Goal: Information Seeking & Learning: Compare options

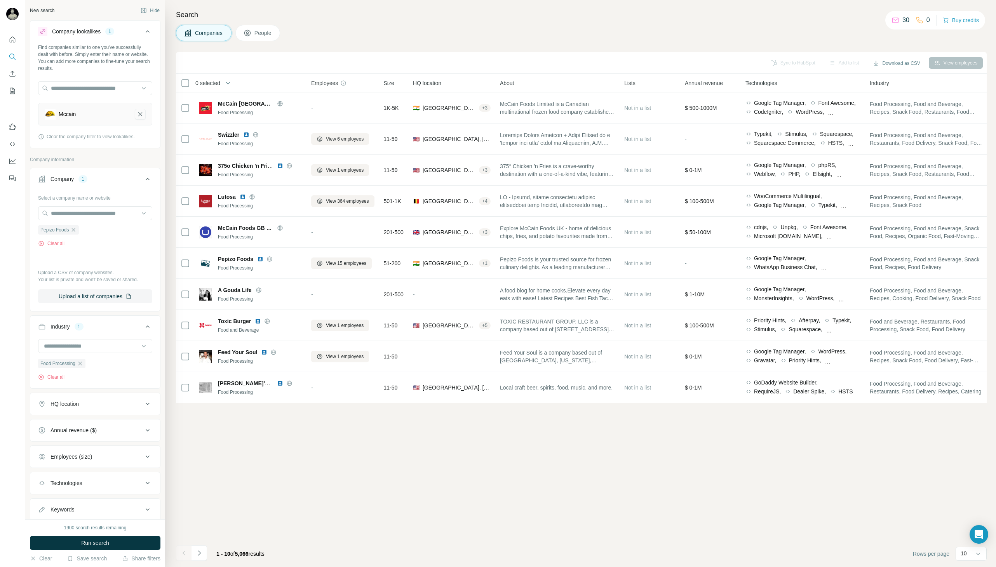
click at [141, 118] on button "Mccain-remove-button" at bounding box center [140, 114] width 11 height 11
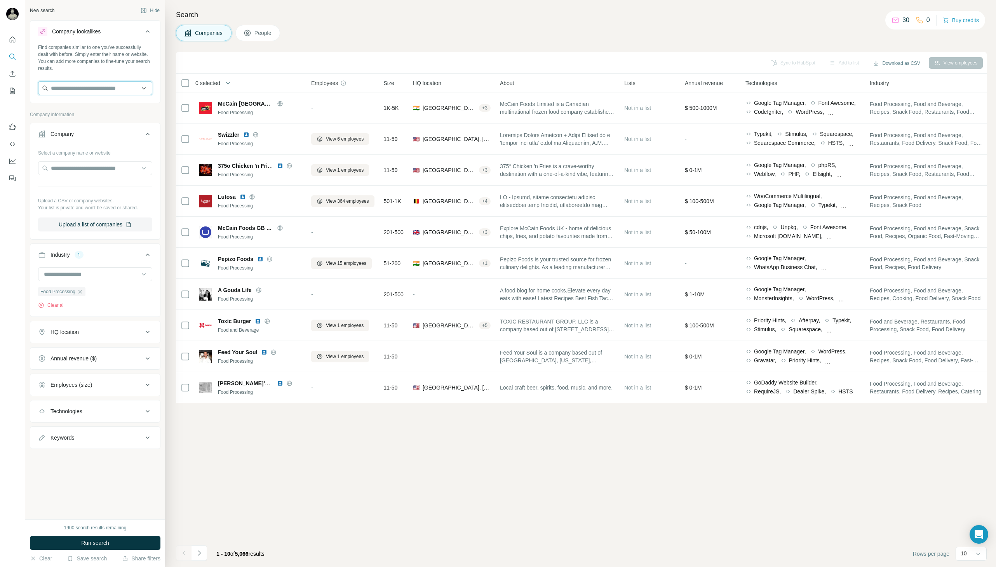
click at [117, 94] on input "text" at bounding box center [95, 88] width 114 height 14
click at [82, 294] on icon "button" at bounding box center [80, 292] width 6 height 6
click at [109, 86] on input "text" at bounding box center [95, 88] width 114 height 14
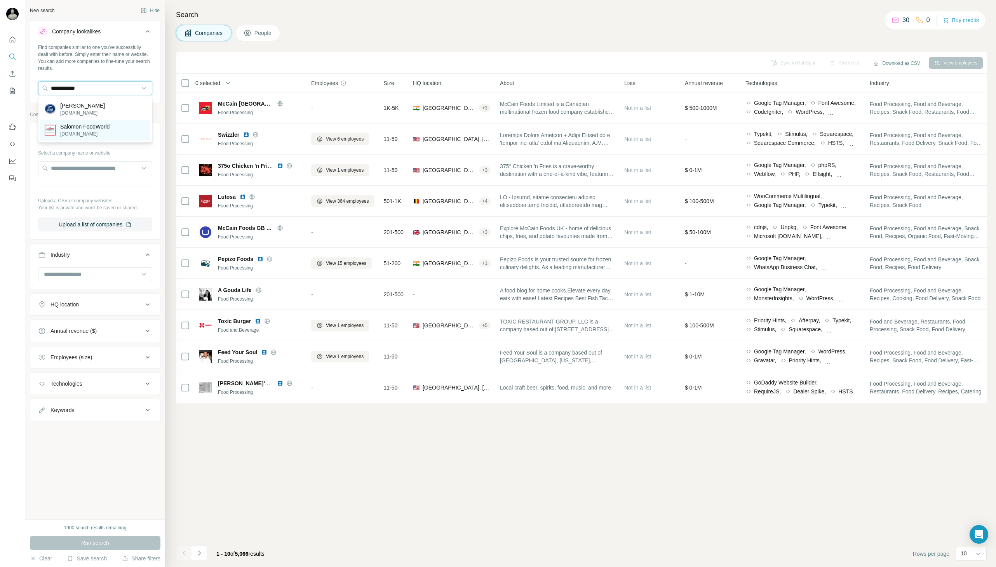
type input "**********"
click at [103, 123] on p "Salomon FoodWorld" at bounding box center [84, 127] width 49 height 8
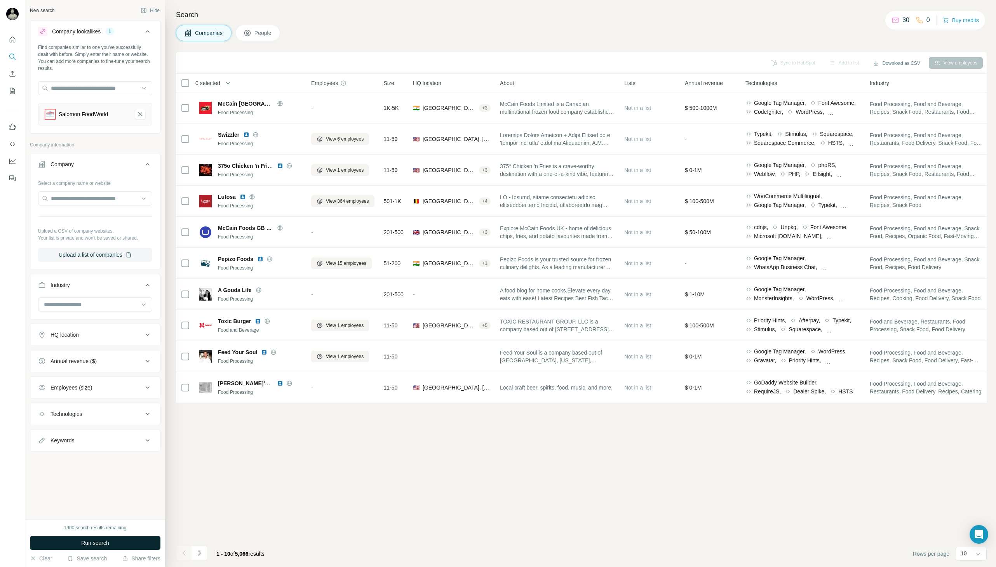
click at [91, 541] on span "Run search" at bounding box center [95, 543] width 28 height 8
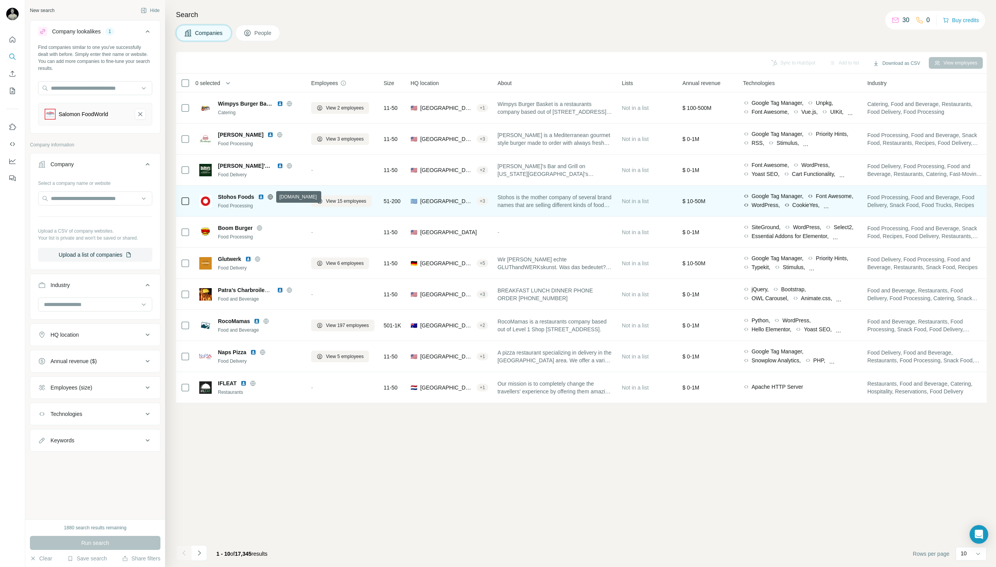
click at [270, 199] on icon at bounding box center [270, 197] width 6 height 6
click at [328, 199] on span "View 15 employees" at bounding box center [346, 201] width 40 height 7
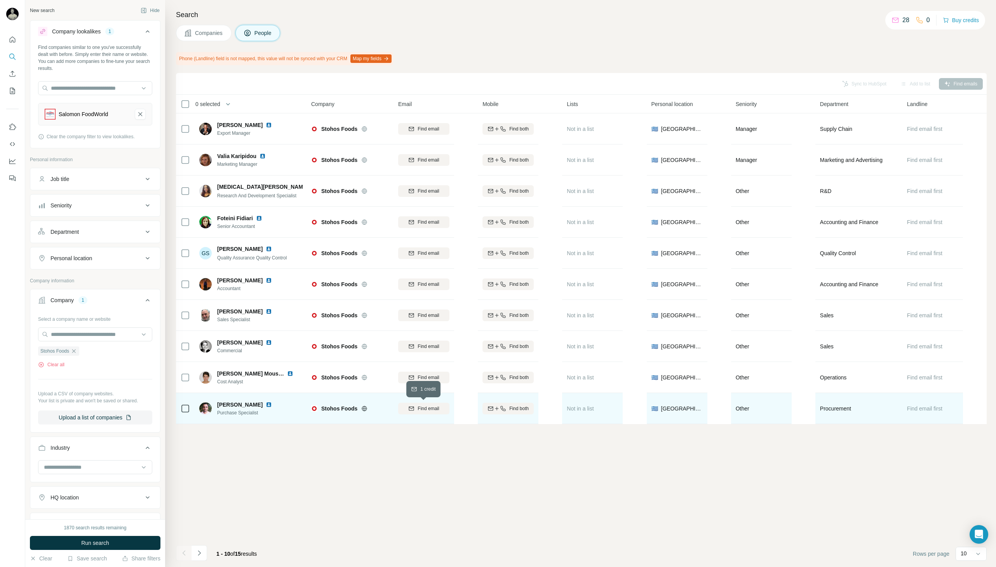
click at [430, 407] on span "Find email" at bounding box center [428, 408] width 21 height 7
click at [571, 408] on icon at bounding box center [573, 408] width 5 height 4
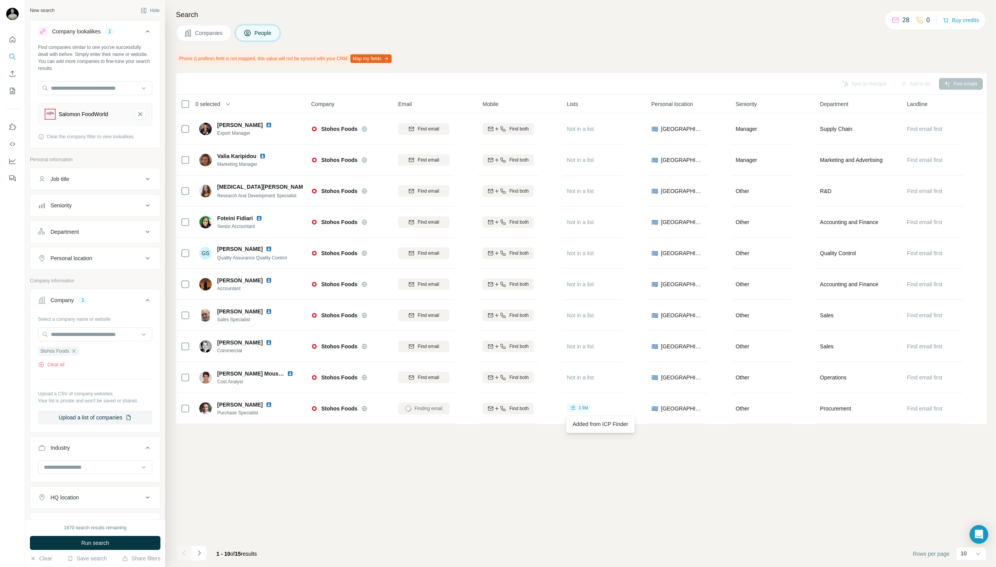
click at [555, 453] on div "Sync to HubSpot Add to list Find emails 0 selected People Company Email Mobile …" at bounding box center [581, 320] width 811 height 494
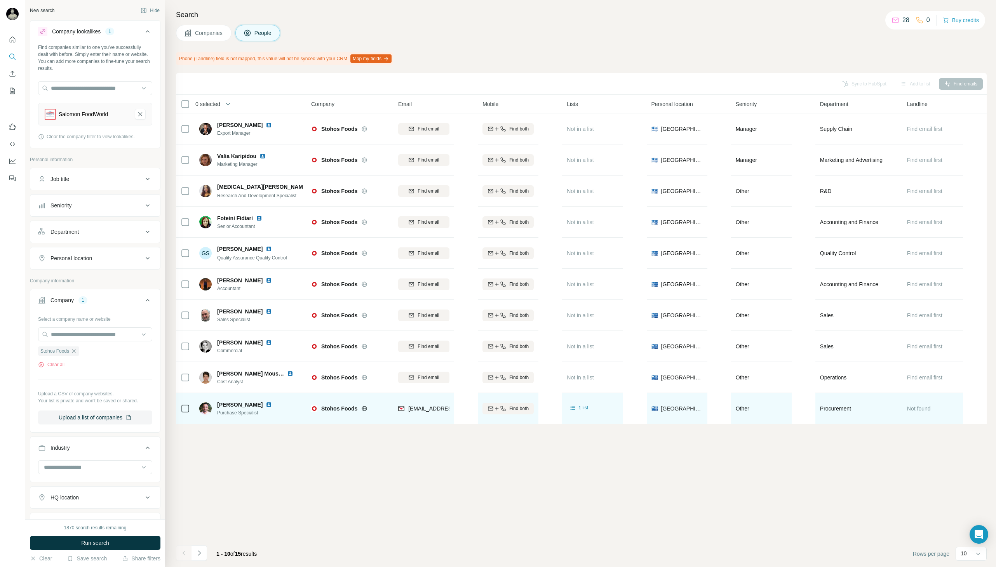
click at [266, 404] on img at bounding box center [269, 405] width 6 height 6
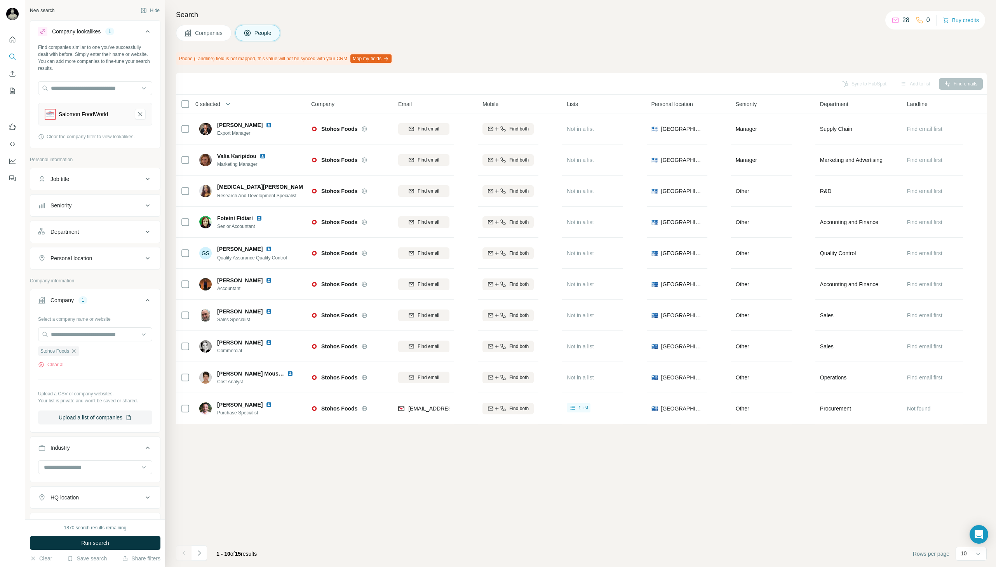
click at [210, 31] on span "Companies" at bounding box center [209, 33] width 28 height 8
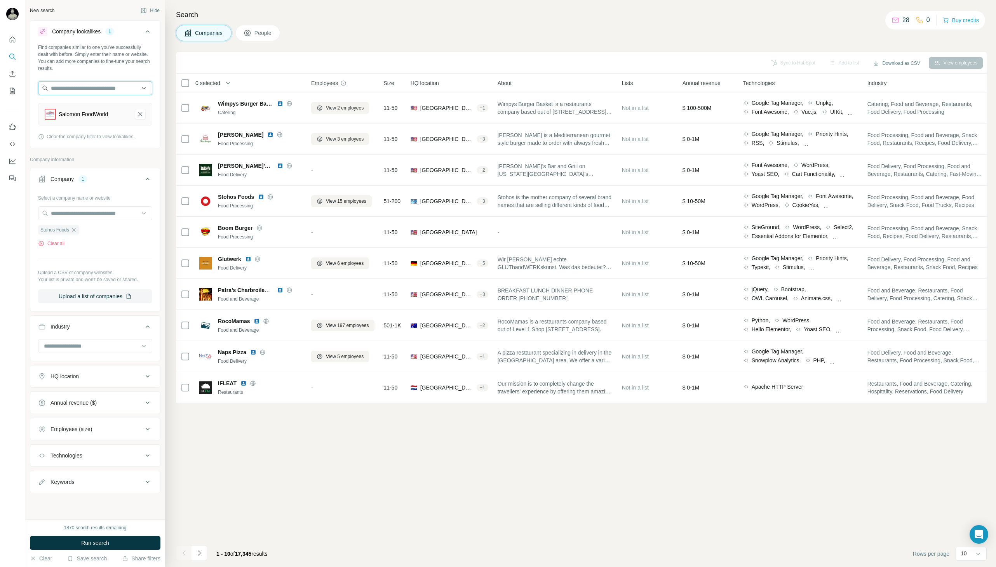
click at [122, 92] on input "text" at bounding box center [95, 88] width 114 height 14
click at [146, 122] on div "Salomon FoodWorld" at bounding box center [95, 114] width 114 height 23
click at [108, 89] on input "text" at bounding box center [95, 88] width 114 height 14
click at [153, 120] on div "Find companies similar to one you've successfully dealt with before. Simply ent…" at bounding box center [95, 95] width 130 height 103
click at [141, 117] on icon "Salomon FoodWorld-remove-button" at bounding box center [140, 114] width 7 height 8
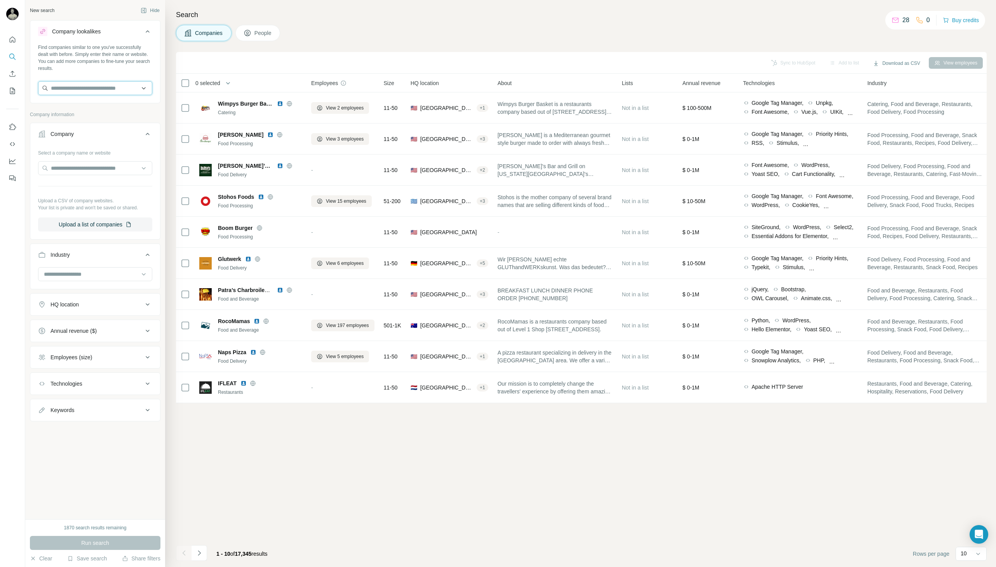
click at [111, 95] on input "text" at bounding box center [95, 88] width 114 height 14
type input "*****"
click at [100, 110] on div "Kerry kerry.com" at bounding box center [95, 109] width 110 height 21
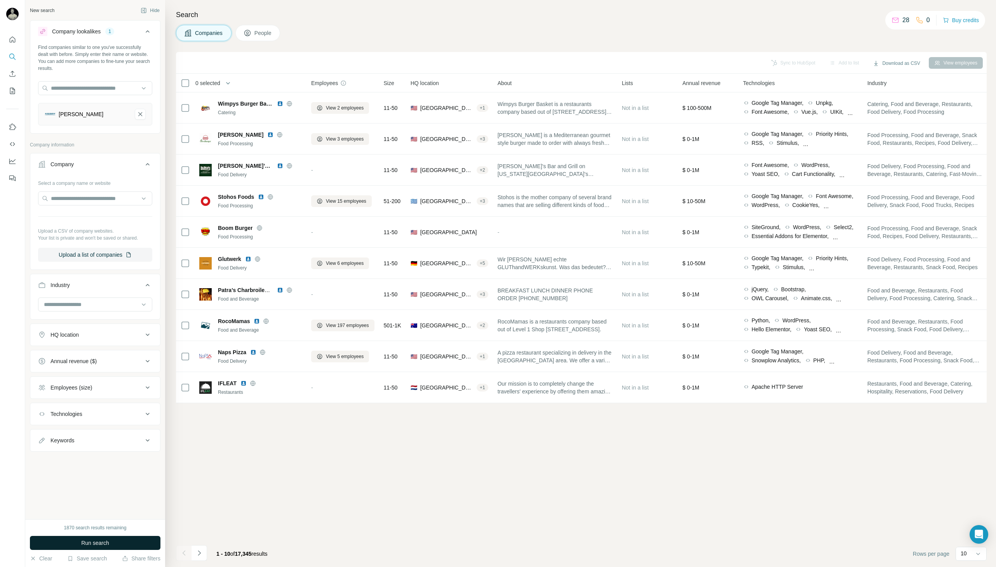
click at [90, 537] on button "Run search" at bounding box center [95, 543] width 131 height 14
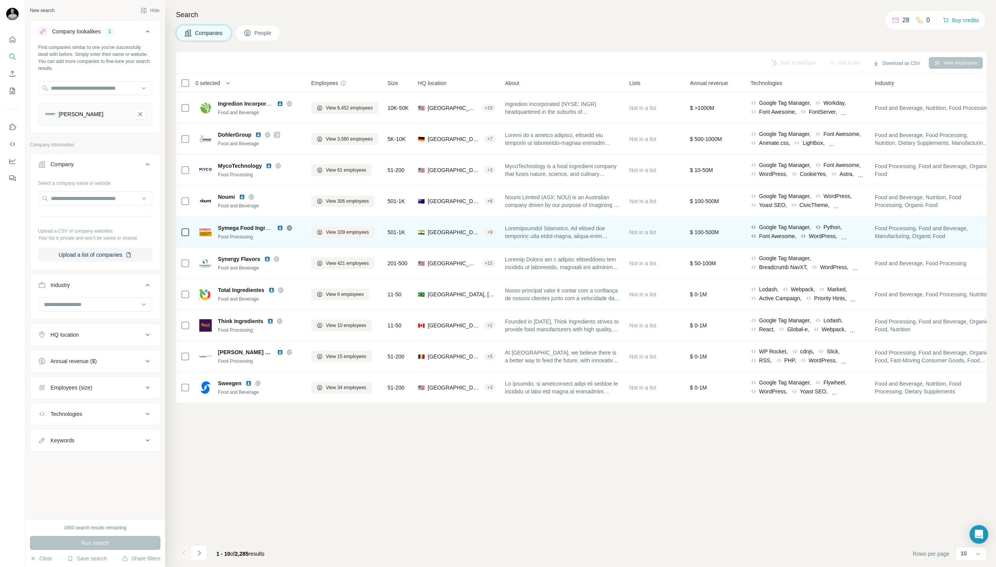
click at [289, 229] on icon at bounding box center [289, 228] width 6 height 6
click at [320, 232] on icon at bounding box center [319, 232] width 3 height 3
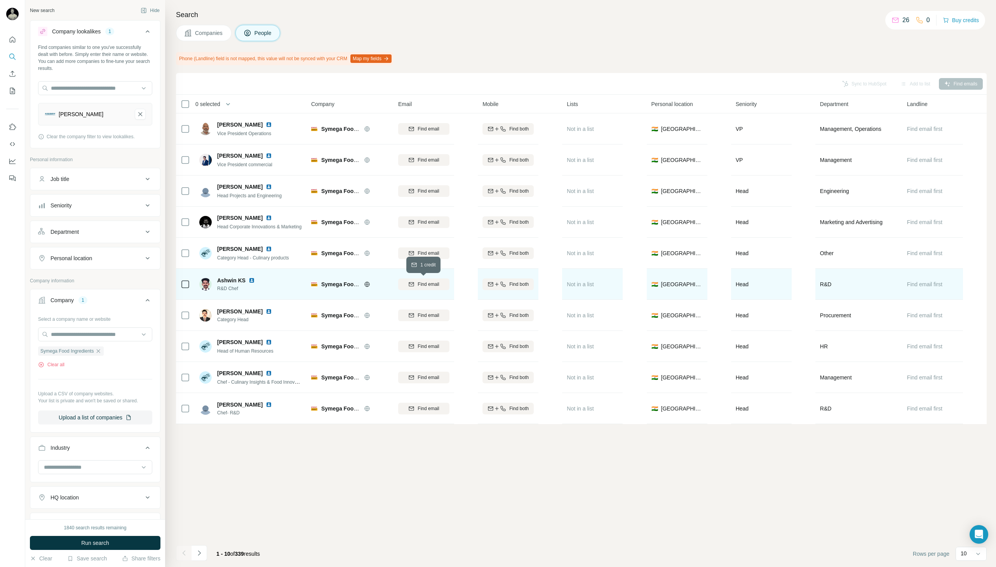
click at [441, 281] on div "Find email" at bounding box center [423, 284] width 51 height 7
click at [251, 280] on img at bounding box center [252, 280] width 6 height 6
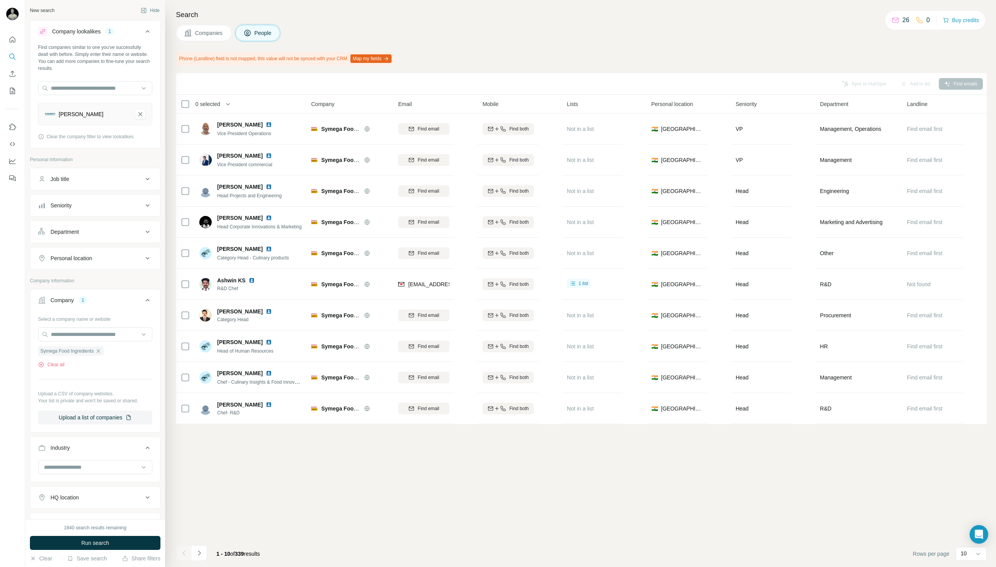
click at [214, 31] on span "Companies" at bounding box center [209, 33] width 28 height 8
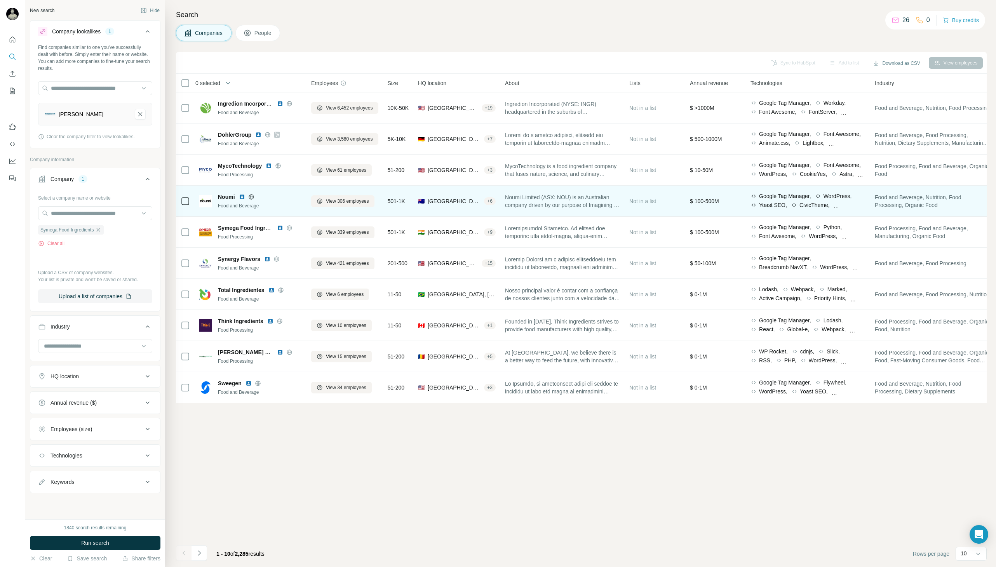
click at [253, 195] on icon at bounding box center [251, 197] width 6 height 6
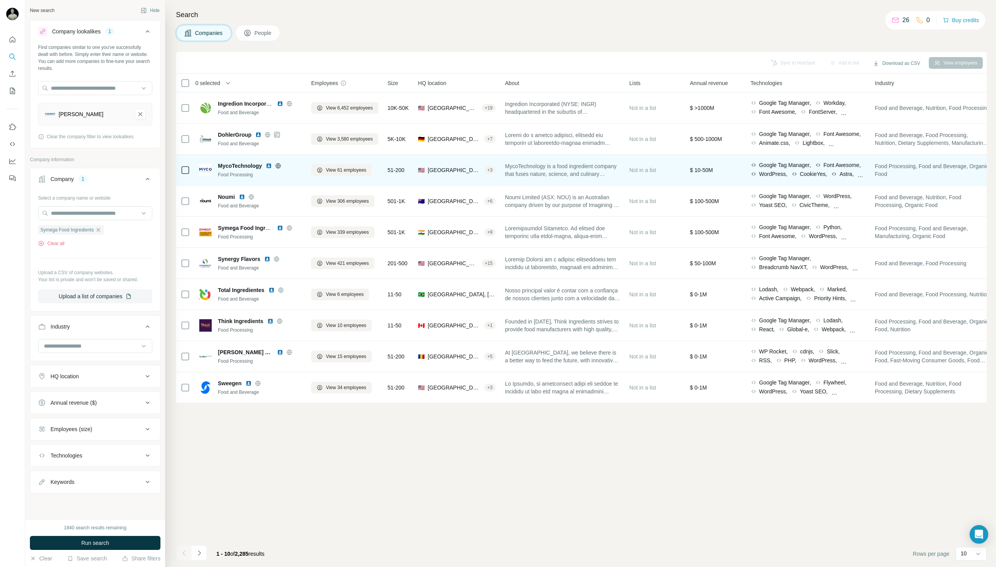
click at [279, 165] on icon at bounding box center [278, 166] width 6 height 6
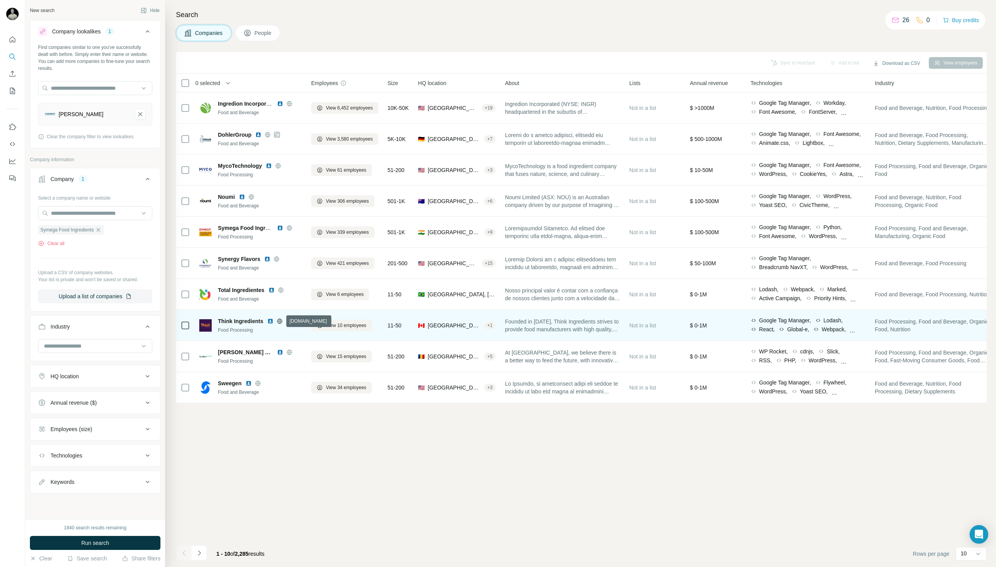
click at [282, 319] on icon at bounding box center [280, 321] width 6 height 6
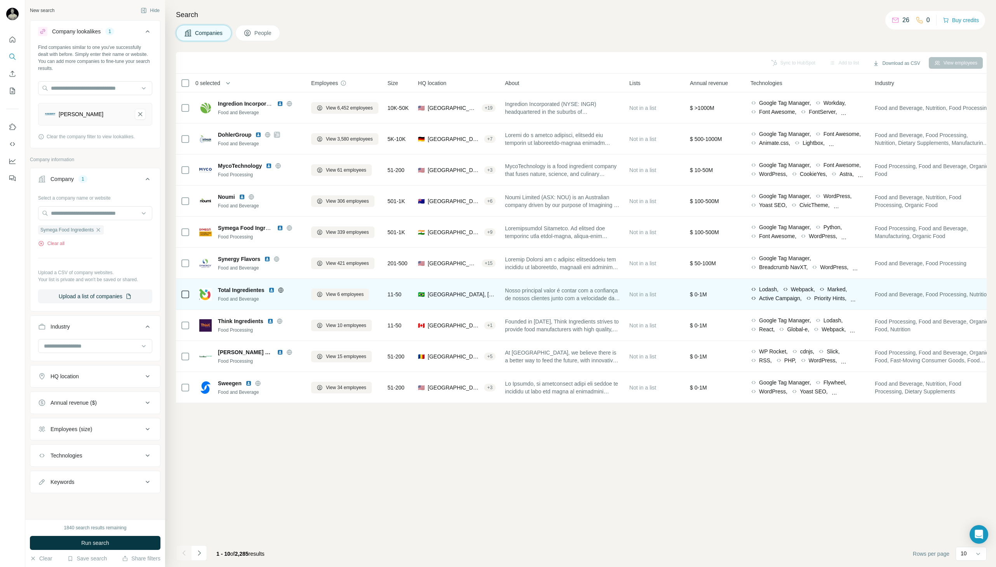
click at [283, 290] on icon at bounding box center [280, 290] width 5 height 0
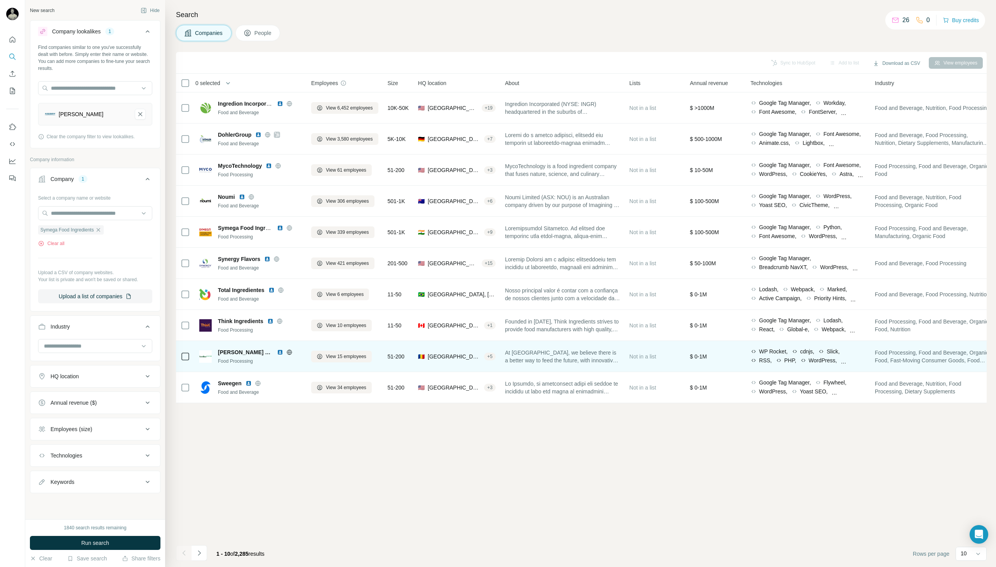
click at [290, 352] on icon at bounding box center [289, 352] width 2 height 5
click at [341, 356] on span "View 15 employees" at bounding box center [346, 356] width 40 height 7
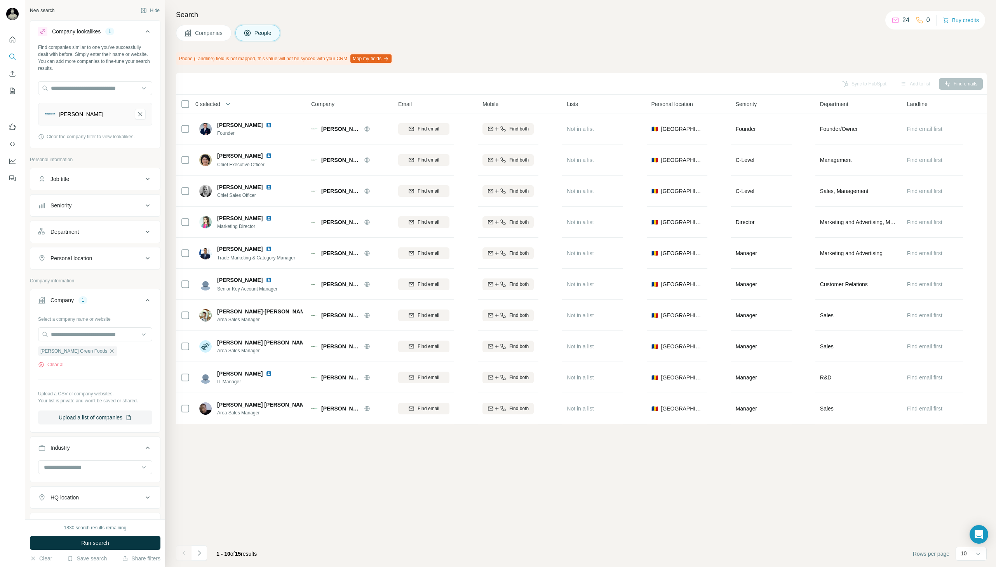
click at [203, 30] on span "Companies" at bounding box center [209, 33] width 28 height 8
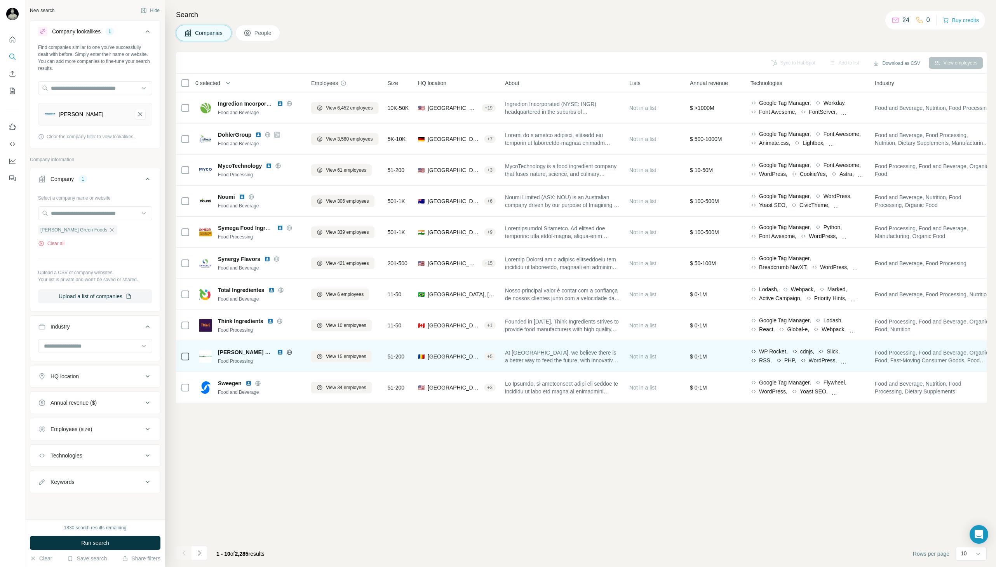
click at [280, 352] on img at bounding box center [280, 352] width 6 height 6
click at [347, 359] on span "View 15 employees" at bounding box center [346, 356] width 40 height 7
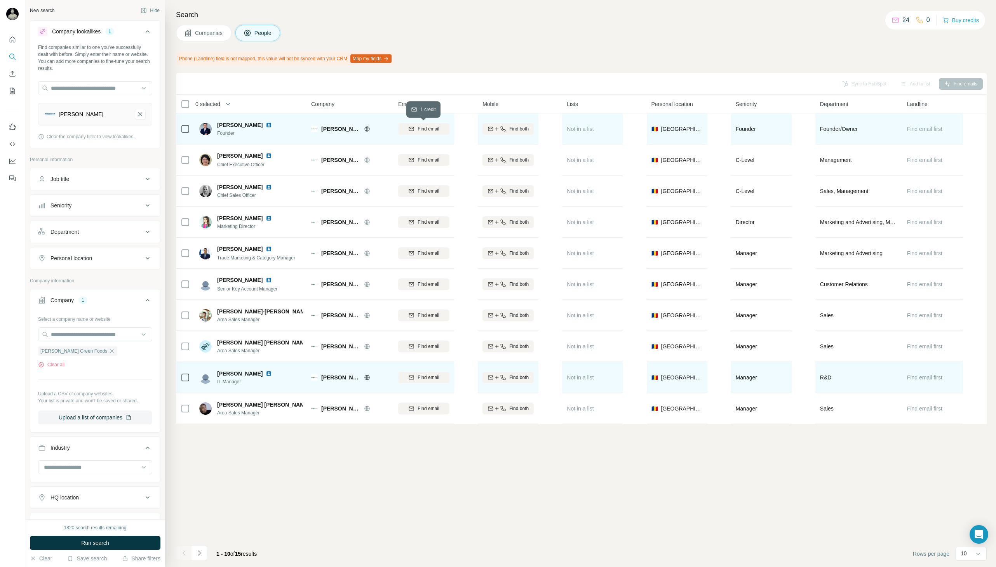
click at [442, 131] on div "Find email" at bounding box center [423, 128] width 51 height 7
click at [451, 89] on div "Sync to HubSpot Add to list Find emails" at bounding box center [581, 84] width 803 height 14
click at [266, 126] on img at bounding box center [269, 125] width 6 height 6
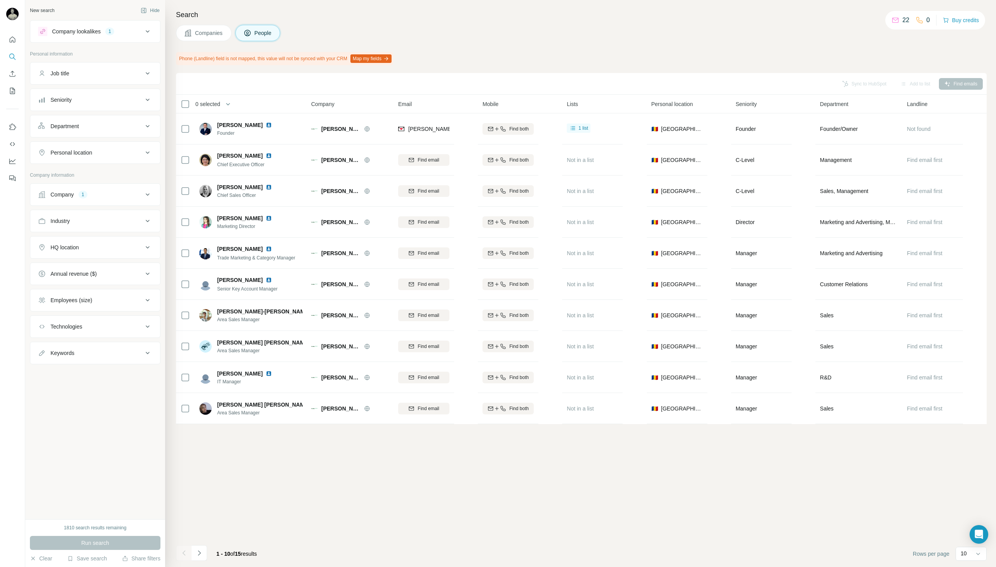
click at [222, 40] on button "Companies" at bounding box center [204, 33] width 56 height 16
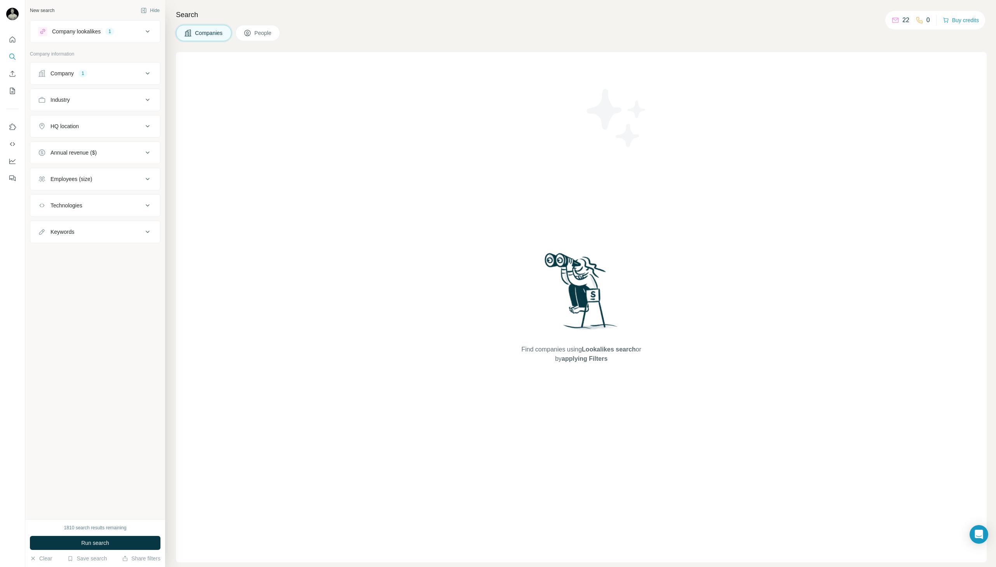
click at [254, 28] on button "People" at bounding box center [257, 33] width 45 height 16
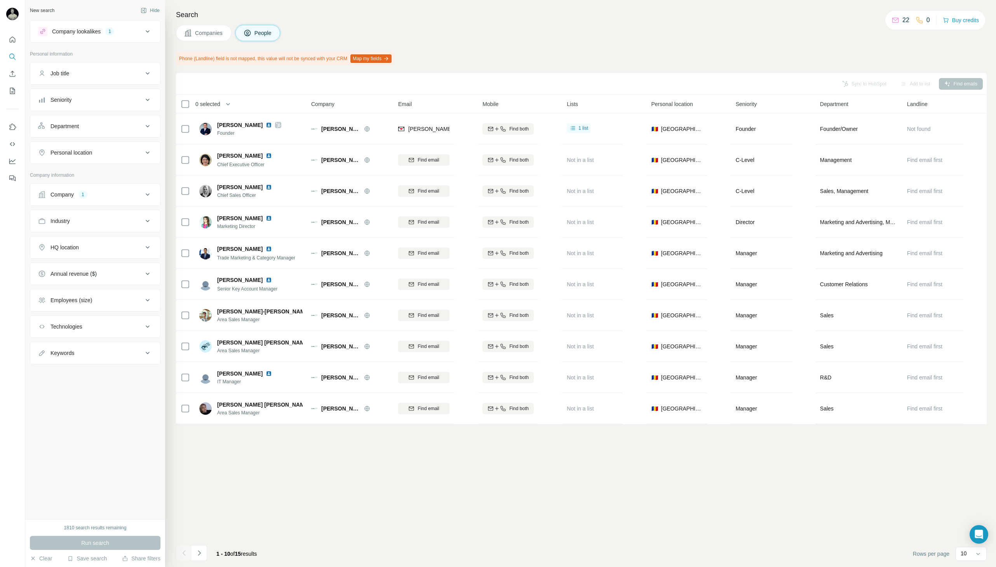
click at [212, 38] on button "Companies" at bounding box center [204, 33] width 56 height 16
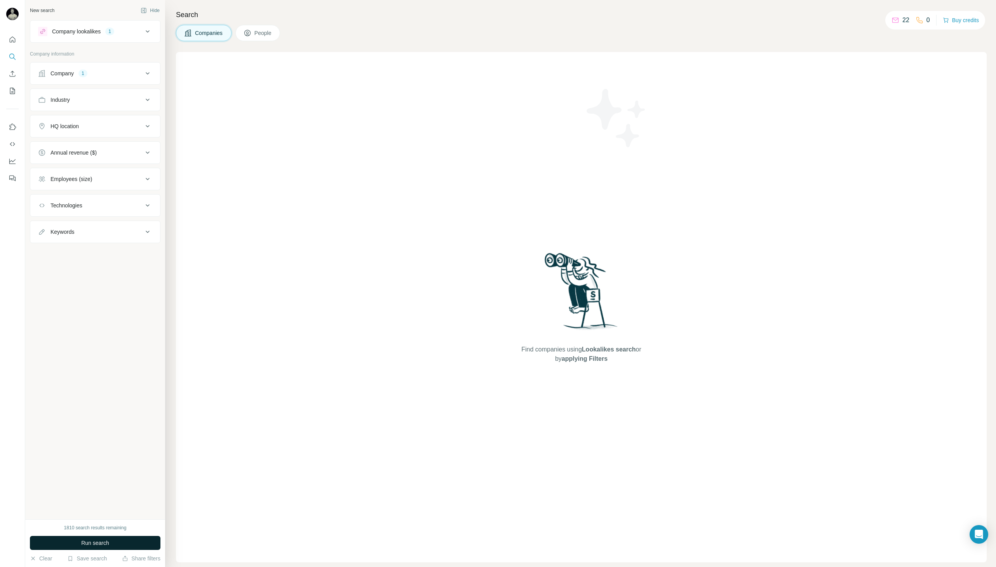
click at [111, 544] on button "Run search" at bounding box center [95, 543] width 131 height 14
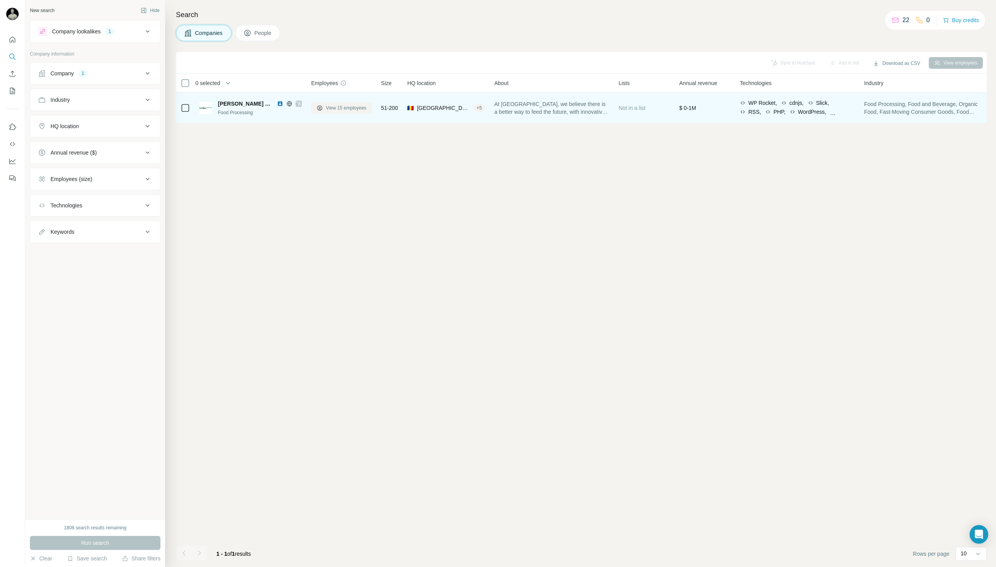
click at [335, 110] on span "View 15 employees" at bounding box center [346, 107] width 40 height 7
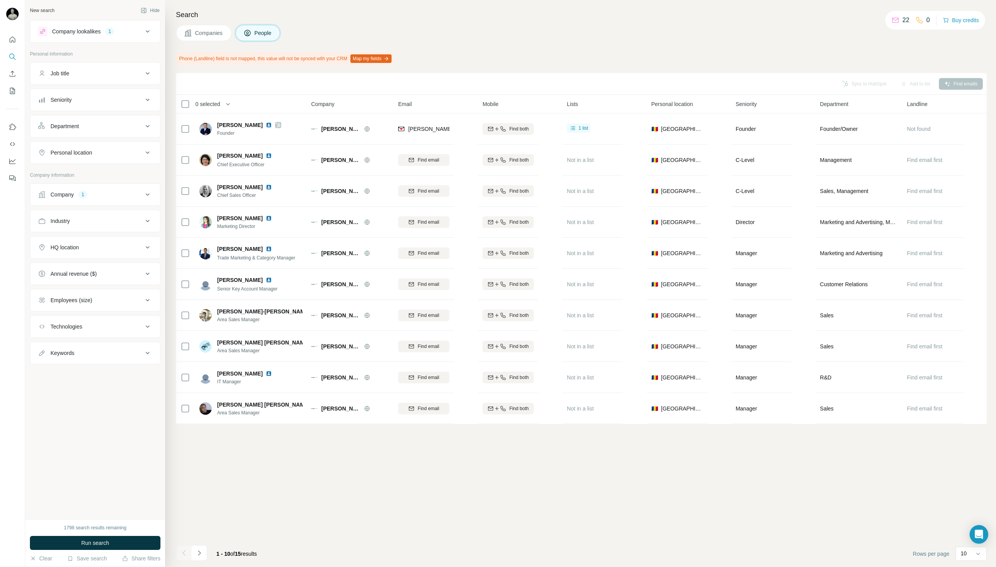
click at [209, 35] on span "Companies" at bounding box center [209, 33] width 28 height 8
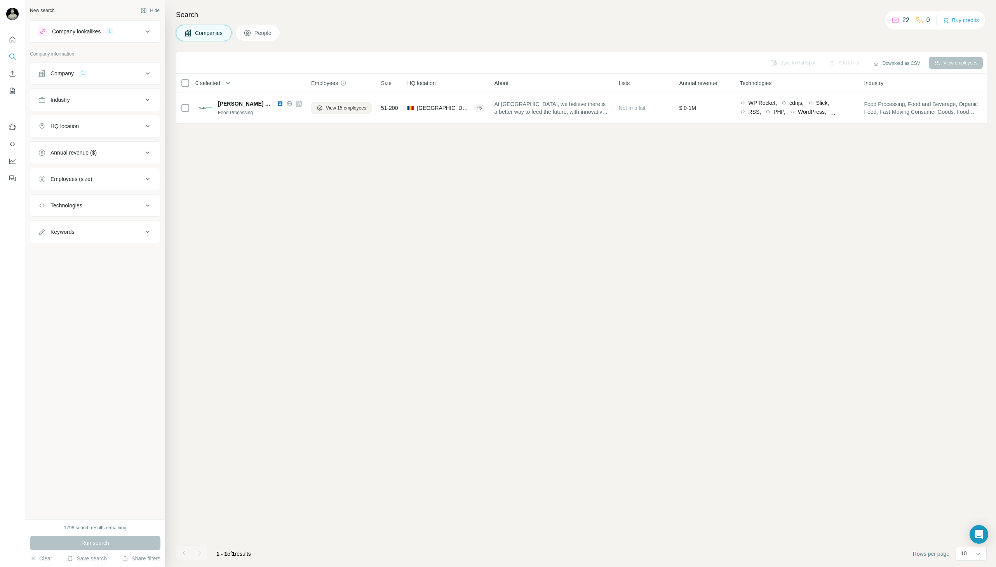
click at [117, 77] on div "Company 1" at bounding box center [90, 74] width 105 height 8
click at [121, 34] on div "Company lookalikes 1" at bounding box center [90, 31] width 105 height 9
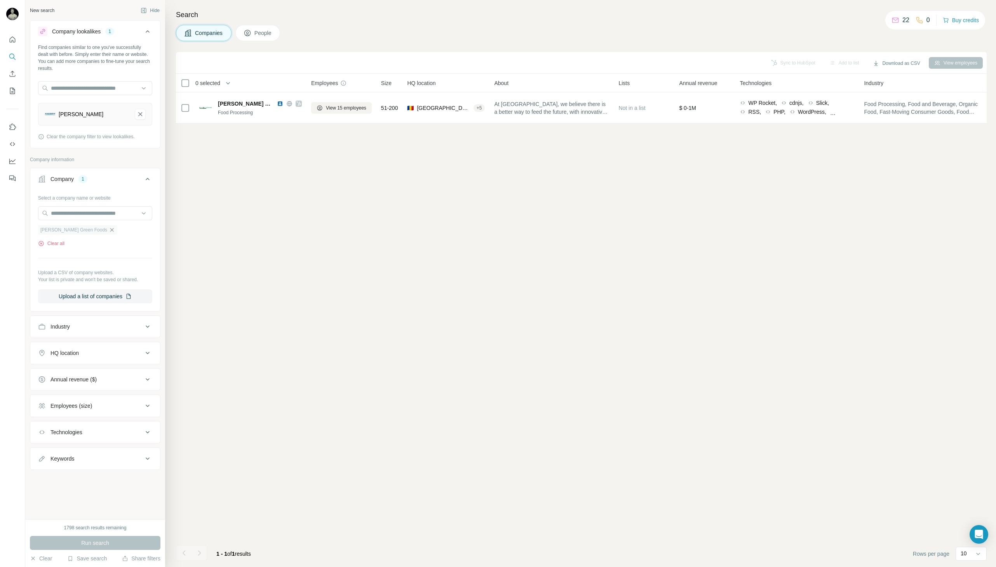
click at [109, 229] on icon "button" at bounding box center [112, 230] width 6 height 6
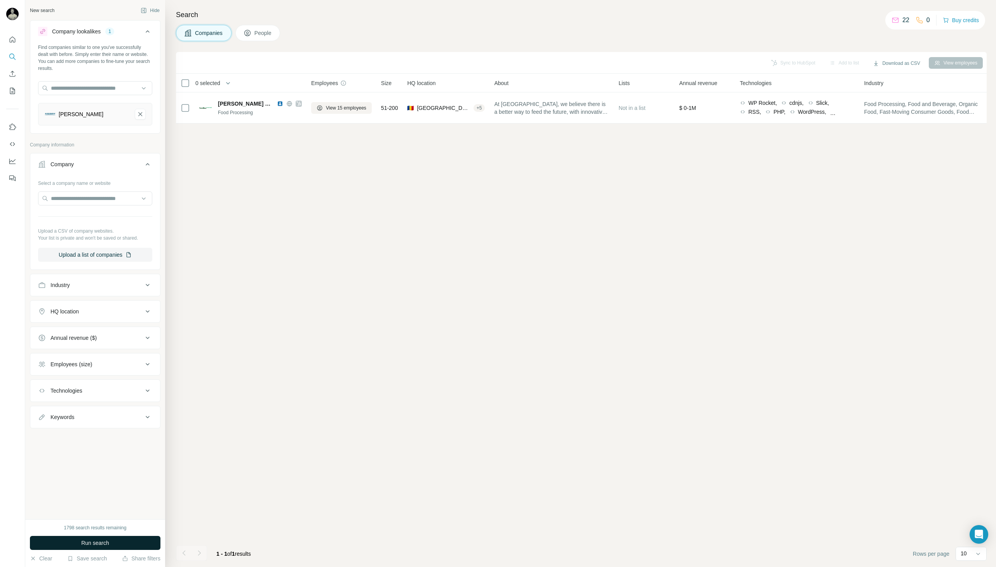
click at [108, 543] on span "Run search" at bounding box center [95, 543] width 28 height 8
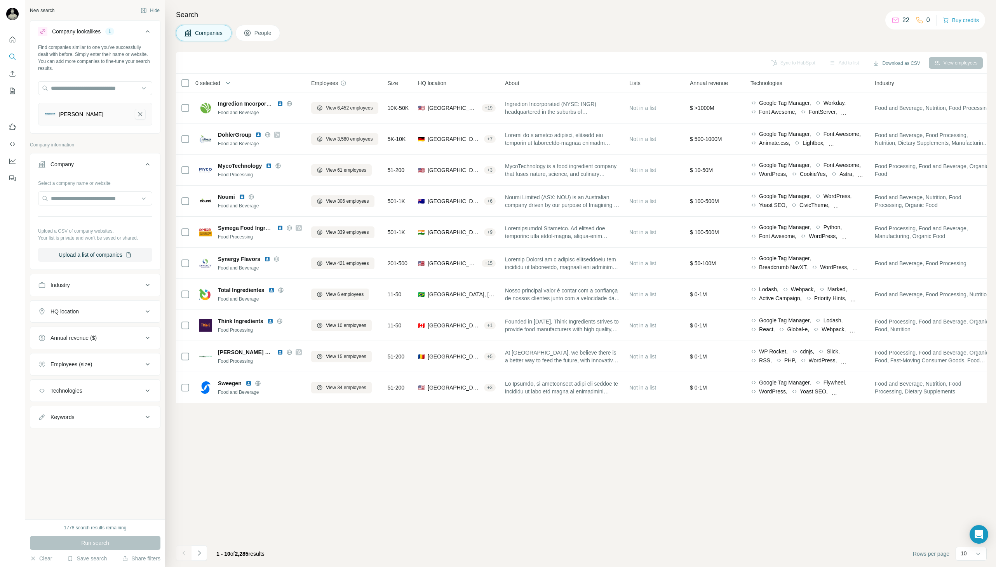
click at [139, 116] on icon "Kerry-remove-button" at bounding box center [140, 114] width 7 height 8
click at [83, 257] on div "Industry" at bounding box center [90, 255] width 105 height 8
click at [89, 381] on div "Technologies" at bounding box center [90, 384] width 105 height 8
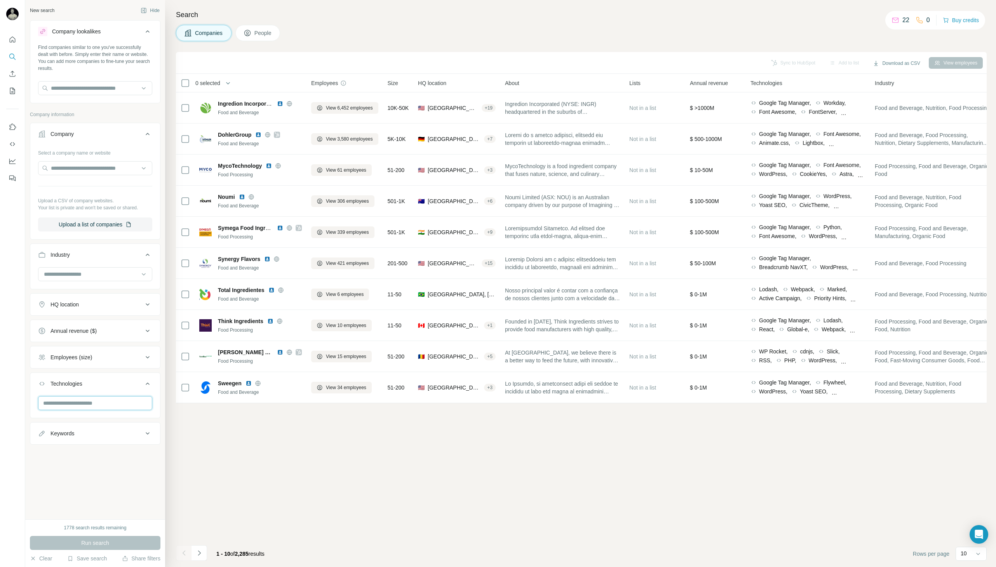
click at [85, 401] on input "text" at bounding box center [95, 403] width 114 height 14
click at [88, 87] on input "text" at bounding box center [95, 88] width 114 height 14
type input "**********"
click at [123, 70] on div "Find companies similar to one you've successfully dealt with before. Simply ent…" at bounding box center [95, 58] width 114 height 28
click at [116, 88] on input "text" at bounding box center [95, 88] width 114 height 14
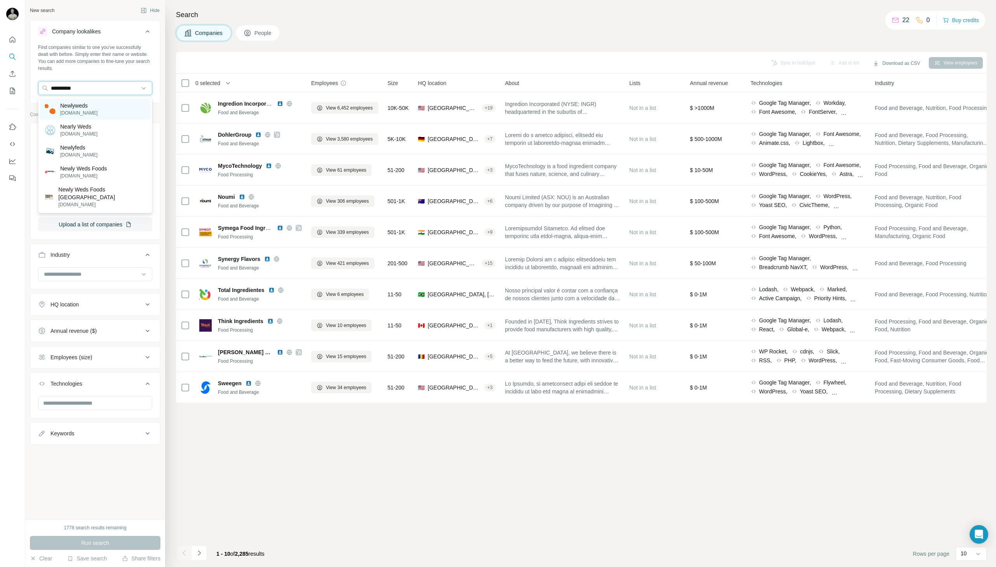
type input "**********"
click at [87, 112] on p "newlyweds-blog.com" at bounding box center [78, 113] width 37 height 7
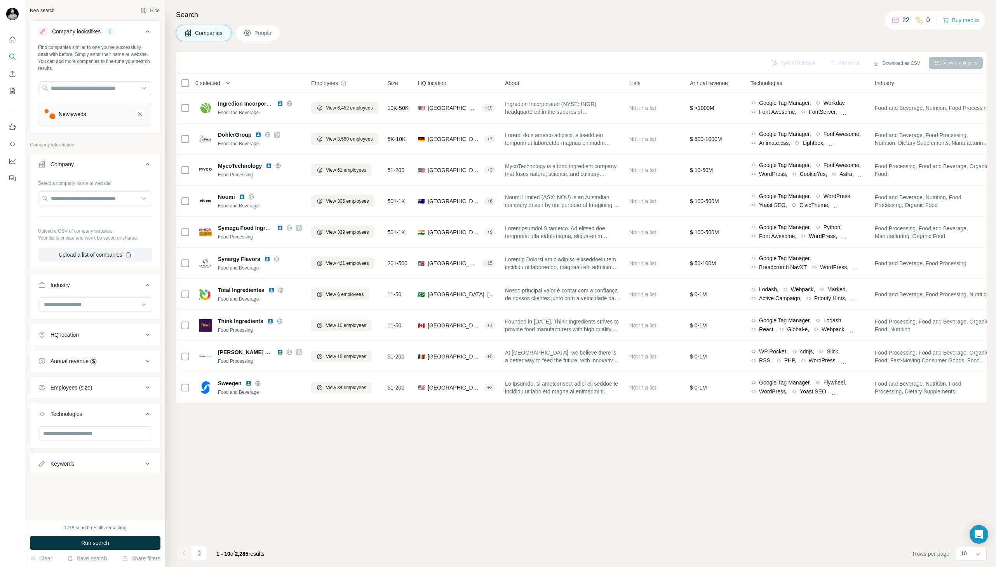
click at [77, 107] on div "Newlyweds" at bounding box center [95, 114] width 114 height 23
click at [141, 112] on icon "Newlyweds-remove-button" at bounding box center [140, 114] width 7 height 8
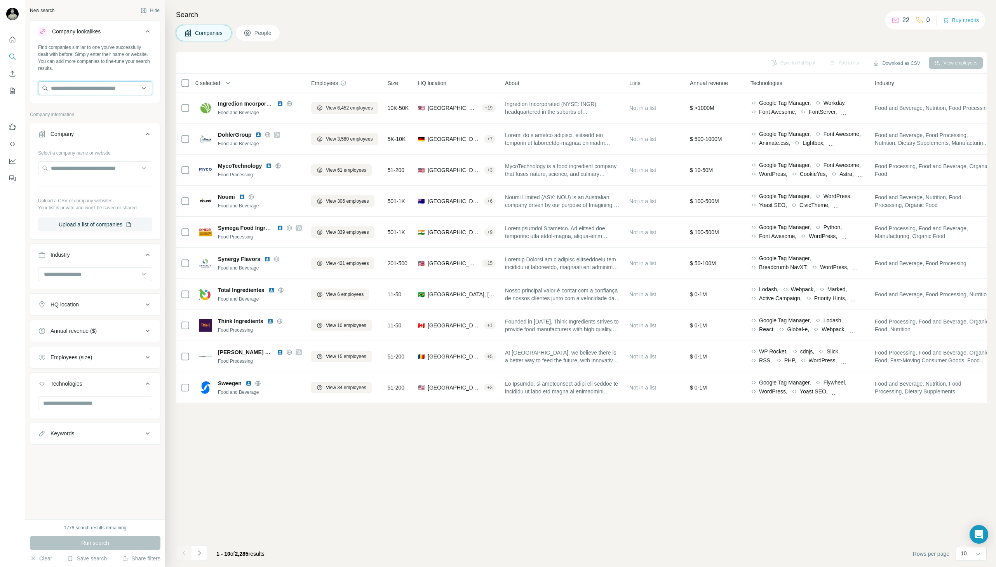
click at [108, 90] on input "text" at bounding box center [95, 88] width 114 height 14
paste input "**********"
drag, startPoint x: 64, startPoint y: 88, endPoint x: 27, endPoint y: 90, distance: 37.3
click at [27, 90] on div "**********" at bounding box center [95, 259] width 140 height 519
click at [134, 89] on input "**********" at bounding box center [95, 88] width 114 height 14
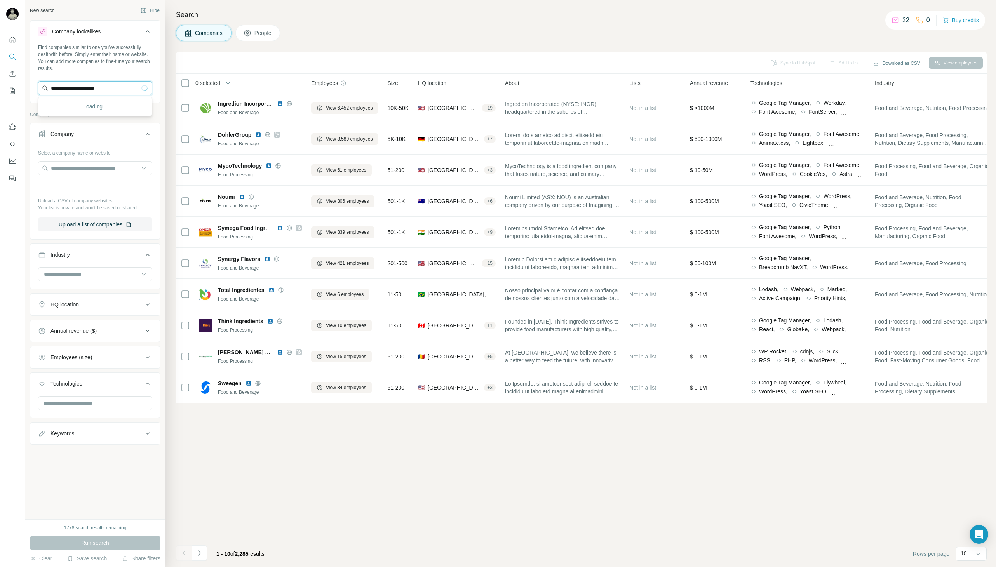
type input "**********"
click at [89, 110] on p "newlywedsfoods.com" at bounding box center [83, 113] width 47 height 7
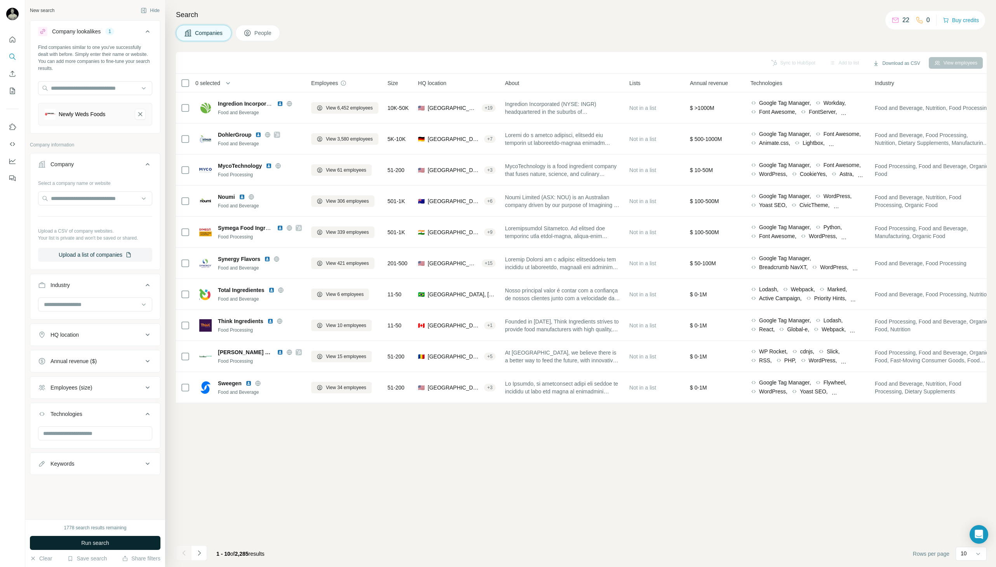
click at [103, 541] on span "Run search" at bounding box center [95, 543] width 28 height 8
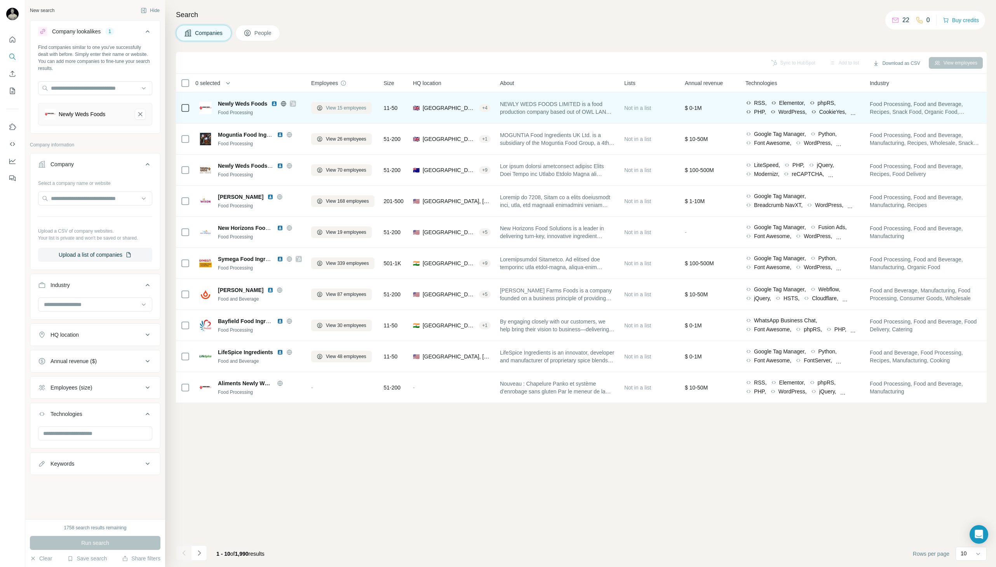
click at [338, 108] on span "View 15 employees" at bounding box center [346, 107] width 40 height 7
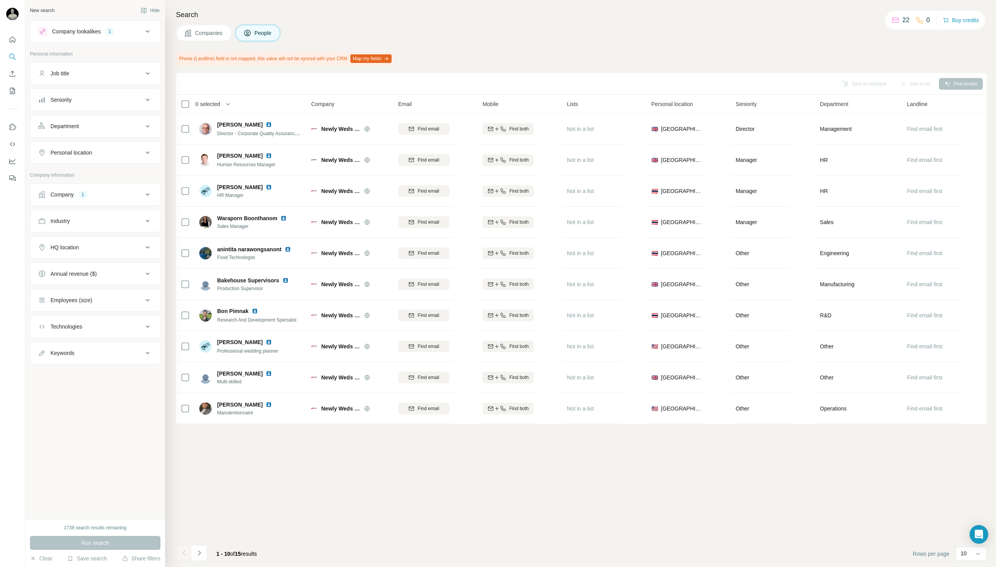
click at [212, 24] on div "Search Companies People Phone (Landline) field is not mapped, this value will n…" at bounding box center [580, 283] width 831 height 567
click at [212, 31] on span "Companies" at bounding box center [209, 33] width 28 height 8
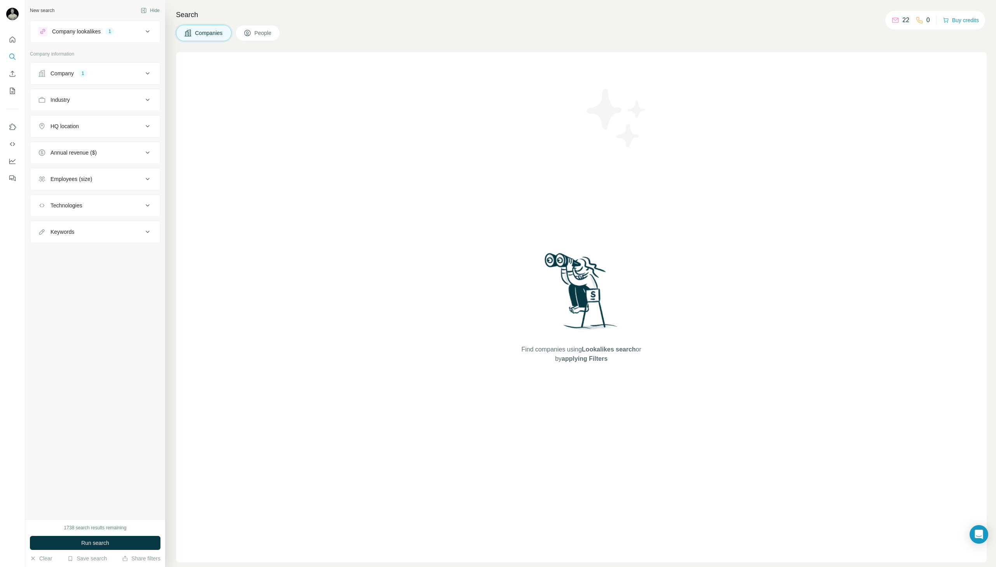
click at [146, 71] on icon at bounding box center [147, 73] width 9 height 9
click at [87, 124] on icon "button" at bounding box center [85, 124] width 6 height 6
click at [122, 543] on button "Run search" at bounding box center [95, 543] width 131 height 14
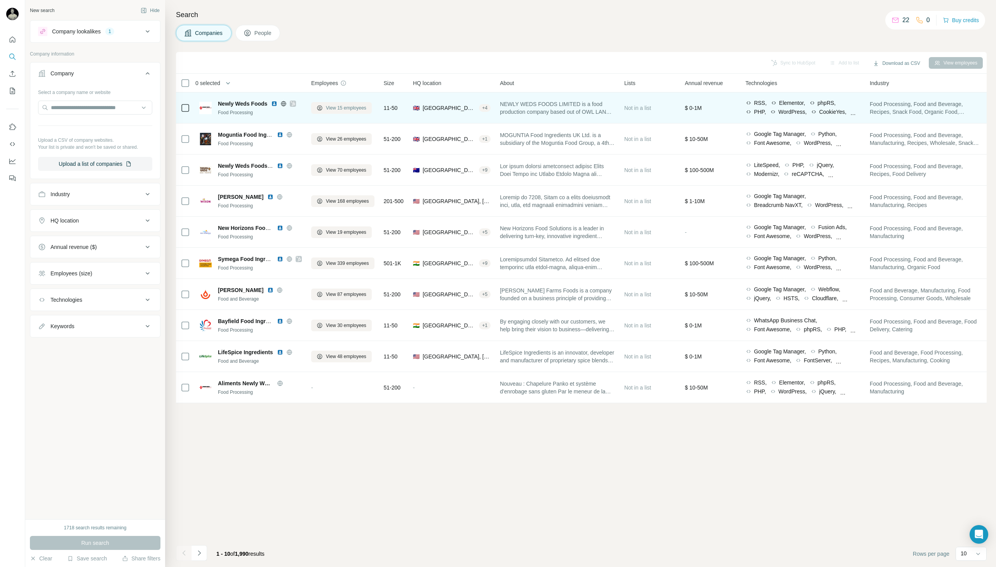
click at [352, 106] on span "View 15 employees" at bounding box center [346, 107] width 40 height 7
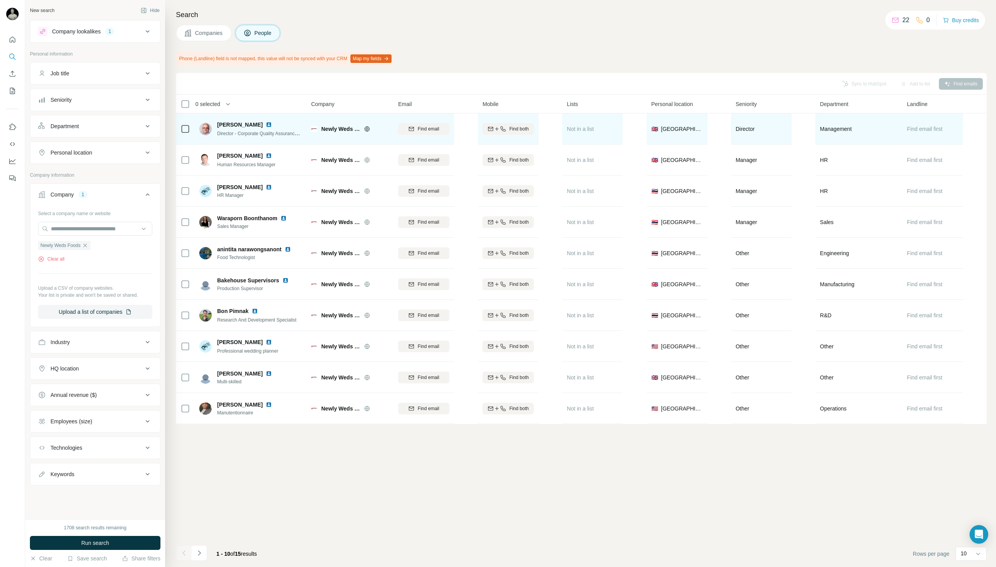
click at [206, 31] on span "Companies" at bounding box center [209, 33] width 28 height 8
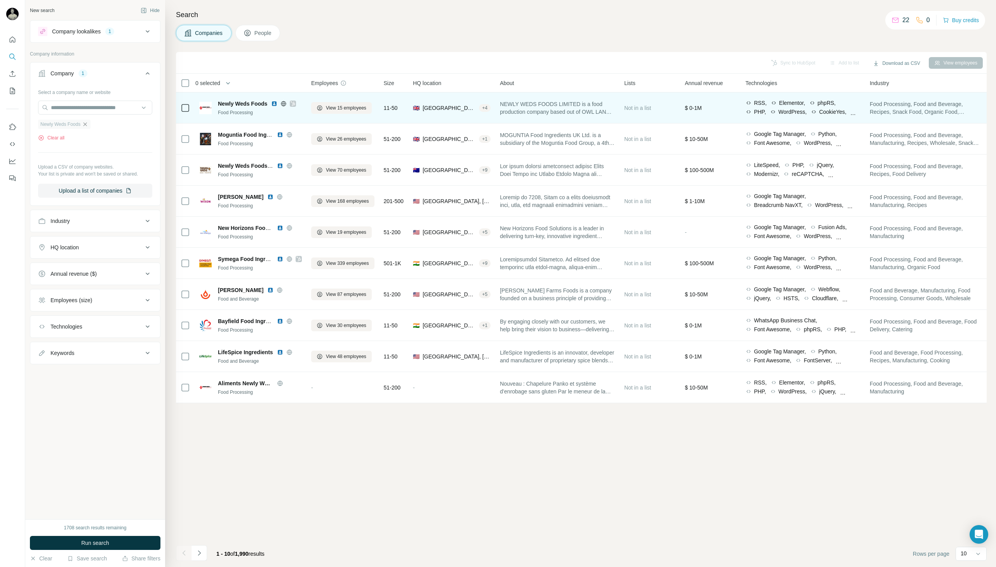
click at [88, 124] on icon "button" at bounding box center [85, 124] width 6 height 6
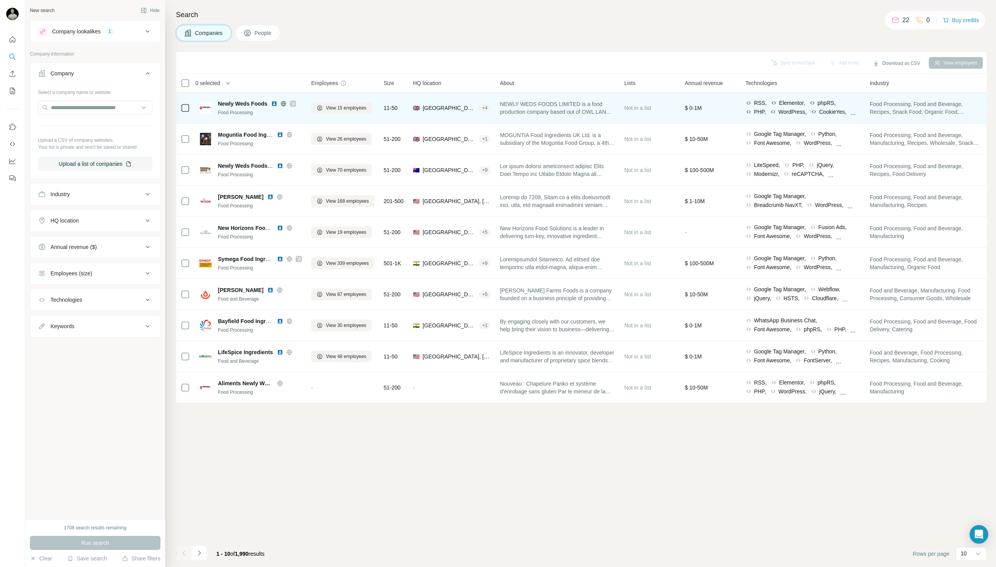
click at [107, 543] on div "Run search" at bounding box center [95, 543] width 131 height 14
click at [118, 441] on div "New search Hide Company lookalikes 1 Company information Company Select a compa…" at bounding box center [95, 259] width 140 height 519
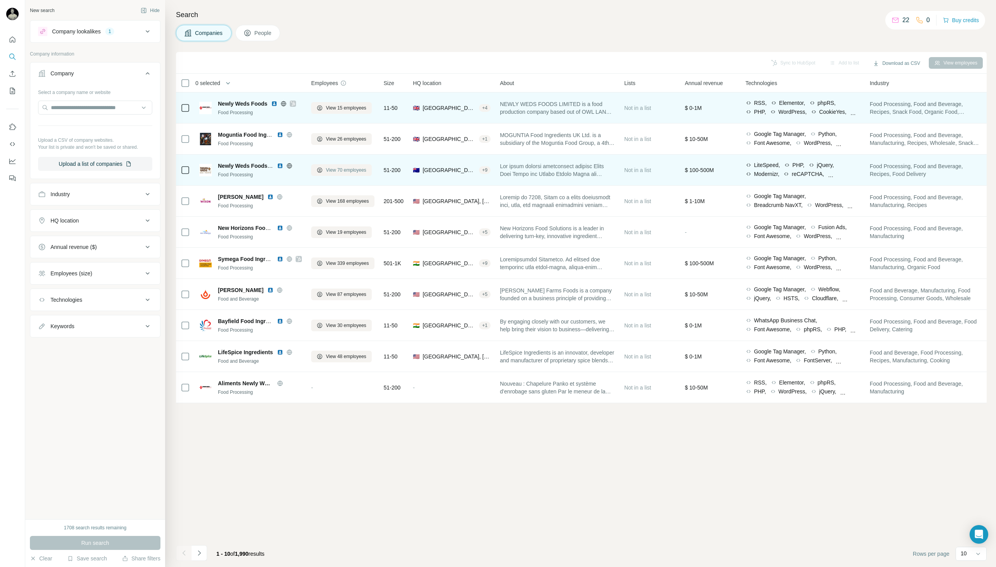
click at [336, 166] on button "View 70 employees" at bounding box center [341, 170] width 61 height 12
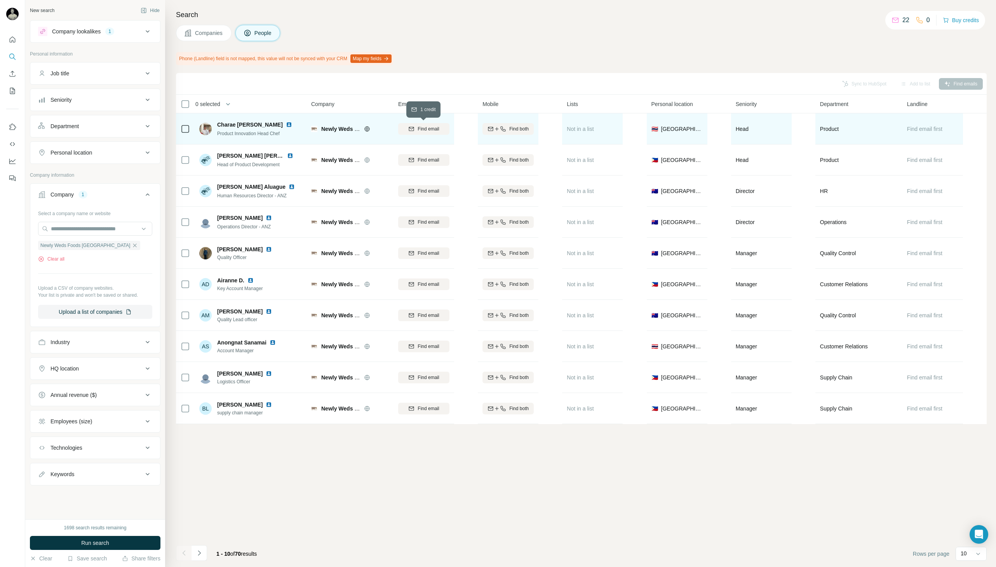
click at [418, 123] on button "Find email" at bounding box center [423, 129] width 51 height 12
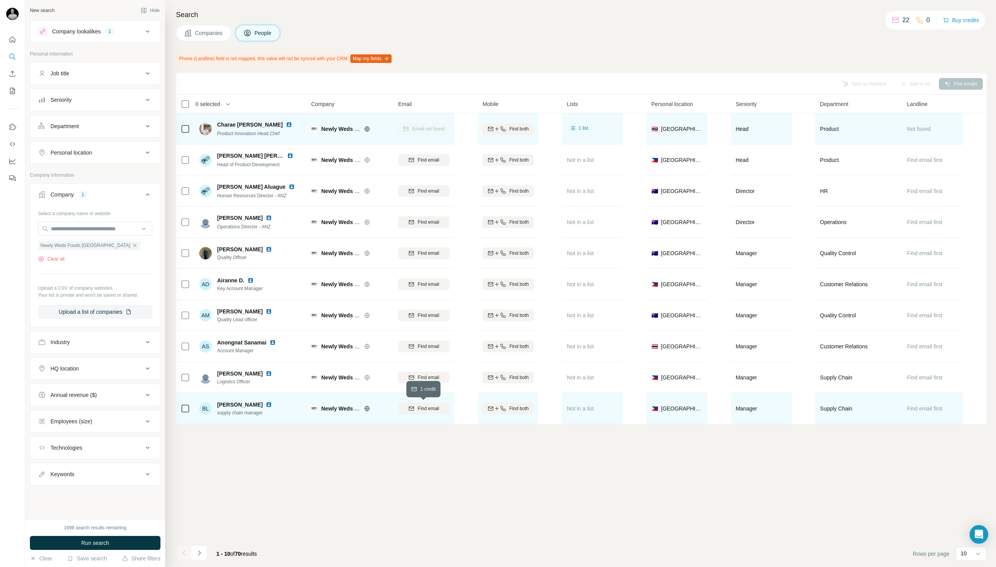
click at [423, 410] on span "Find email" at bounding box center [428, 408] width 21 height 7
click at [202, 35] on span "Companies" at bounding box center [209, 33] width 28 height 8
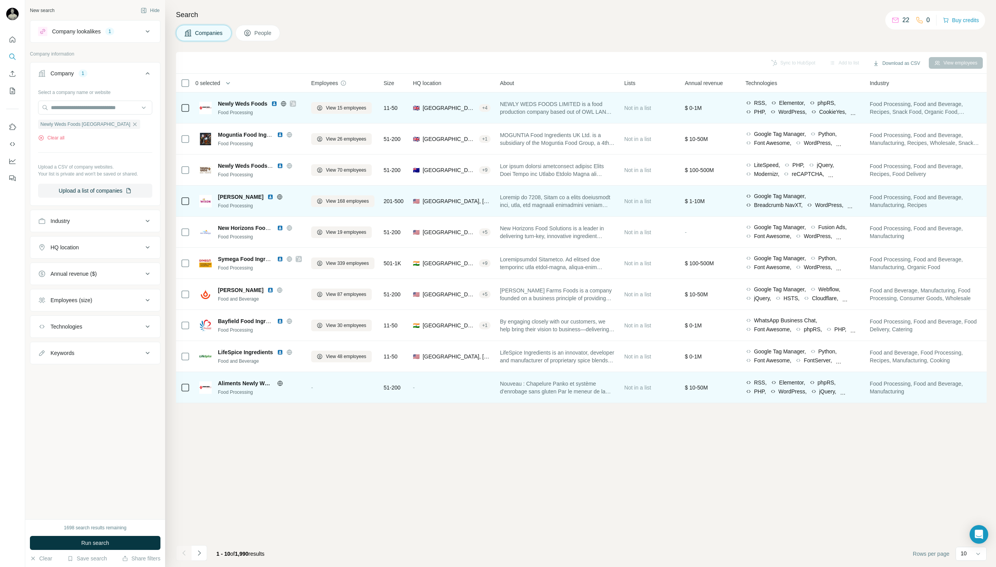
click at [277, 198] on icon at bounding box center [280, 197] width 6 height 6
click at [333, 204] on span "View 168 employees" at bounding box center [347, 201] width 43 height 7
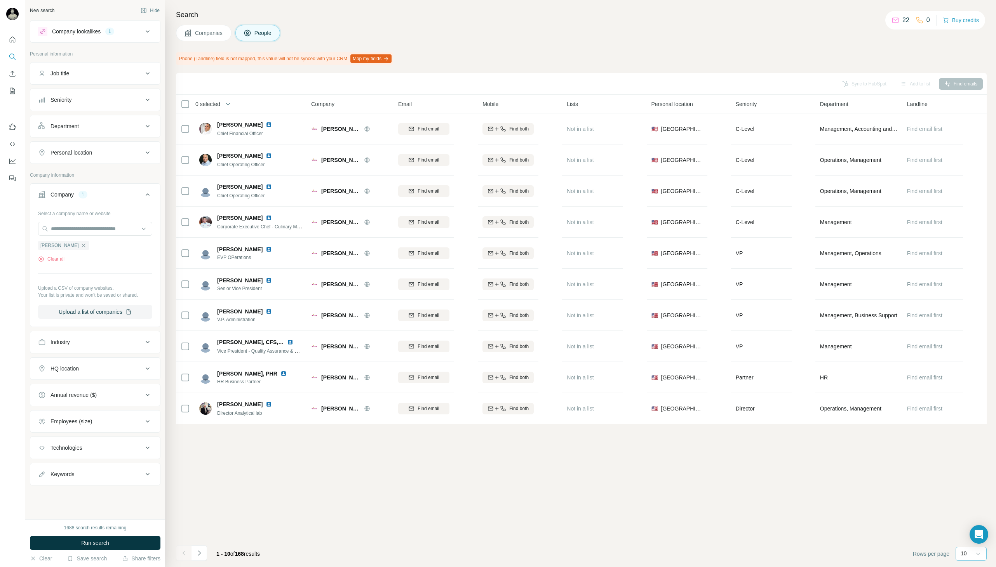
click at [975, 555] on icon at bounding box center [978, 554] width 8 height 8
click at [973, 504] on div "40" at bounding box center [971, 508] width 27 height 14
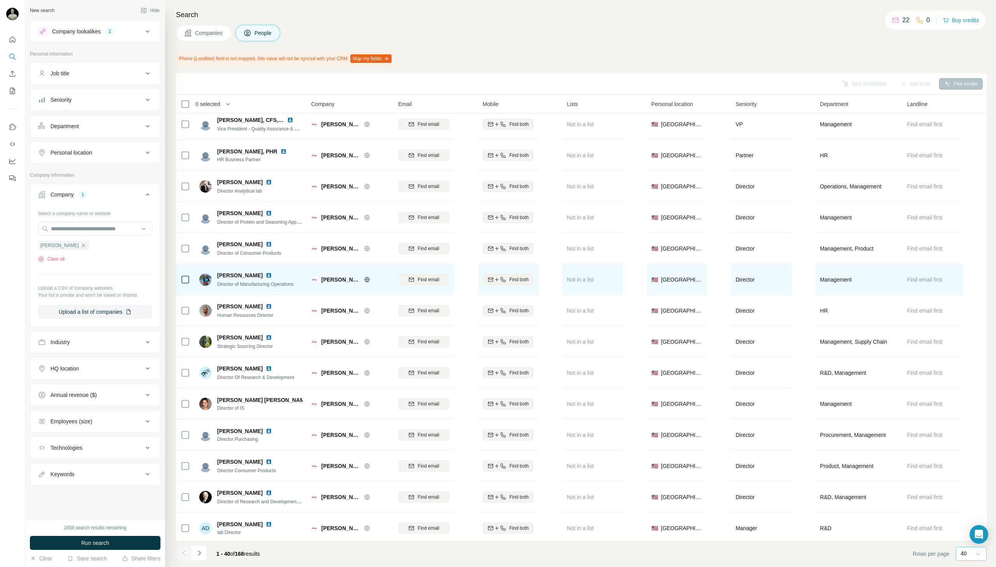
scroll to position [226, 0]
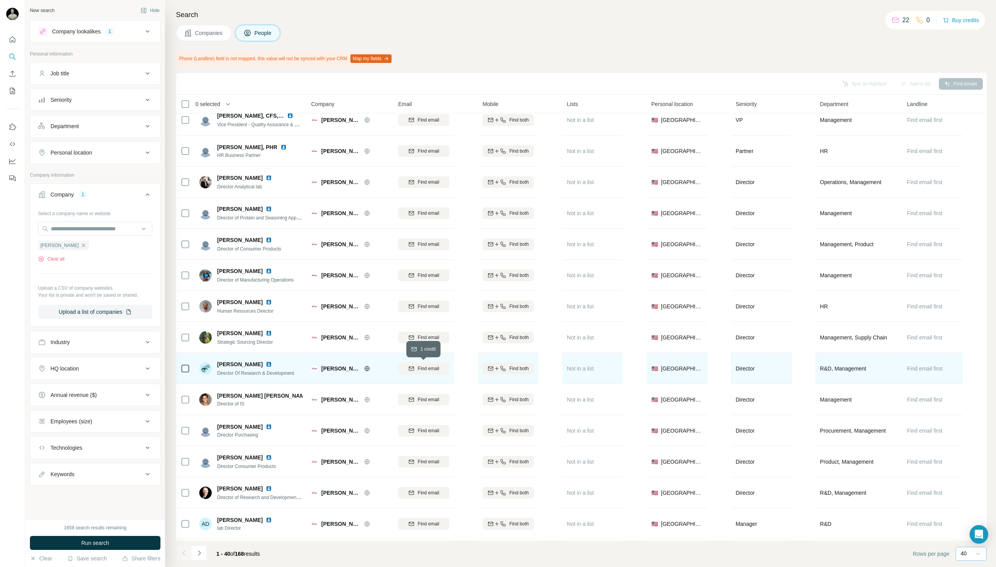
click at [436, 372] on button "Find email" at bounding box center [423, 369] width 51 height 12
click at [266, 362] on img at bounding box center [269, 364] width 6 height 6
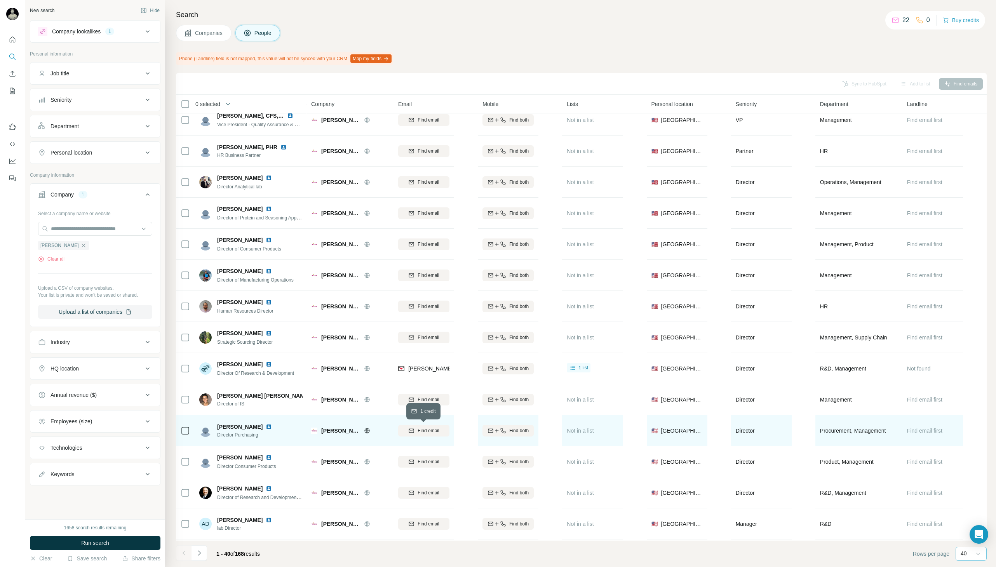
click at [421, 431] on span "Find email" at bounding box center [428, 430] width 21 height 7
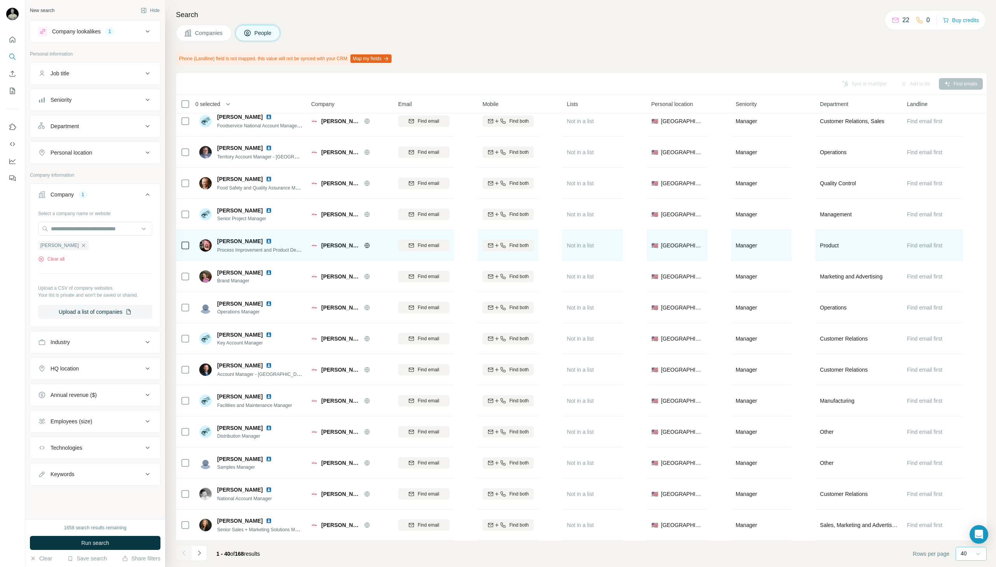
scroll to position [0, 0]
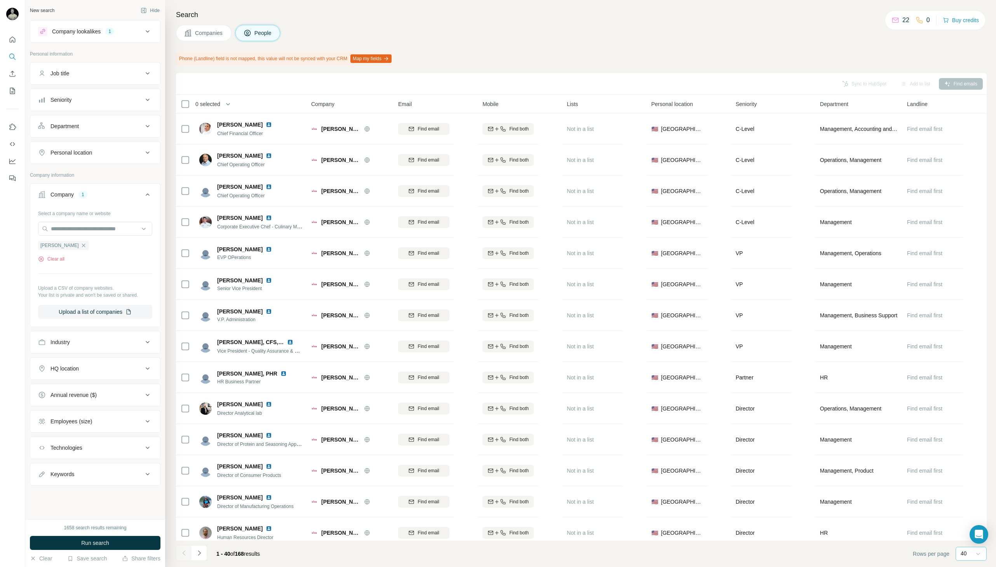
click at [212, 30] on span "Companies" at bounding box center [209, 33] width 28 height 8
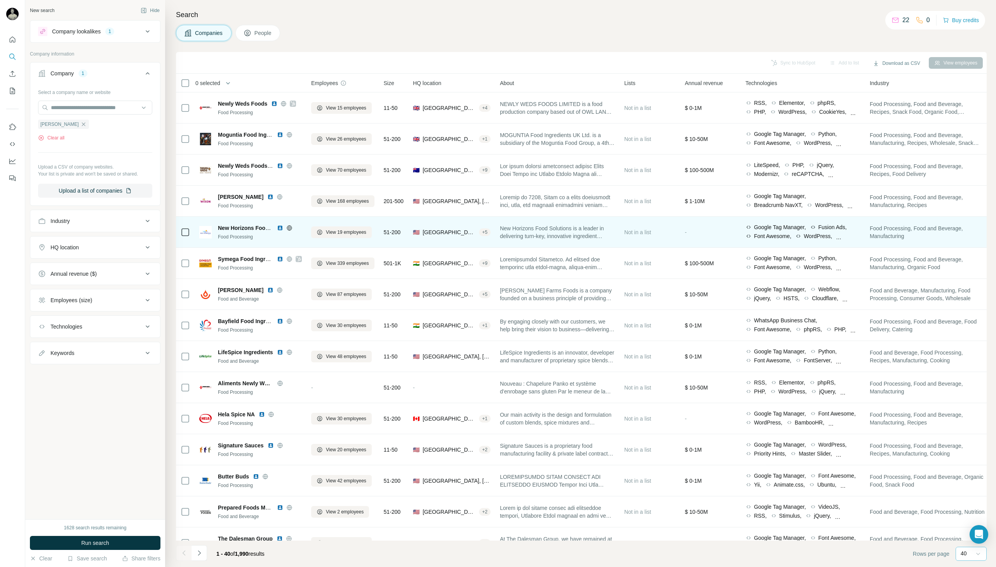
click at [288, 226] on icon at bounding box center [289, 227] width 5 height 5
click at [335, 231] on span "View 19 employees" at bounding box center [346, 232] width 40 height 7
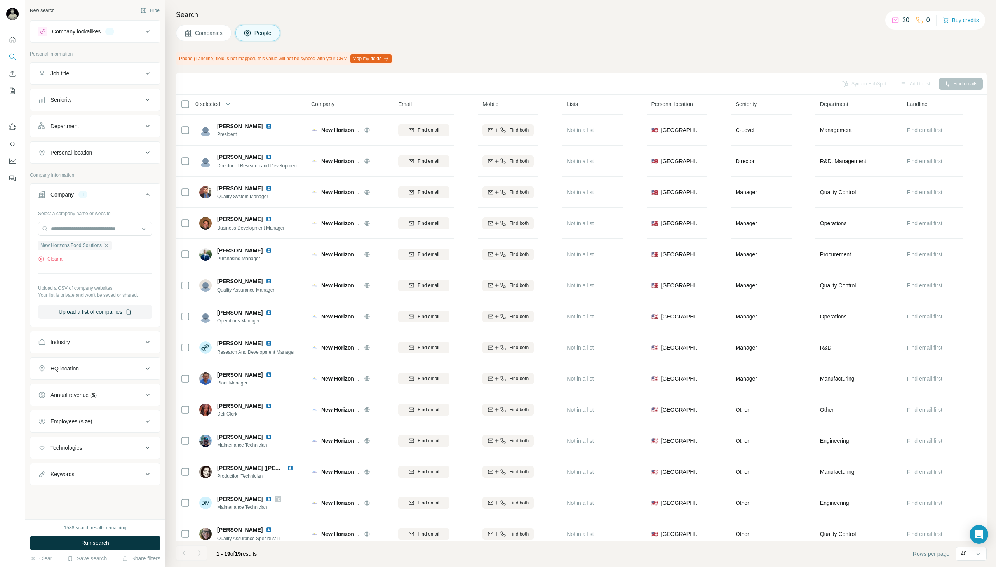
scroll to position [34, 0]
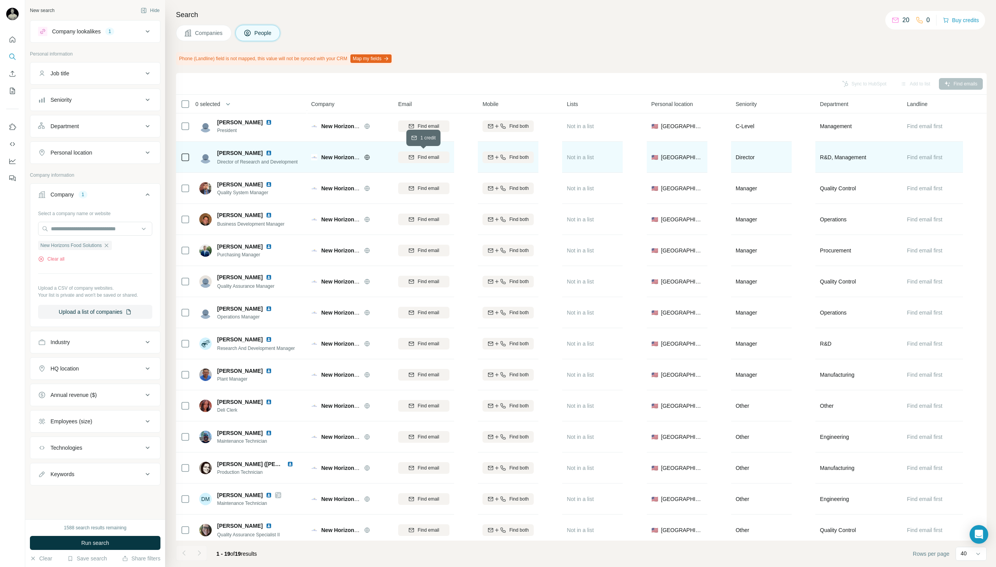
click at [418, 156] on span "Find email" at bounding box center [428, 157] width 21 height 7
click at [266, 153] on img at bounding box center [269, 153] width 6 height 6
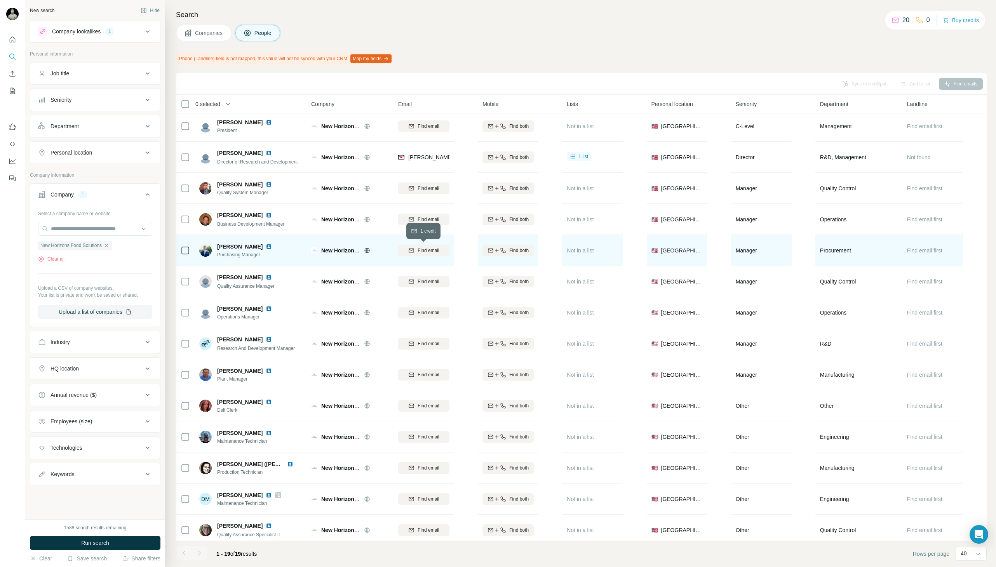
click at [411, 249] on icon "button" at bounding box center [411, 250] width 6 height 6
click at [266, 245] on img at bounding box center [269, 247] width 6 height 6
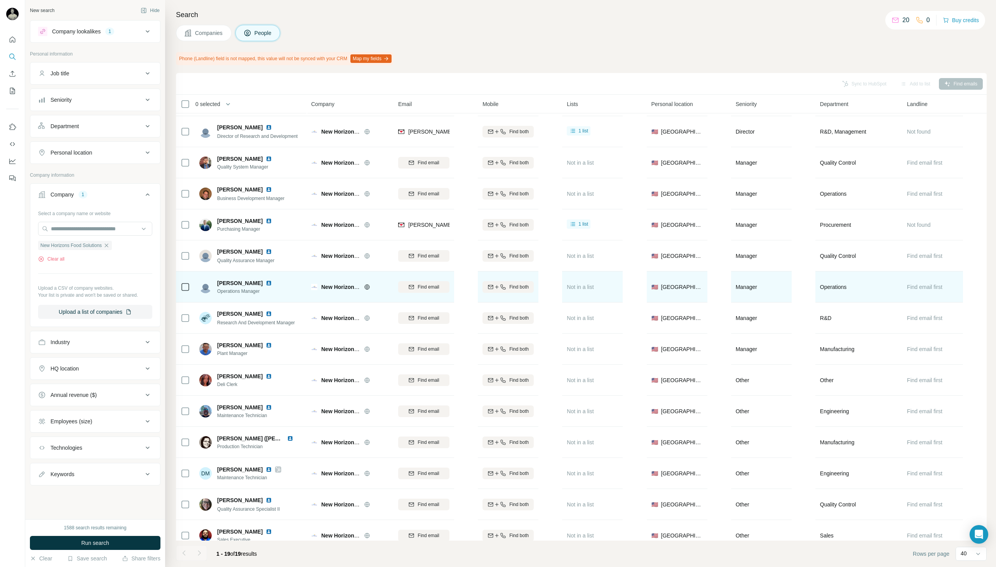
scroll to position [60, 0]
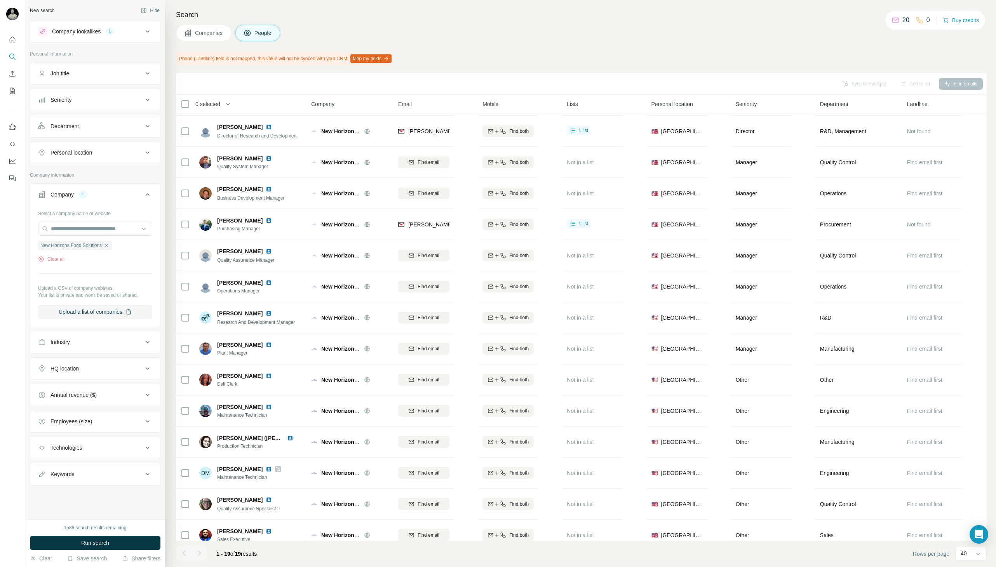
click at [218, 34] on span "Companies" at bounding box center [209, 33] width 28 height 8
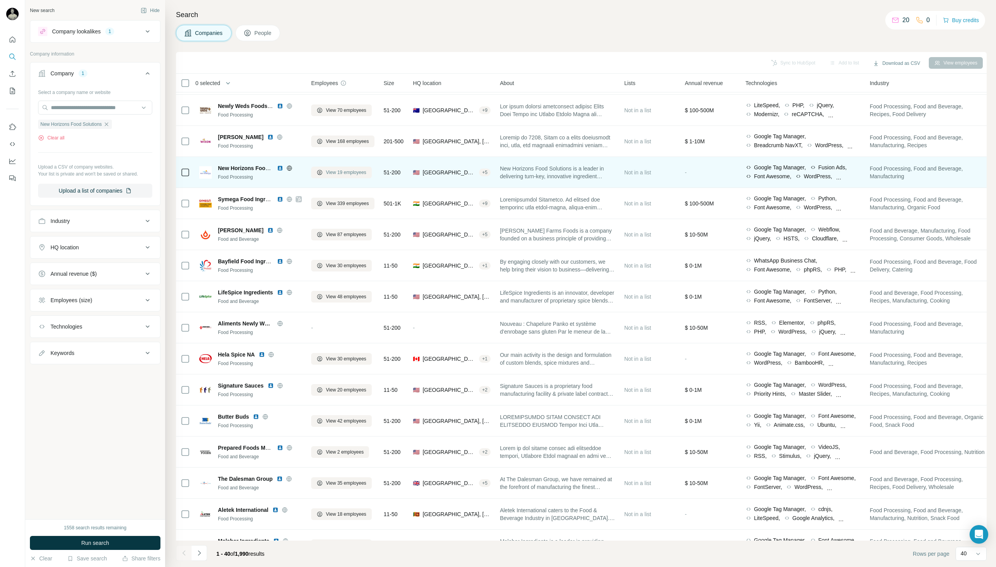
click at [325, 169] on button "View 19 employees" at bounding box center [341, 173] width 61 height 12
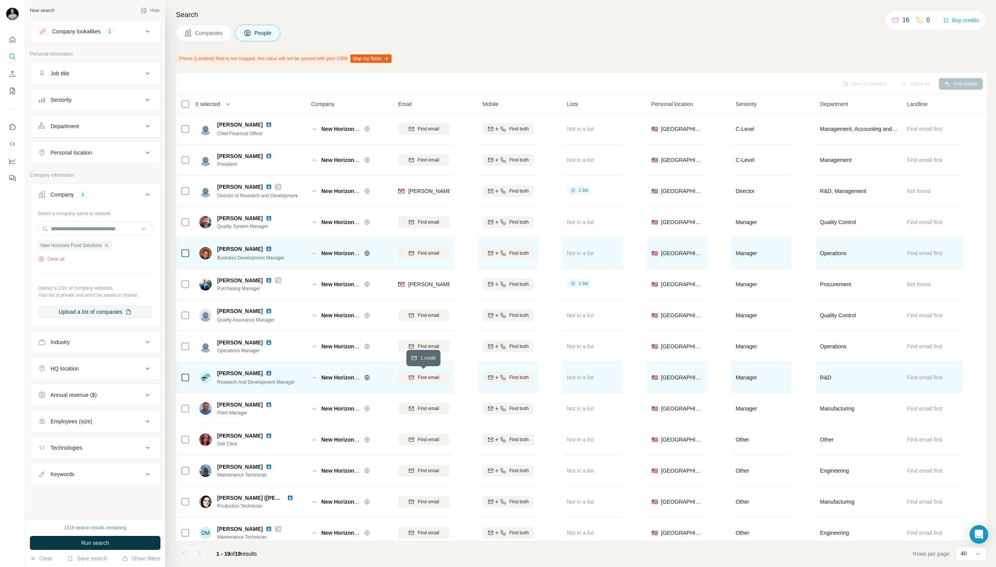
click at [415, 379] on div "Find email" at bounding box center [423, 377] width 51 height 7
click at [266, 373] on img at bounding box center [269, 373] width 6 height 6
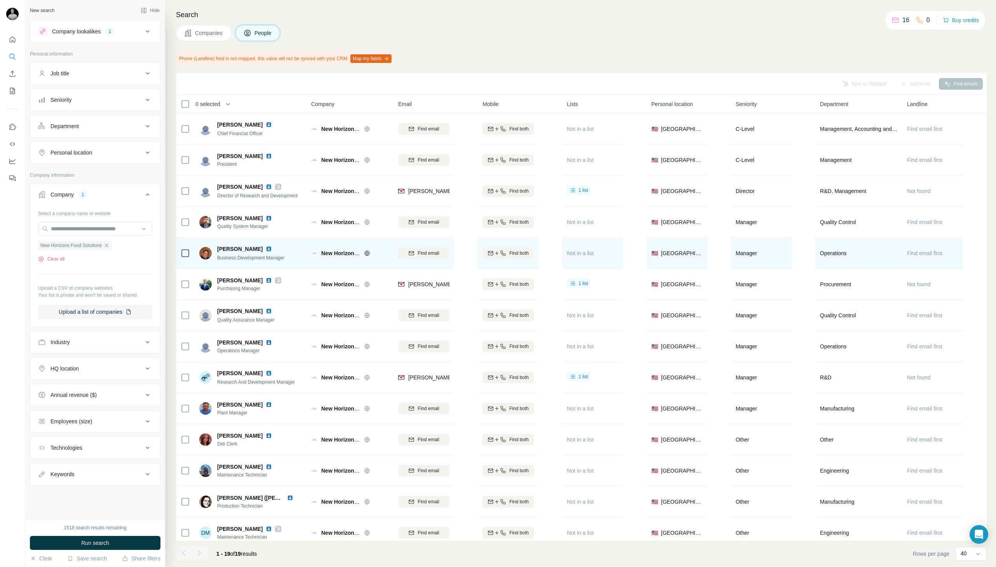
click at [210, 30] on span "Companies" at bounding box center [209, 33] width 28 height 8
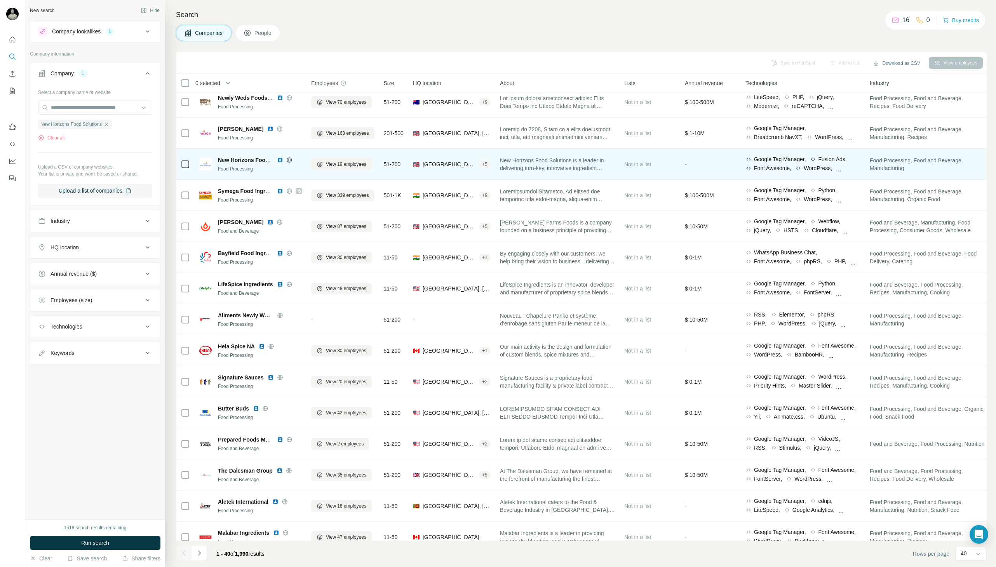
scroll to position [69, 0]
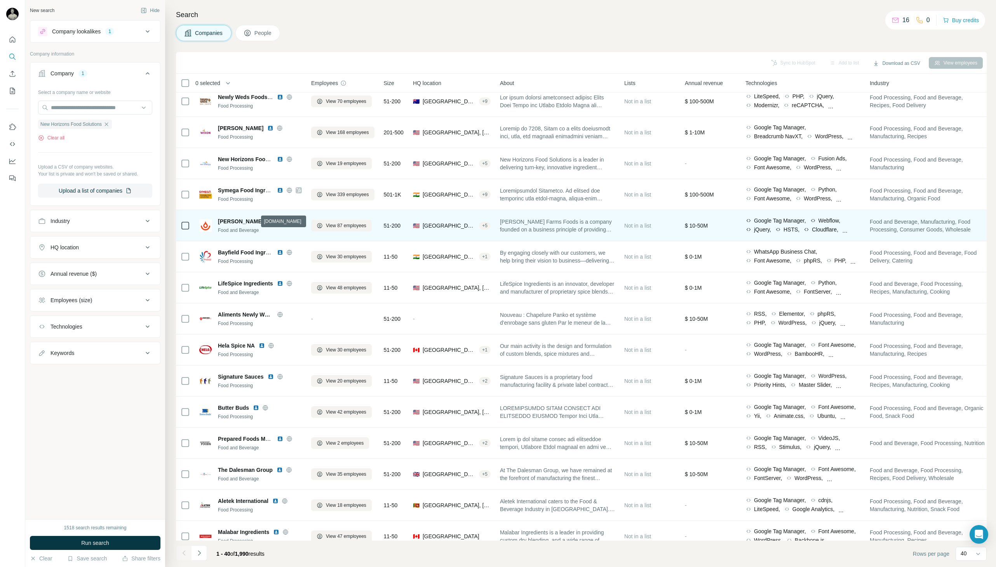
click at [277, 223] on icon at bounding box center [279, 221] width 5 height 5
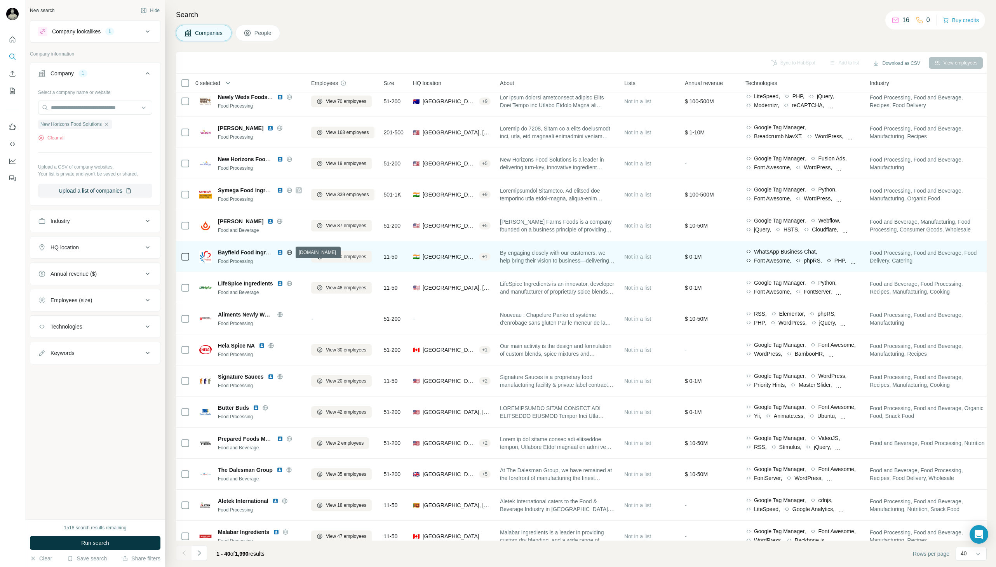
click at [291, 252] on icon at bounding box center [289, 252] width 6 height 6
click at [345, 257] on span "View 30 employees" at bounding box center [346, 256] width 40 height 7
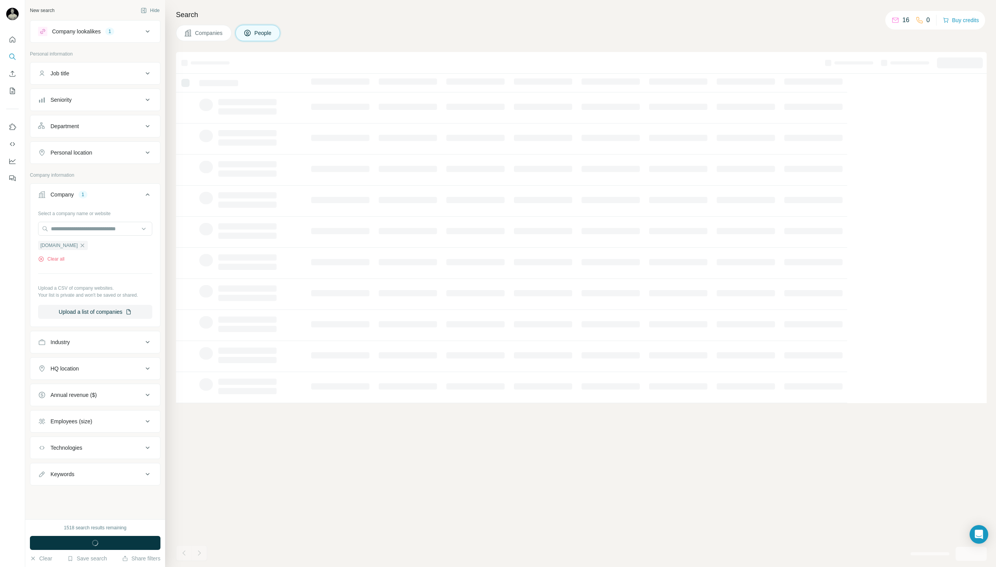
scroll to position [0, 0]
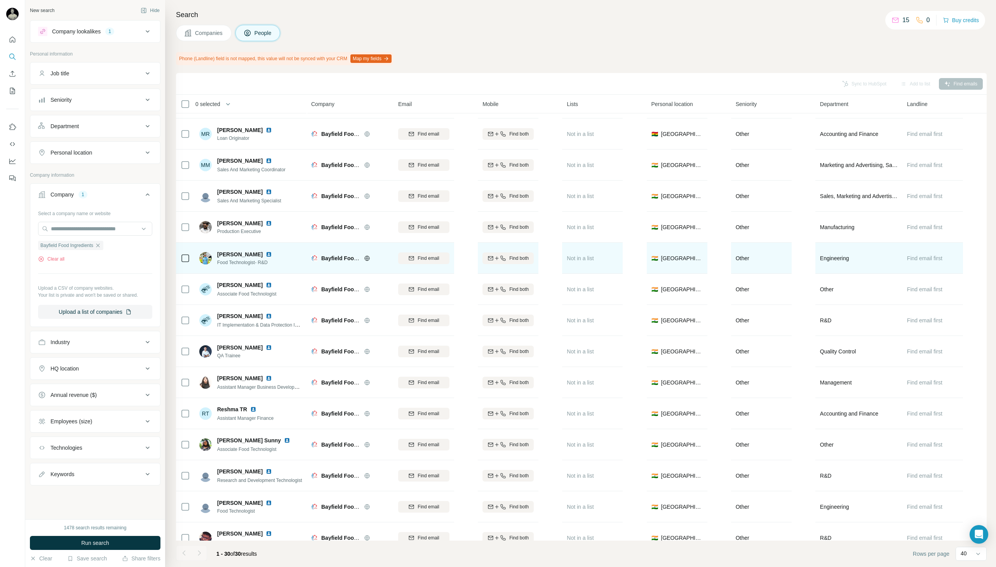
scroll to position [461, 0]
click at [416, 256] on div "Find email" at bounding box center [423, 257] width 51 height 7
click at [272, 254] on img at bounding box center [269, 254] width 6 height 6
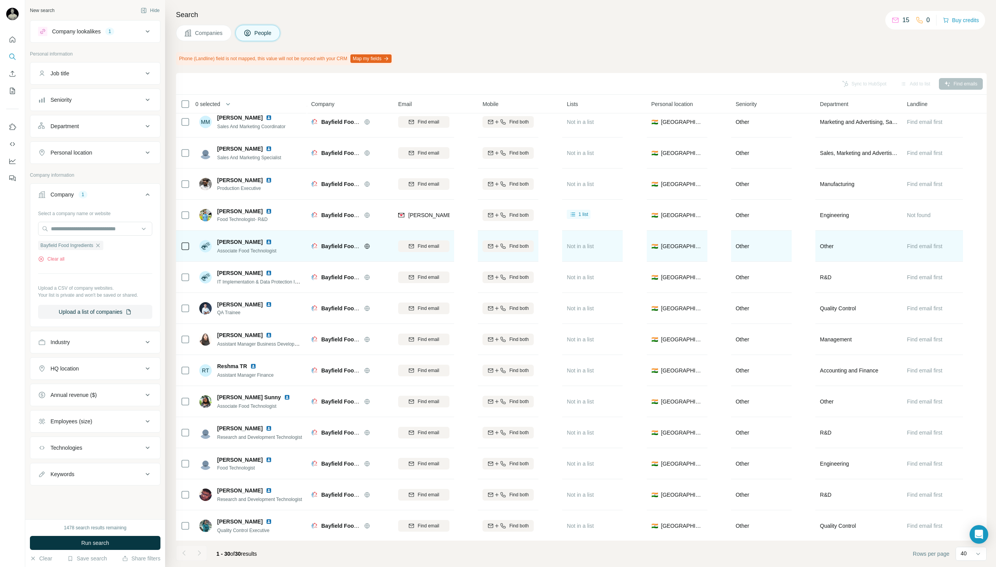
scroll to position [508, 0]
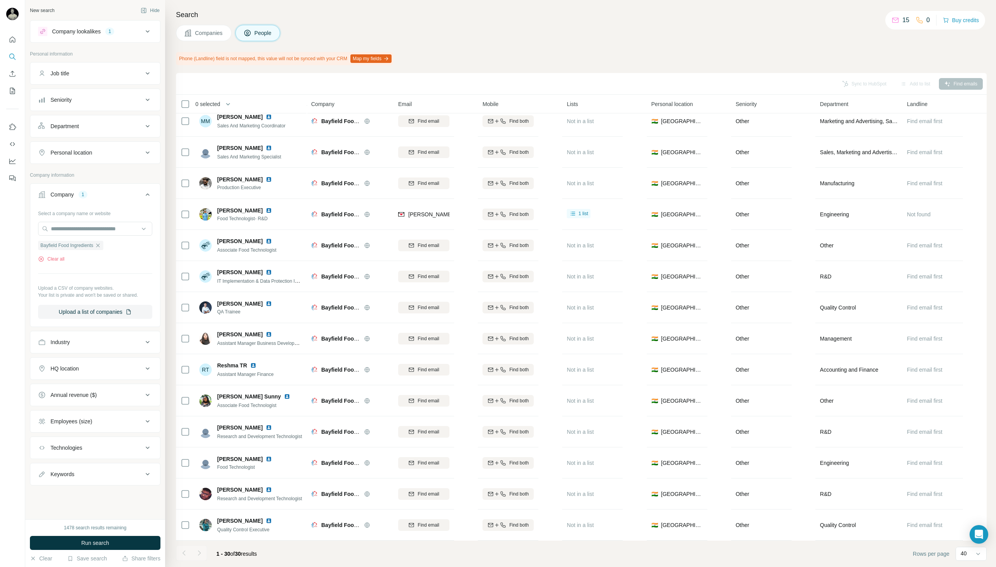
click at [219, 35] on span "Companies" at bounding box center [209, 33] width 28 height 8
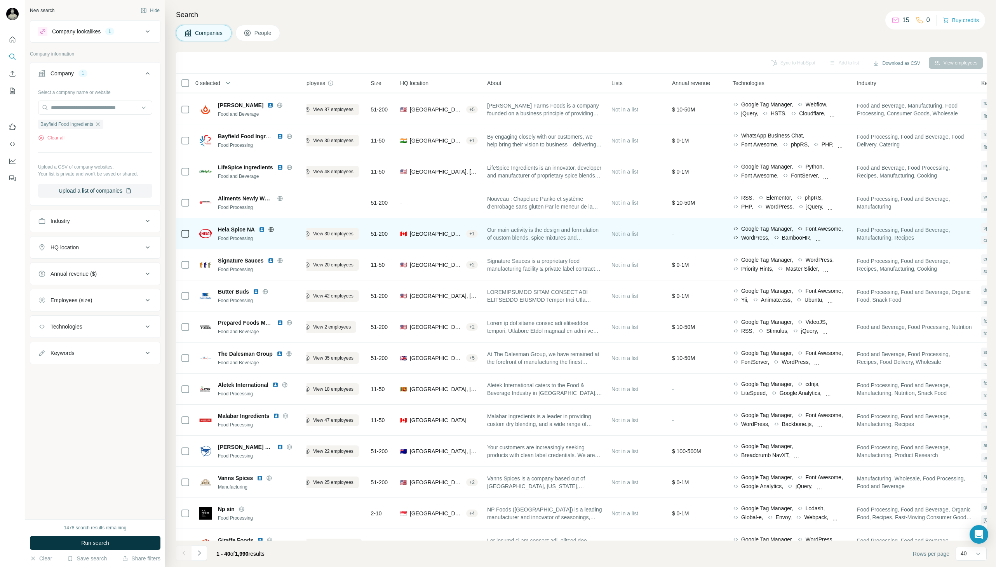
scroll to position [185, 13]
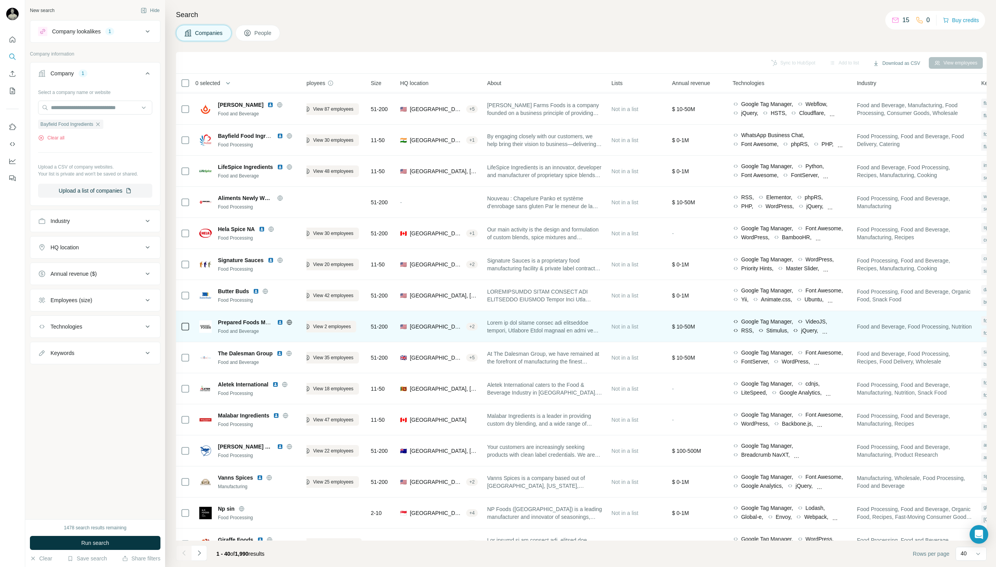
click at [291, 321] on icon at bounding box center [289, 322] width 6 height 6
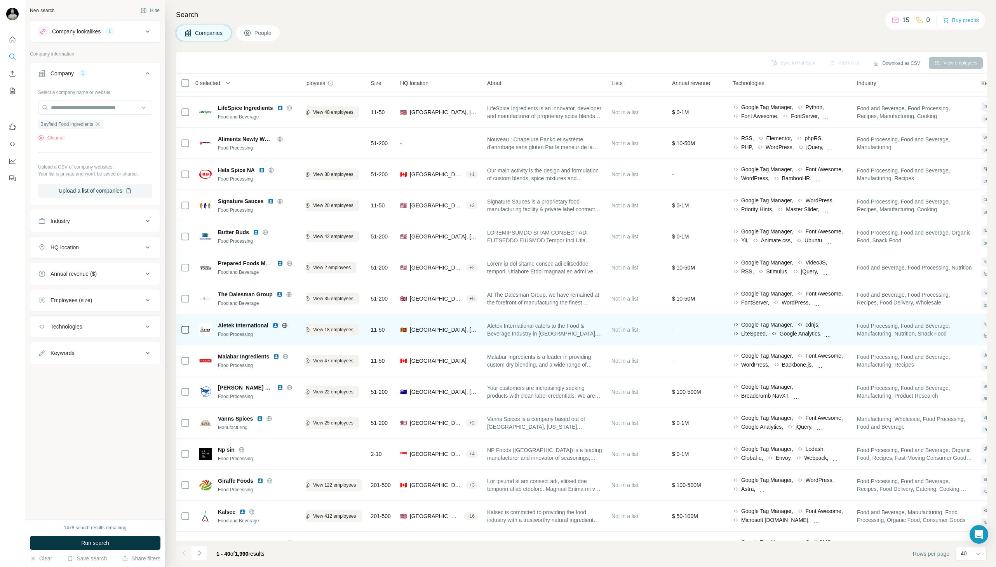
scroll to position [248, 13]
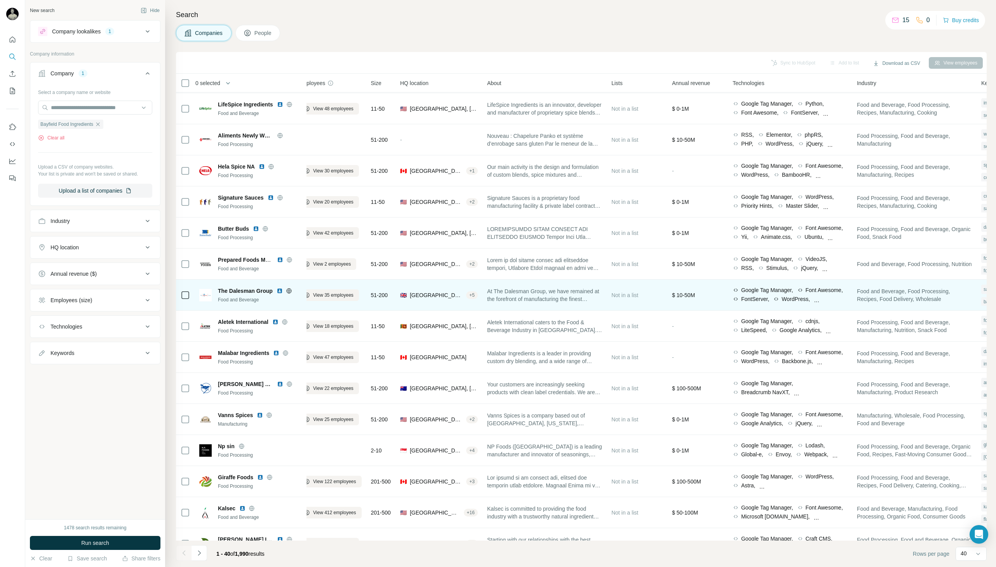
click at [288, 290] on icon at bounding box center [289, 291] width 6 height 6
click at [331, 293] on span "View 35 employees" at bounding box center [333, 295] width 40 height 7
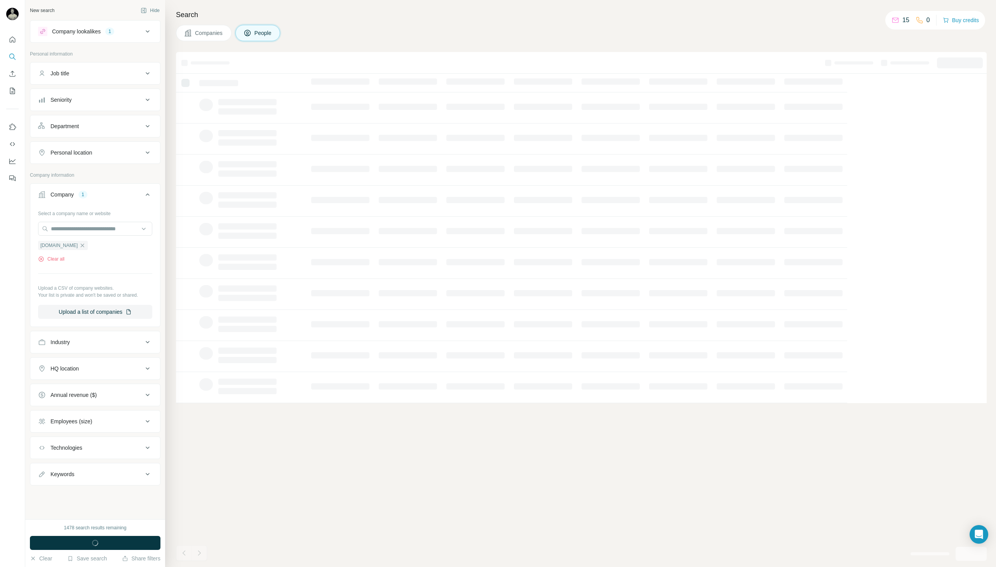
scroll to position [0, 0]
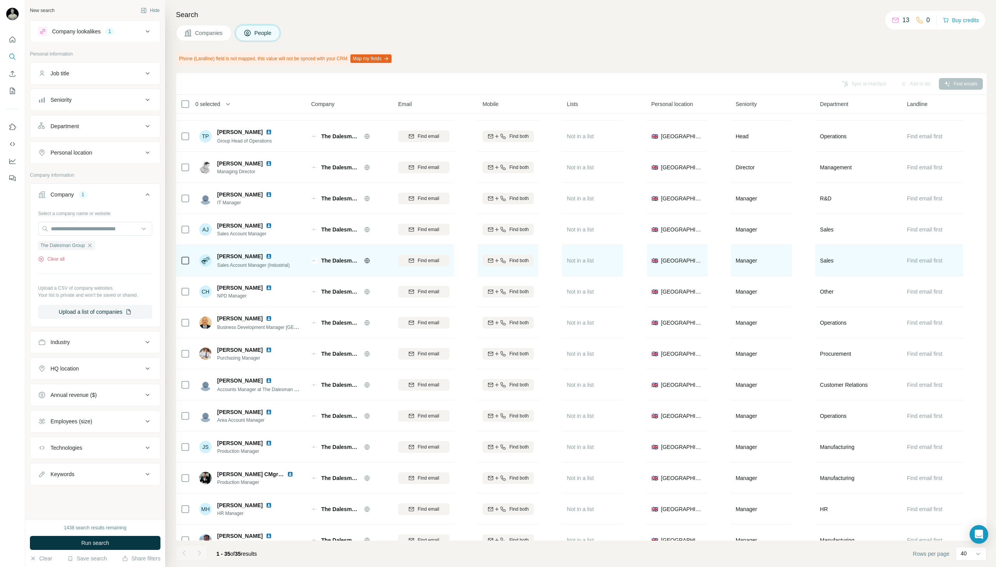
scroll to position [24, 0]
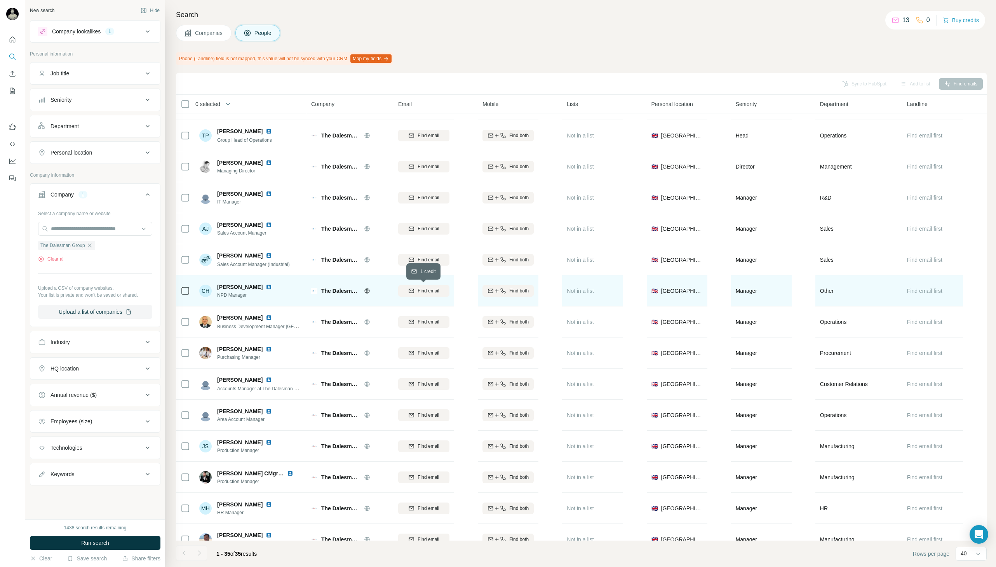
click at [429, 294] on span "Find email" at bounding box center [428, 290] width 21 height 7
click at [266, 289] on img at bounding box center [269, 287] width 6 height 6
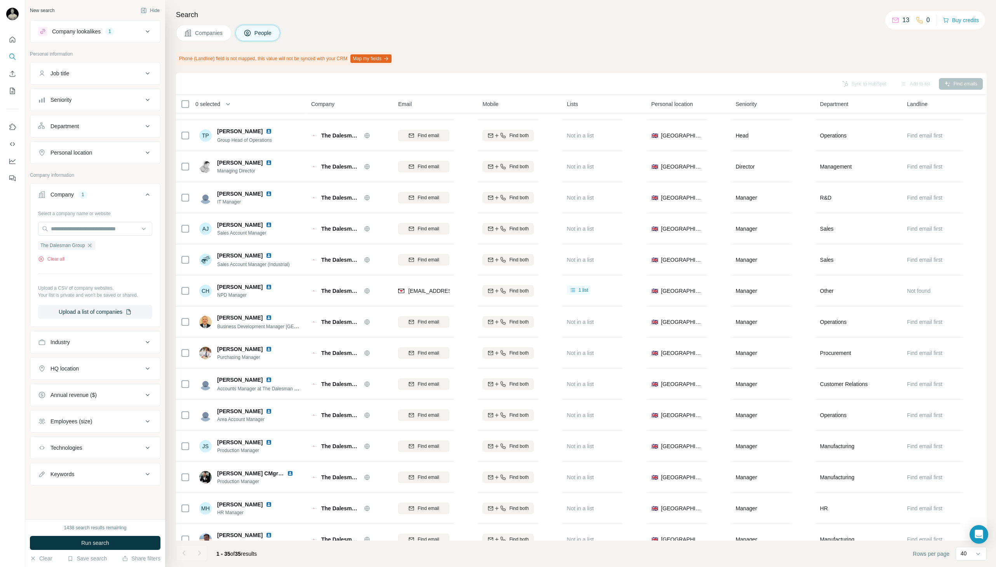
click at [202, 33] on span "Companies" at bounding box center [209, 33] width 28 height 8
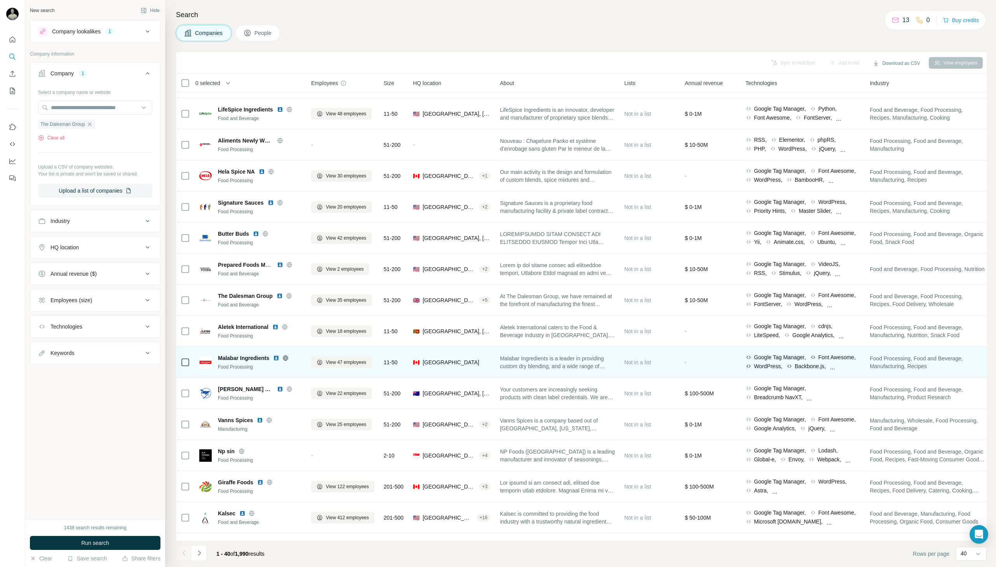
scroll to position [245, 0]
click at [287, 357] on icon at bounding box center [286, 355] width 2 height 5
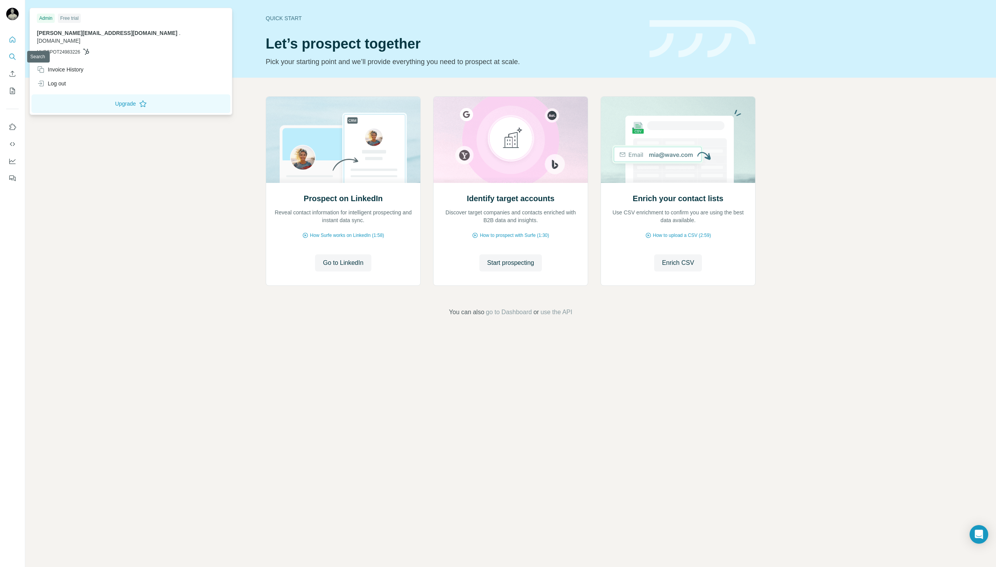
click at [14, 55] on icon "Search" at bounding box center [13, 57] width 8 height 8
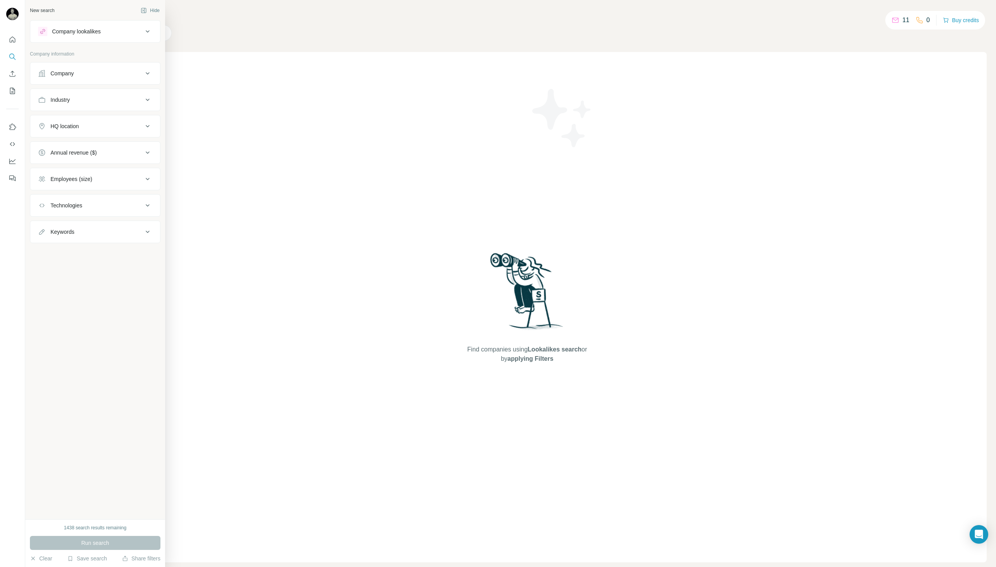
click at [101, 32] on div "Company lookalikes" at bounding box center [76, 32] width 49 height 8
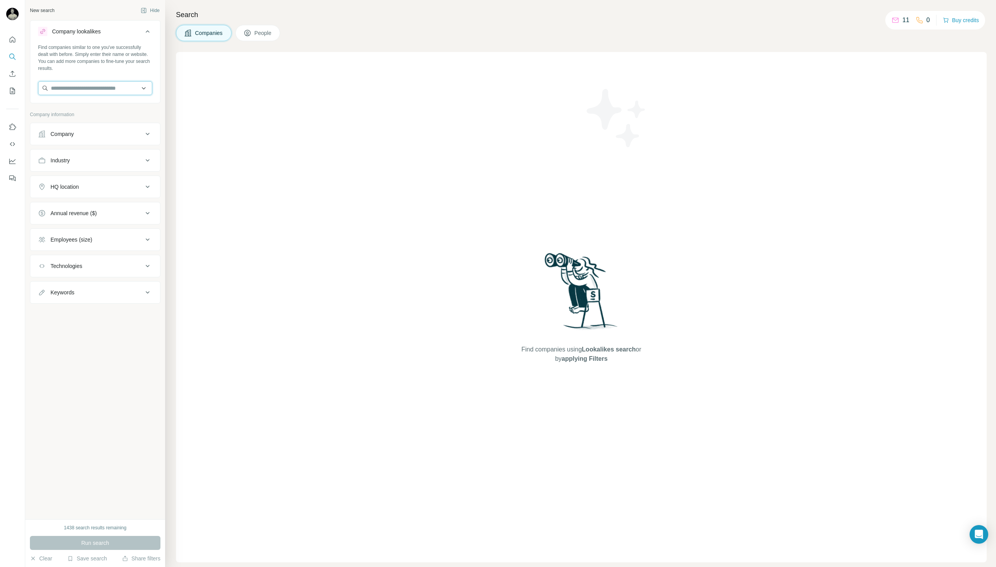
click at [107, 87] on input "text" at bounding box center [95, 88] width 114 height 14
type input "*"
click at [95, 93] on input "******" at bounding box center [95, 88] width 114 height 14
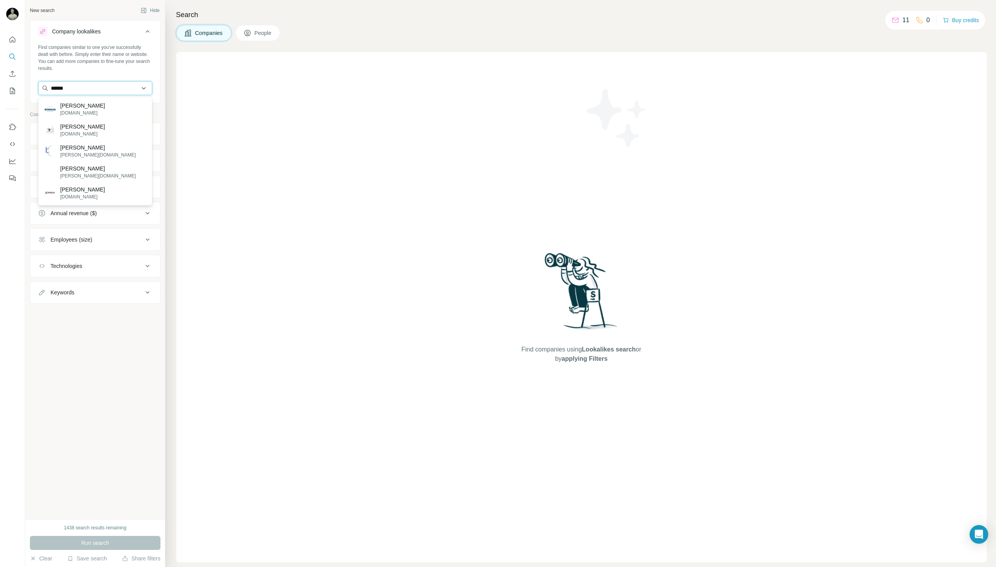
paste input "**********"
type input "**********"
click at [105, 113] on div "Solina [DOMAIN_NAME]" at bounding box center [95, 109] width 110 height 21
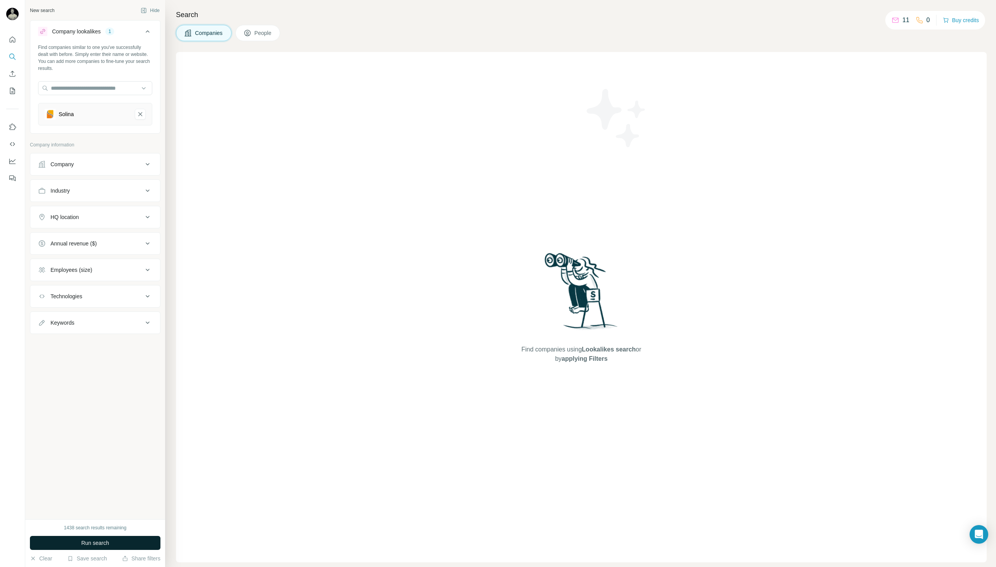
click at [97, 541] on span "Run search" at bounding box center [95, 543] width 28 height 8
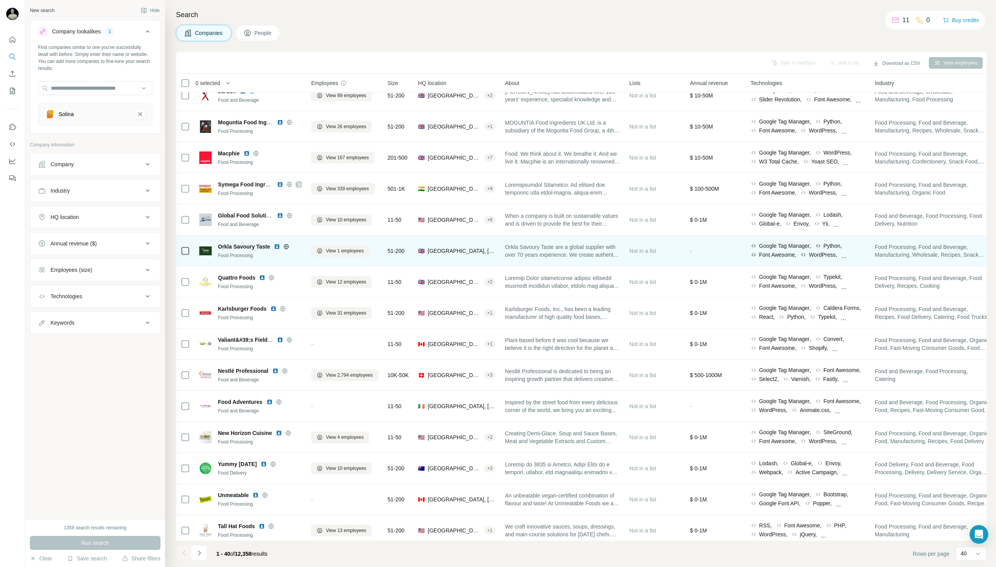
scroll to position [44, 0]
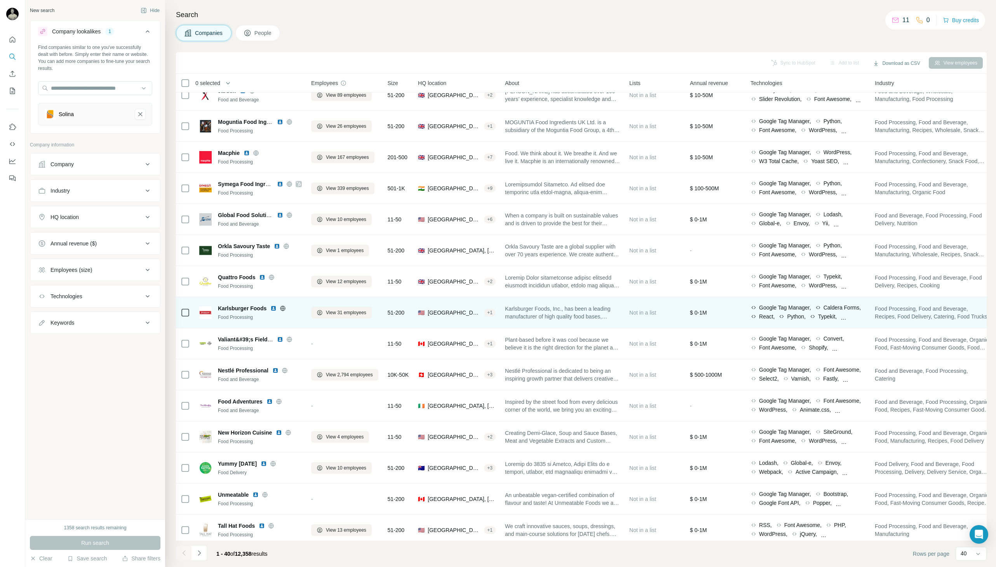
click at [283, 306] on icon at bounding box center [283, 308] width 2 height 5
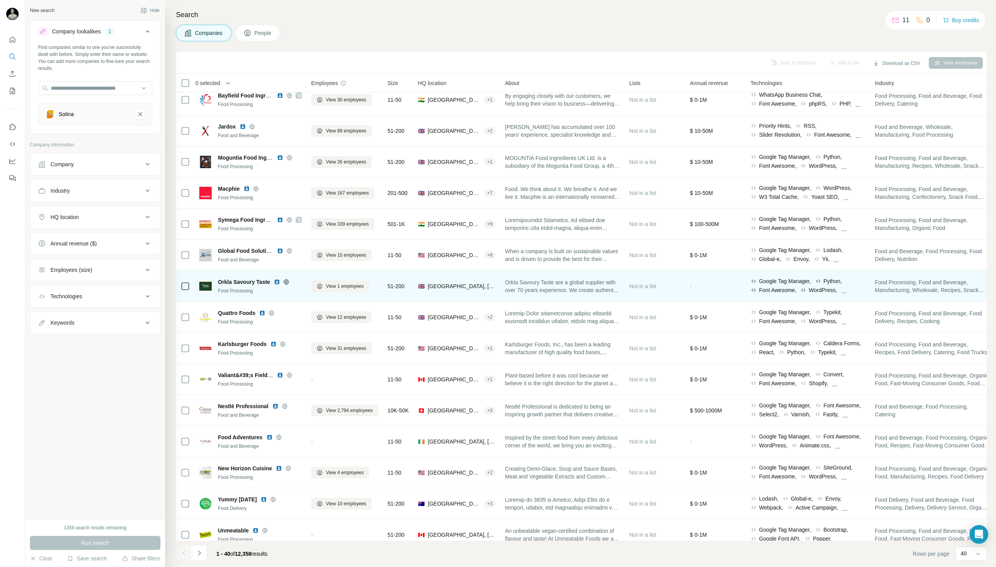
scroll to position [0, 0]
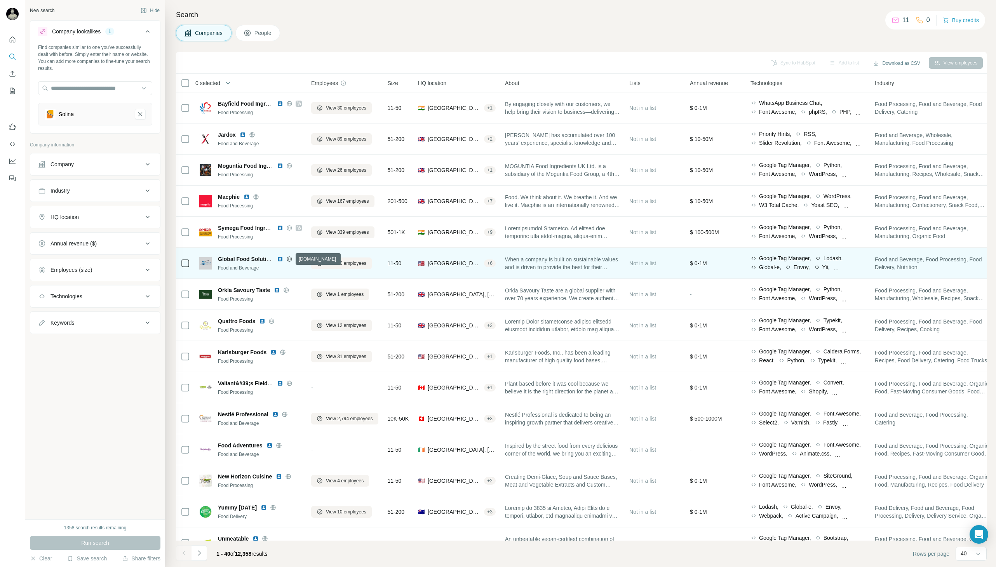
click at [287, 258] on icon at bounding box center [289, 259] width 6 height 6
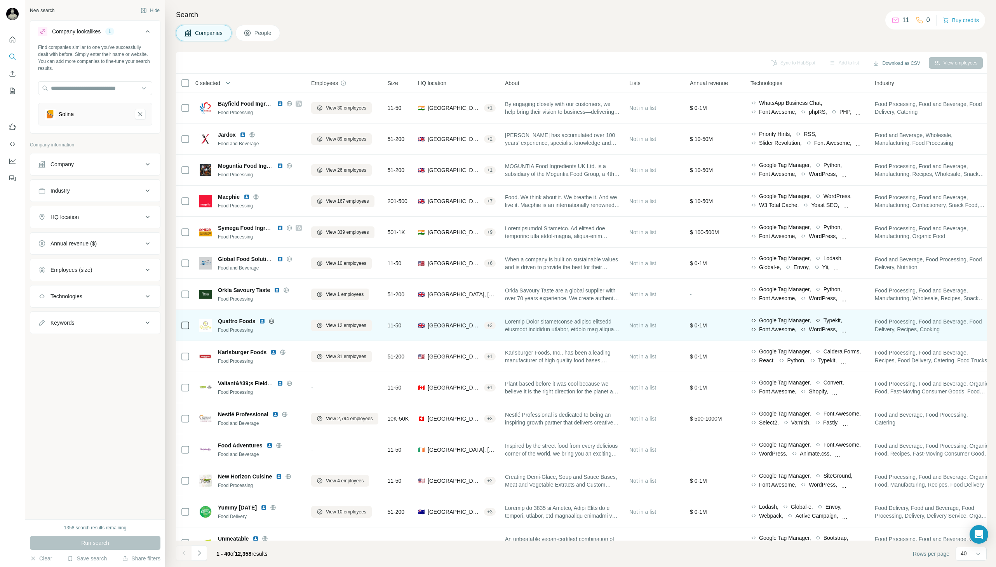
click at [272, 320] on icon at bounding box center [271, 321] width 6 height 6
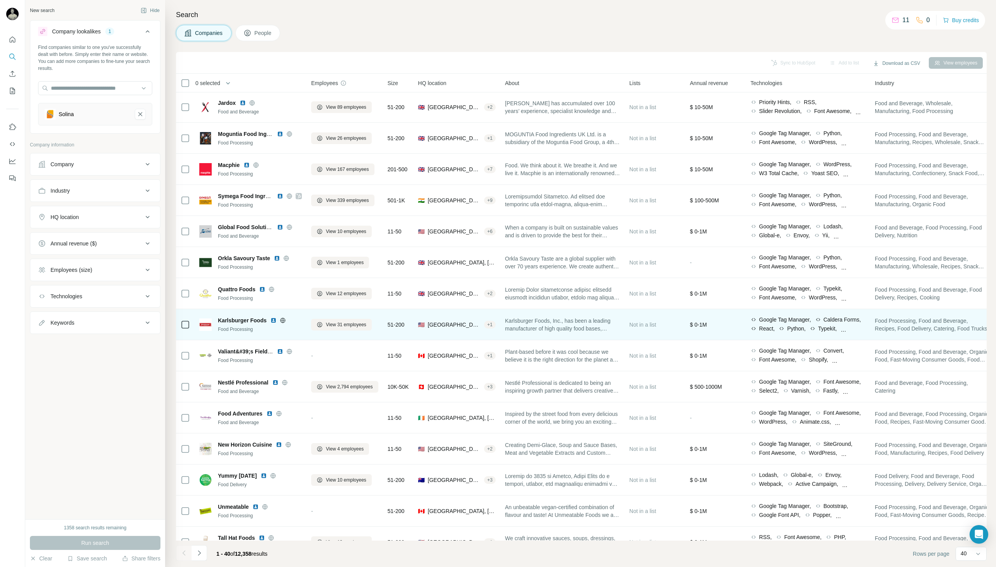
scroll to position [36, 0]
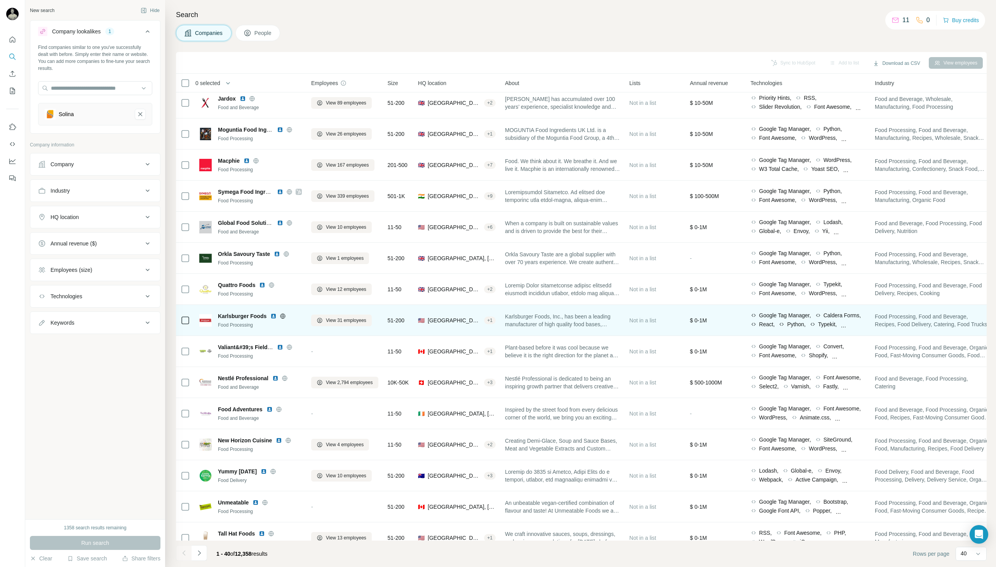
click at [282, 314] on icon at bounding box center [283, 315] width 2 height 5
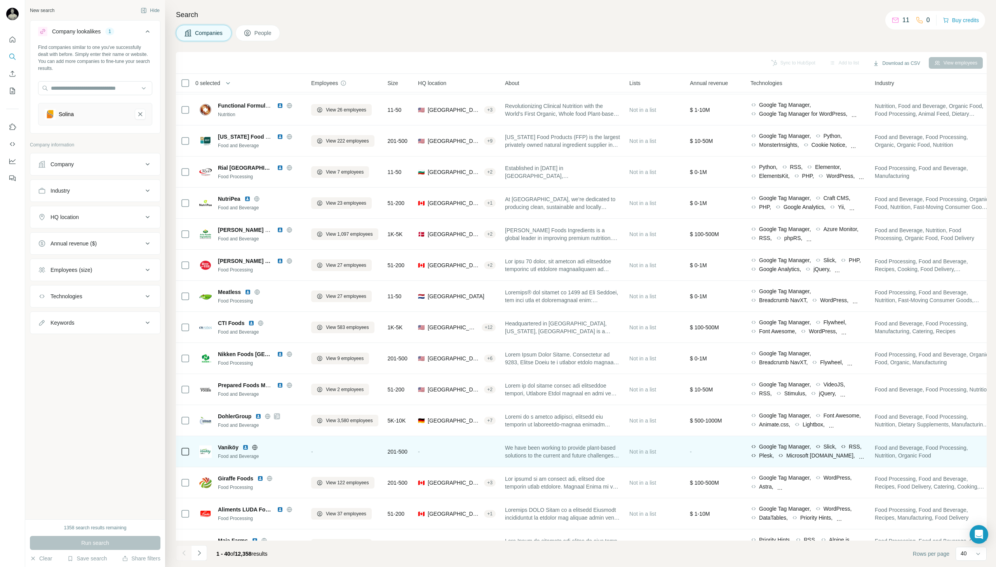
scroll to position [652, 0]
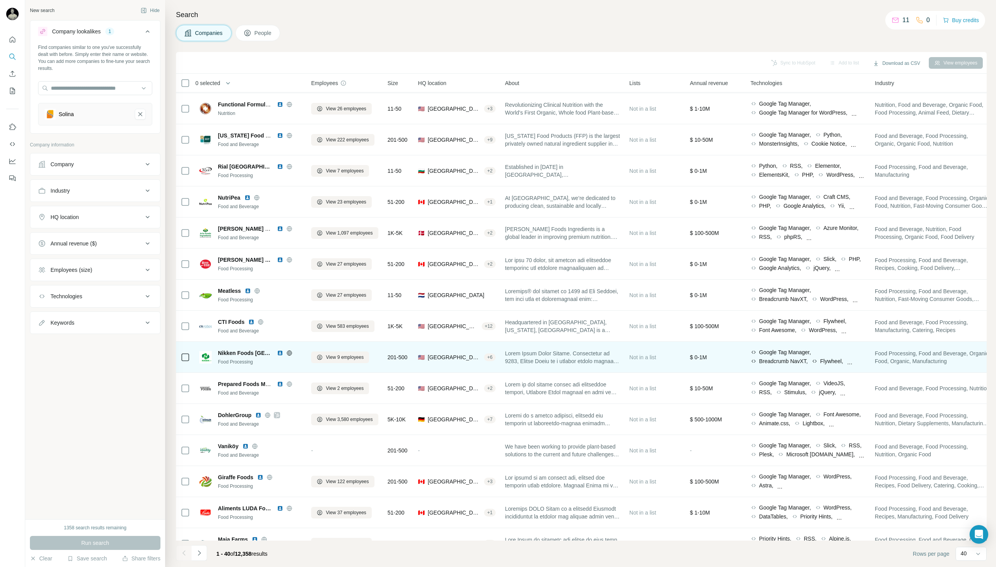
click at [286, 351] on icon at bounding box center [289, 353] width 6 height 6
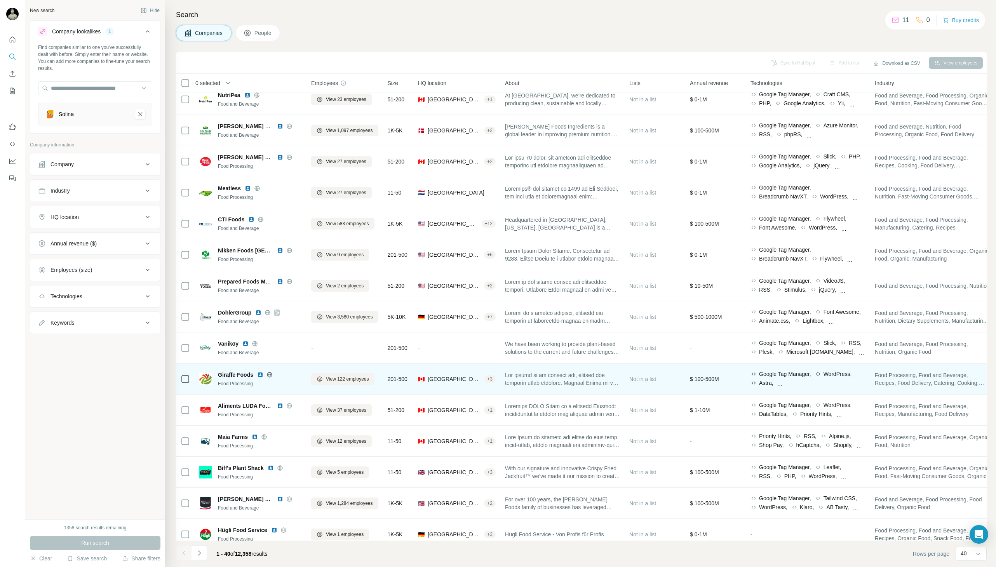
scroll to position [767, 0]
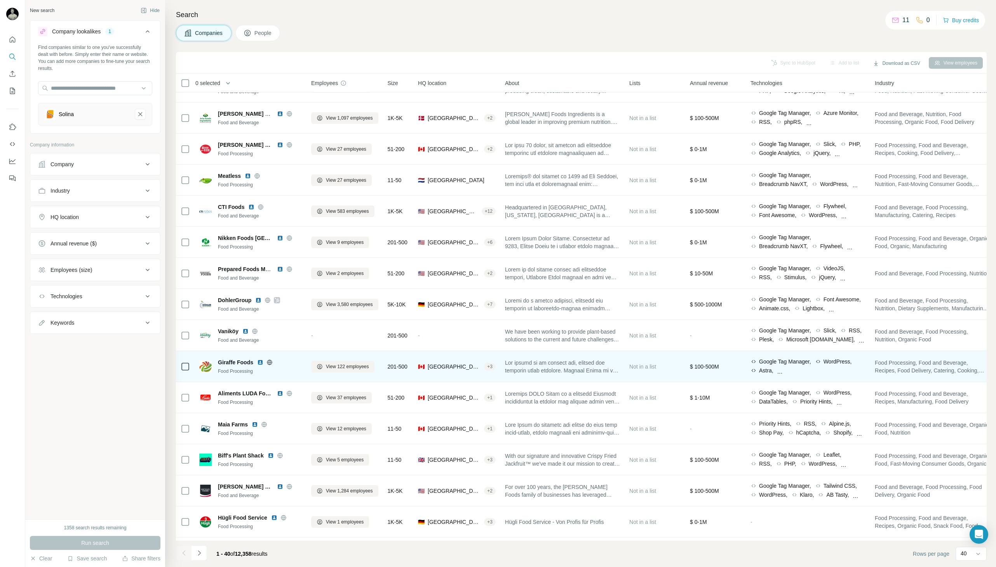
click at [270, 361] on icon at bounding box center [269, 362] width 6 height 6
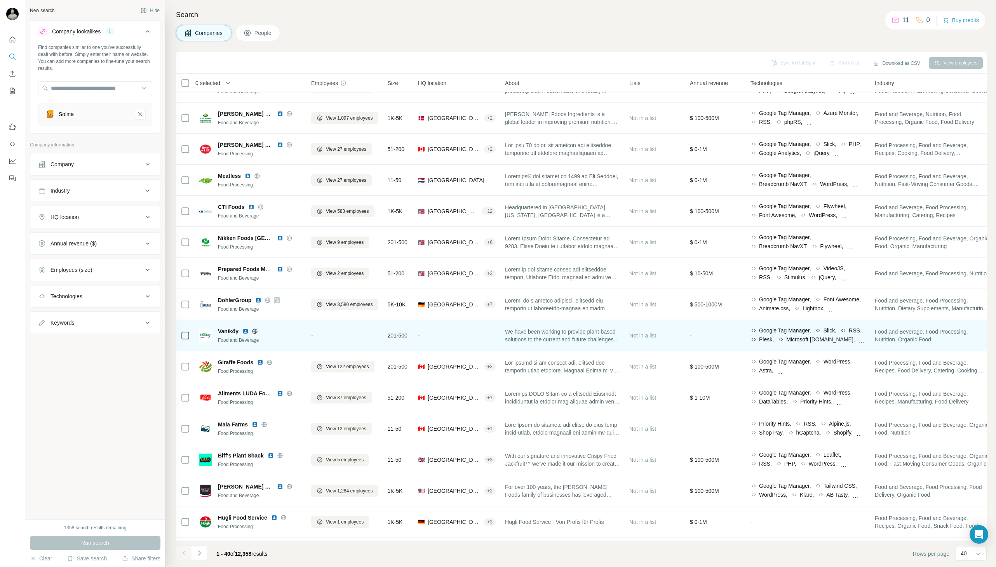
scroll to position [797, 0]
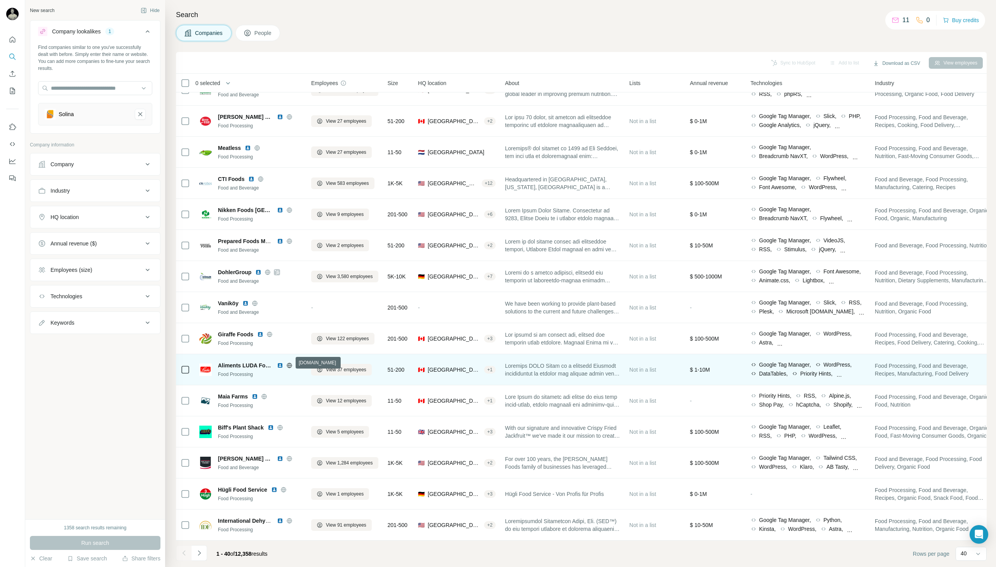
click at [288, 362] on icon at bounding box center [289, 365] width 6 height 6
click at [342, 366] on span "View 37 employees" at bounding box center [346, 369] width 40 height 7
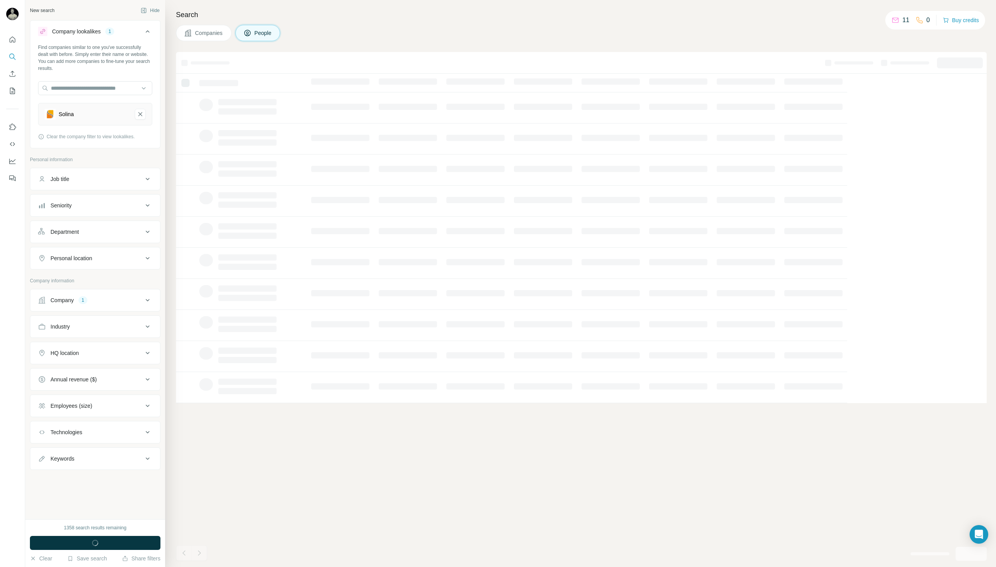
scroll to position [0, 0]
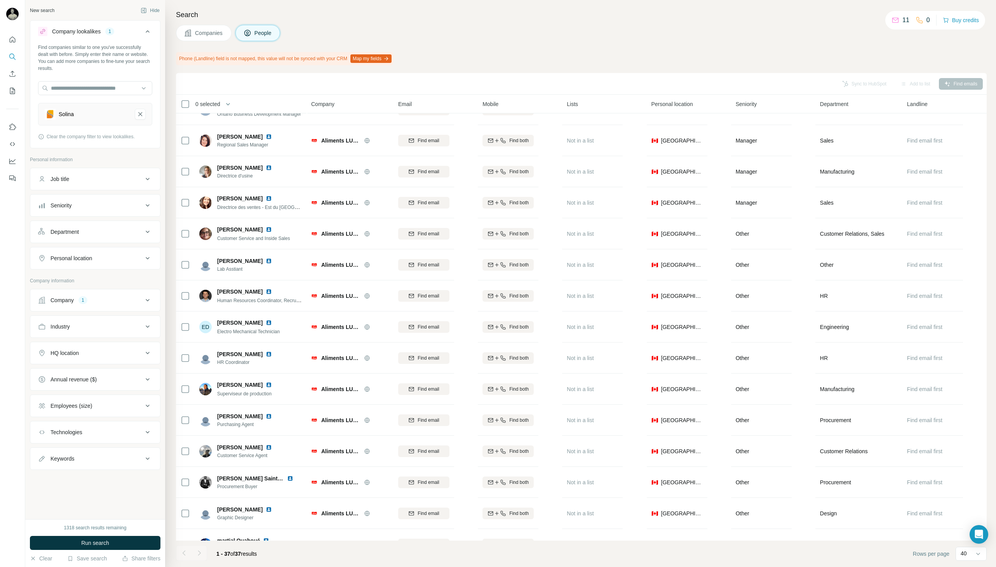
scroll to position [453, 0]
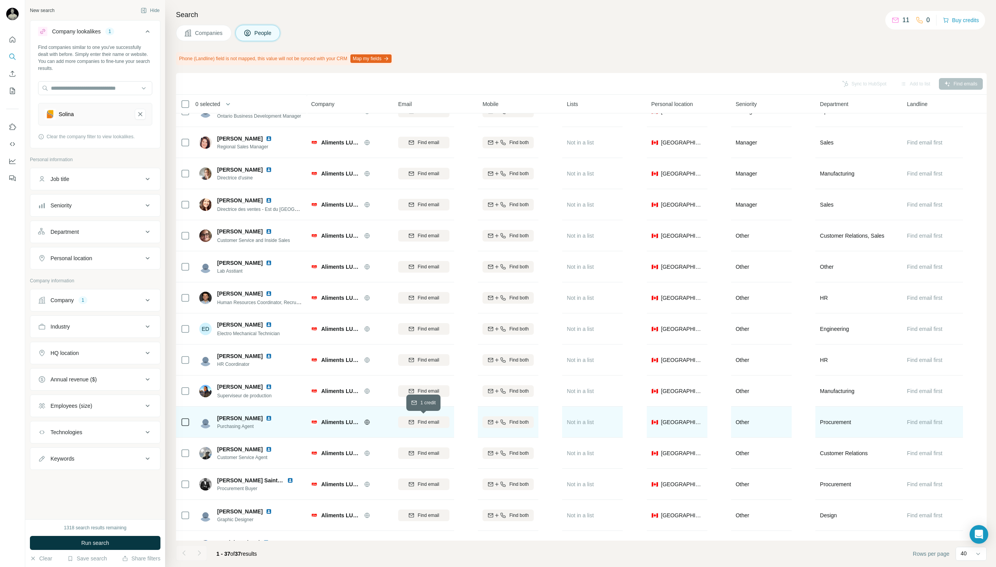
click at [432, 425] on button "Find email" at bounding box center [423, 422] width 51 height 12
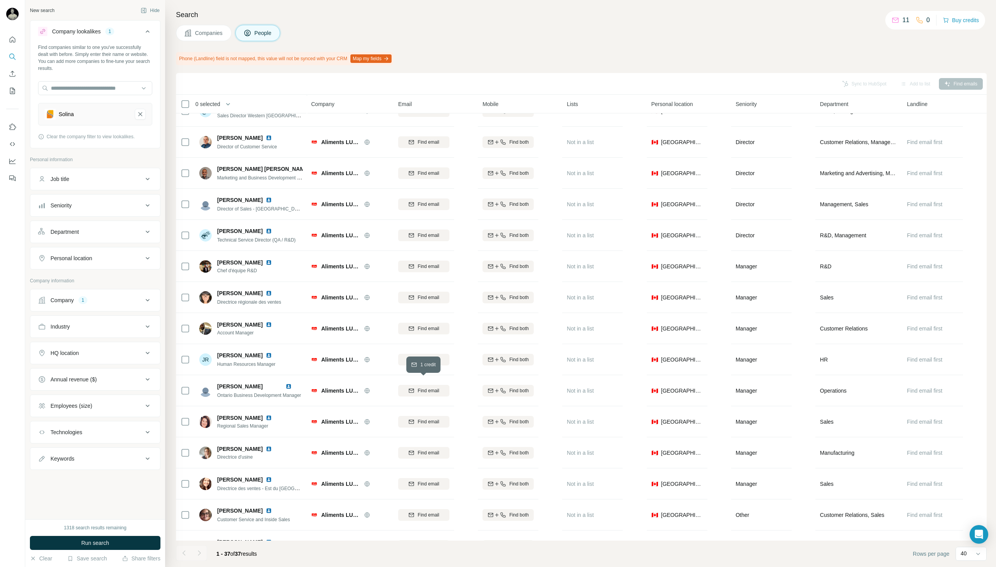
scroll to position [173, 0]
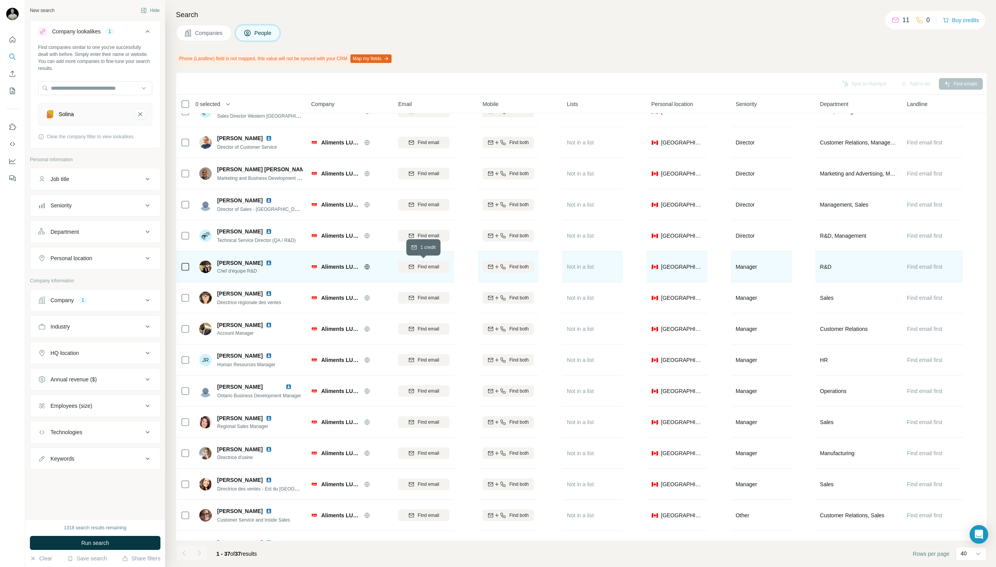
click at [433, 263] on span "Find email" at bounding box center [428, 266] width 21 height 7
click at [272, 262] on img at bounding box center [269, 263] width 6 height 6
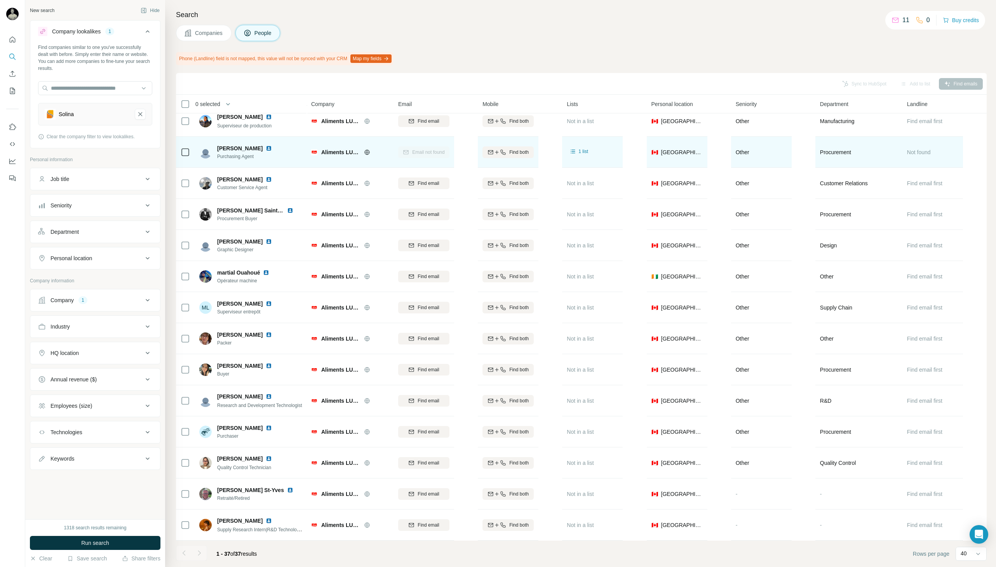
scroll to position [725, 0]
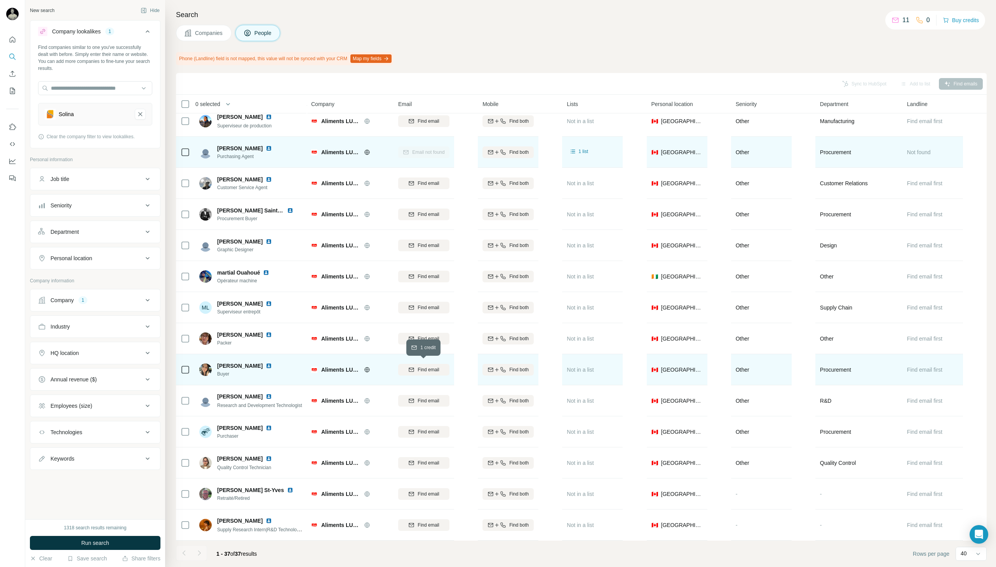
click at [431, 367] on span "Find email" at bounding box center [428, 369] width 21 height 7
click at [219, 35] on span "Companies" at bounding box center [209, 33] width 28 height 8
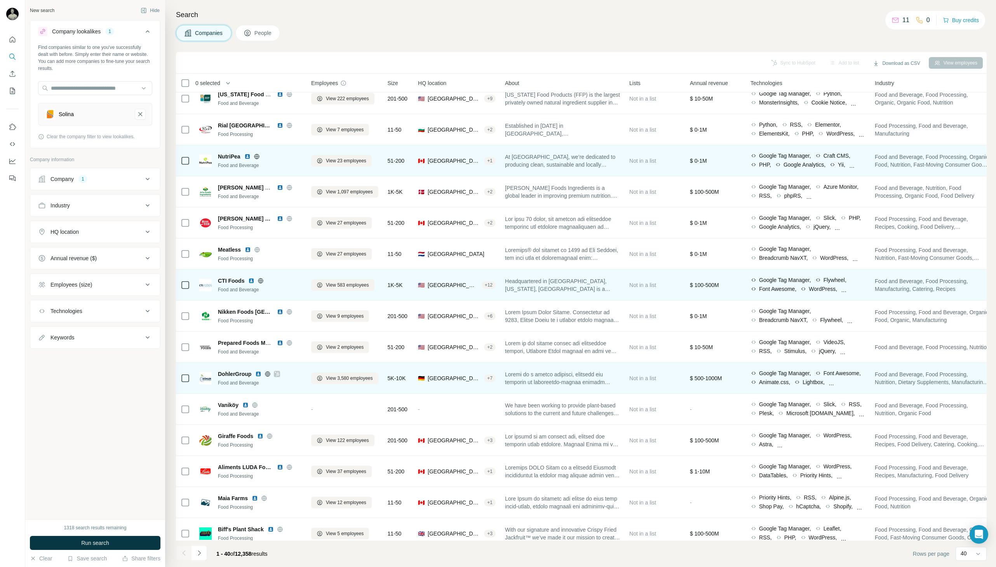
scroll to position [679, 0]
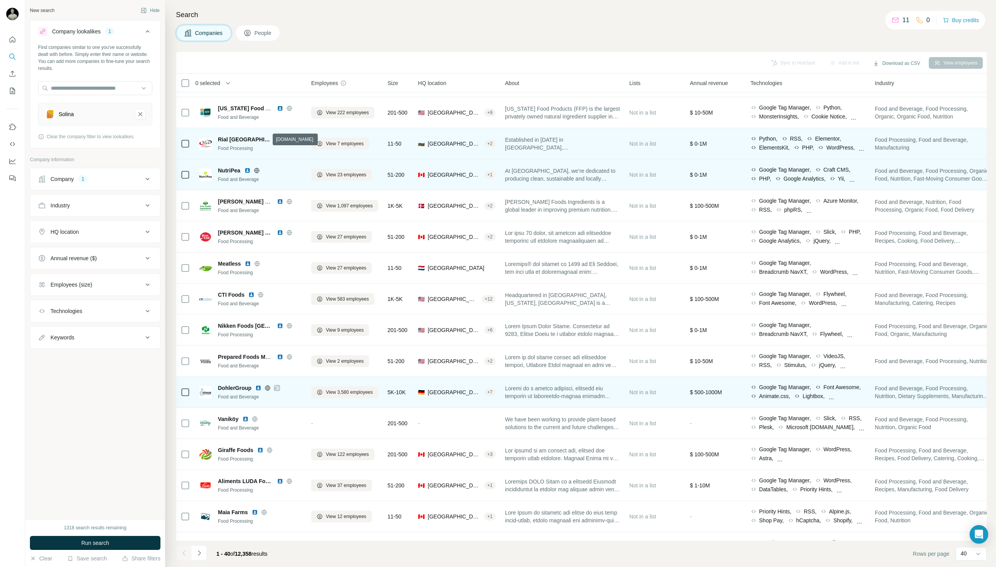
click at [287, 139] on icon at bounding box center [289, 139] width 5 height 5
click at [328, 148] on button "View 7 employees" at bounding box center [340, 144] width 58 height 12
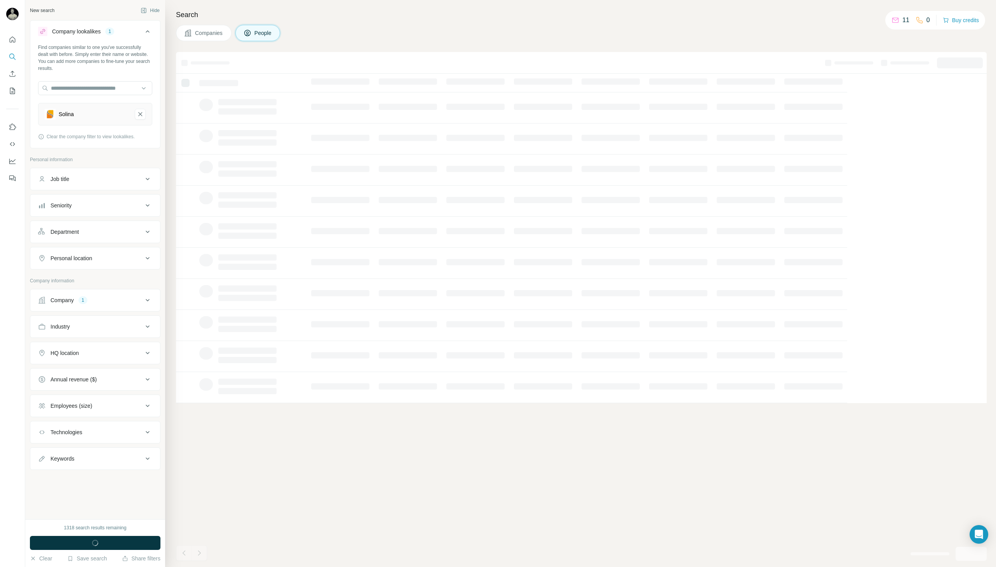
scroll to position [0, 0]
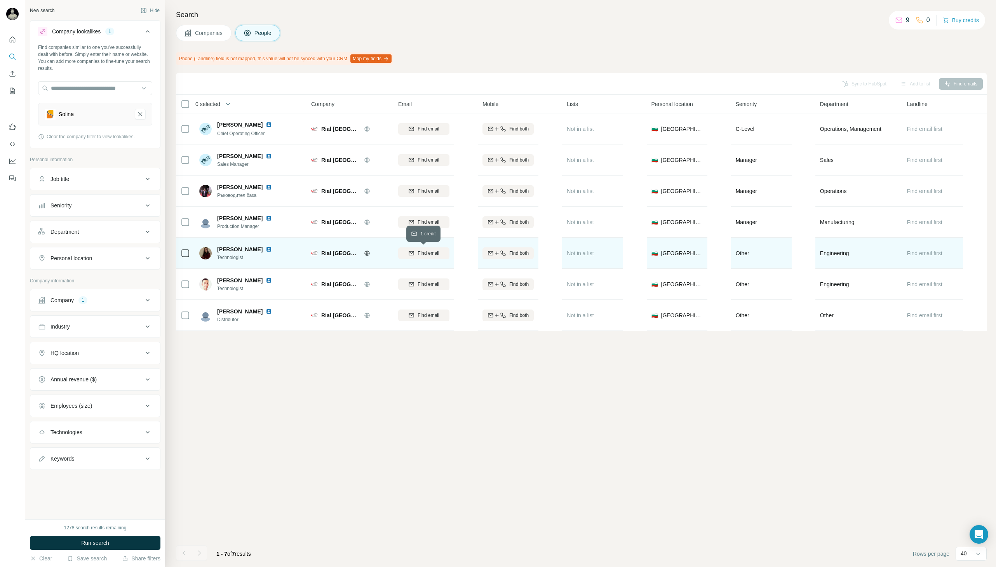
click at [409, 254] on icon "button" at bounding box center [411, 253] width 5 height 4
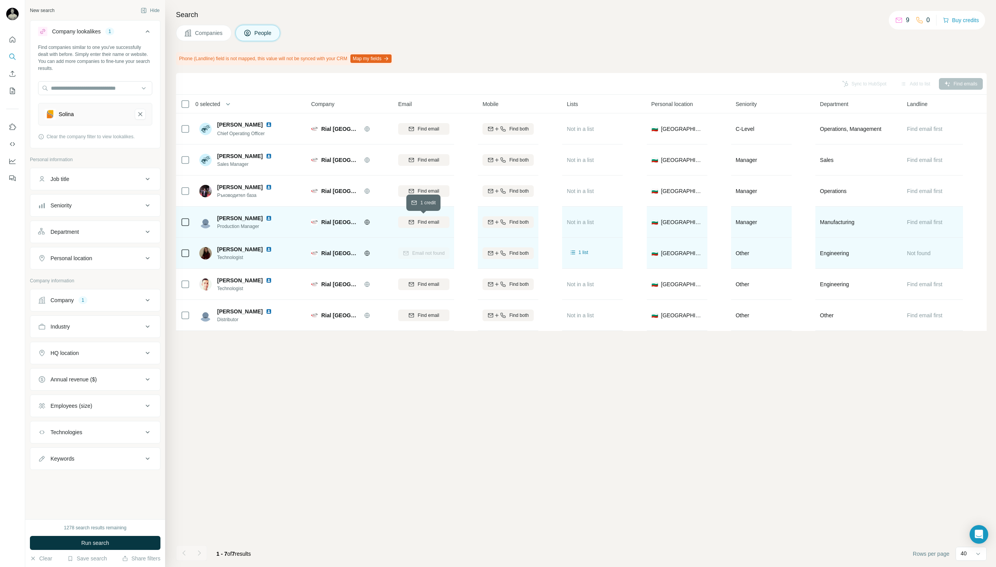
click at [423, 221] on span "Find email" at bounding box center [428, 222] width 21 height 7
click at [272, 217] on img at bounding box center [269, 218] width 6 height 6
click at [272, 218] on img at bounding box center [269, 218] width 6 height 6
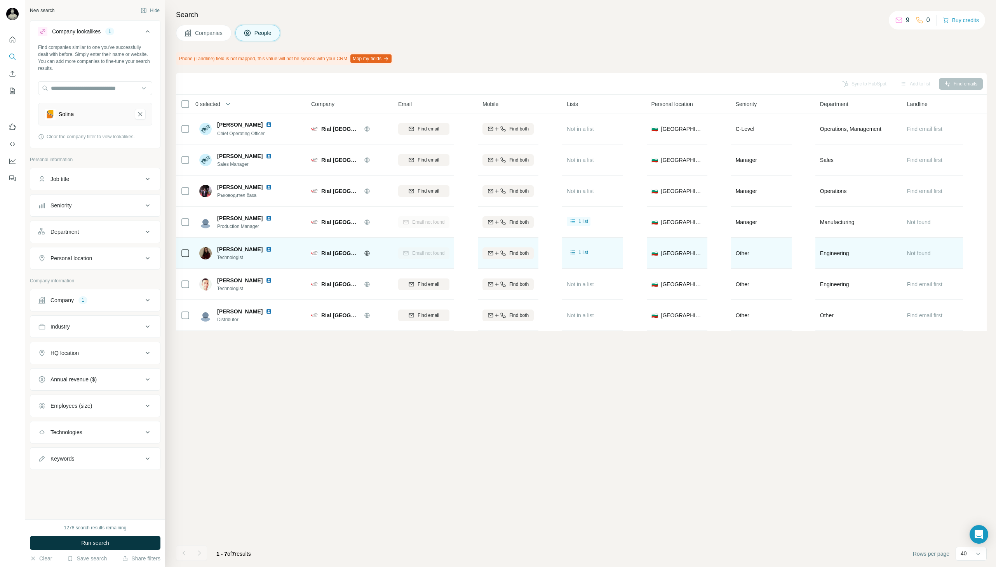
click at [212, 36] on span "Companies" at bounding box center [209, 33] width 28 height 8
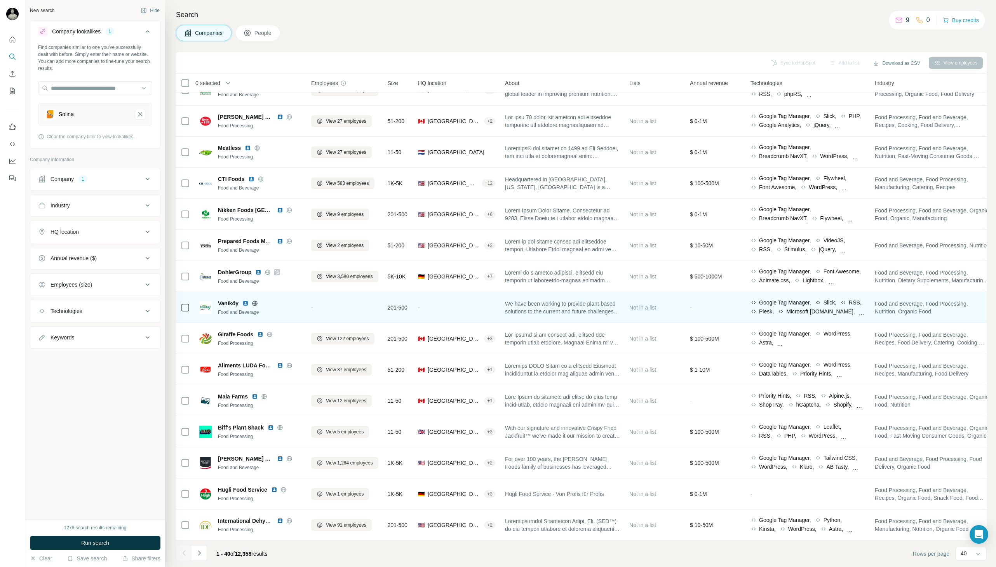
scroll to position [797, 0]
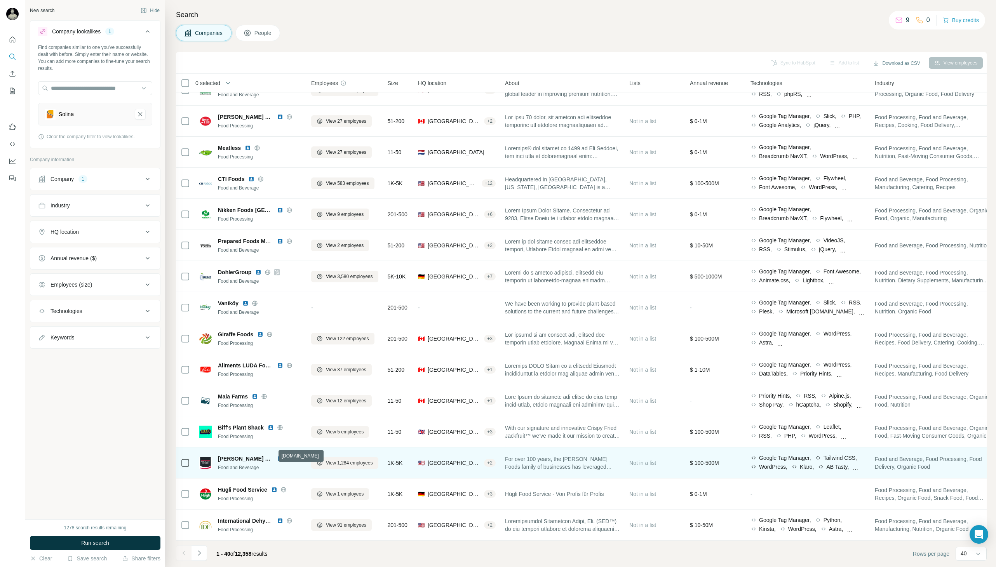
click at [286, 456] on icon at bounding box center [289, 459] width 6 height 6
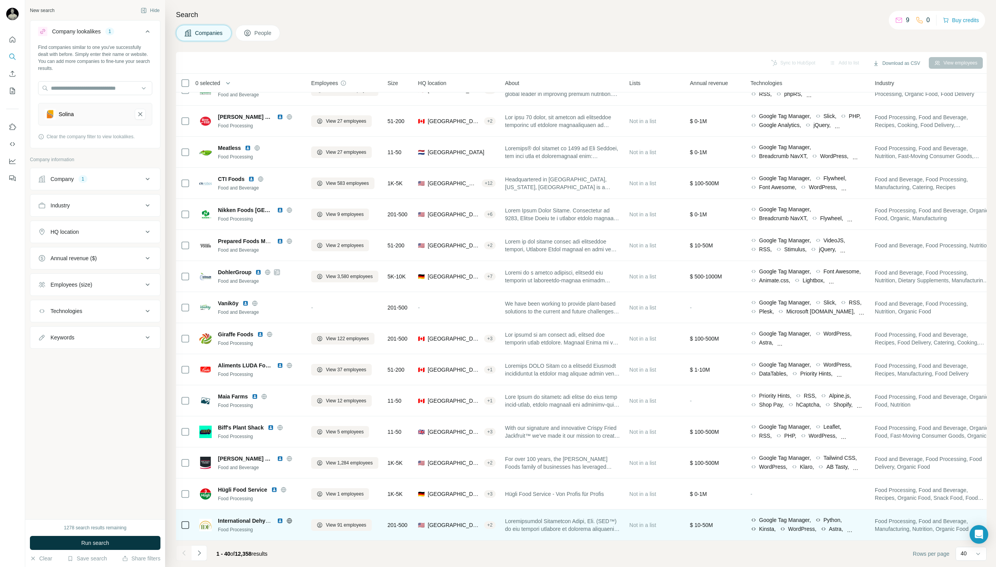
click at [289, 518] on icon at bounding box center [289, 520] width 2 height 5
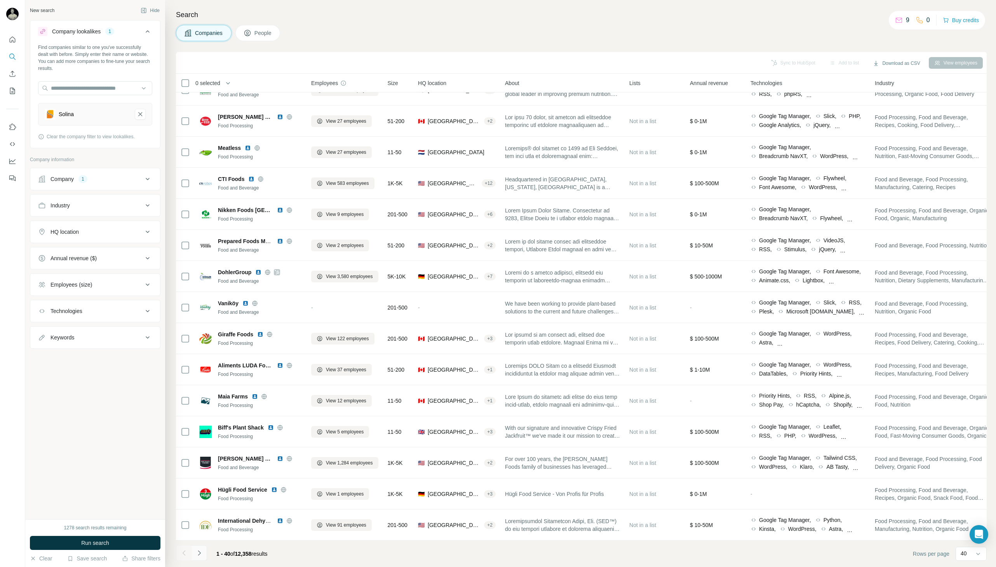
click at [200, 555] on icon "Navigate to next page" at bounding box center [199, 553] width 8 height 8
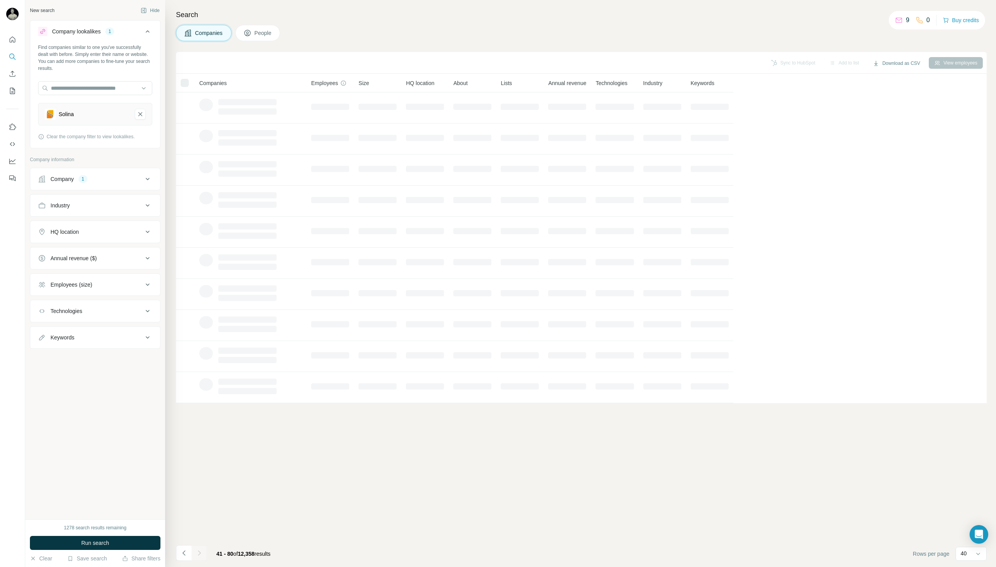
scroll to position [0, 0]
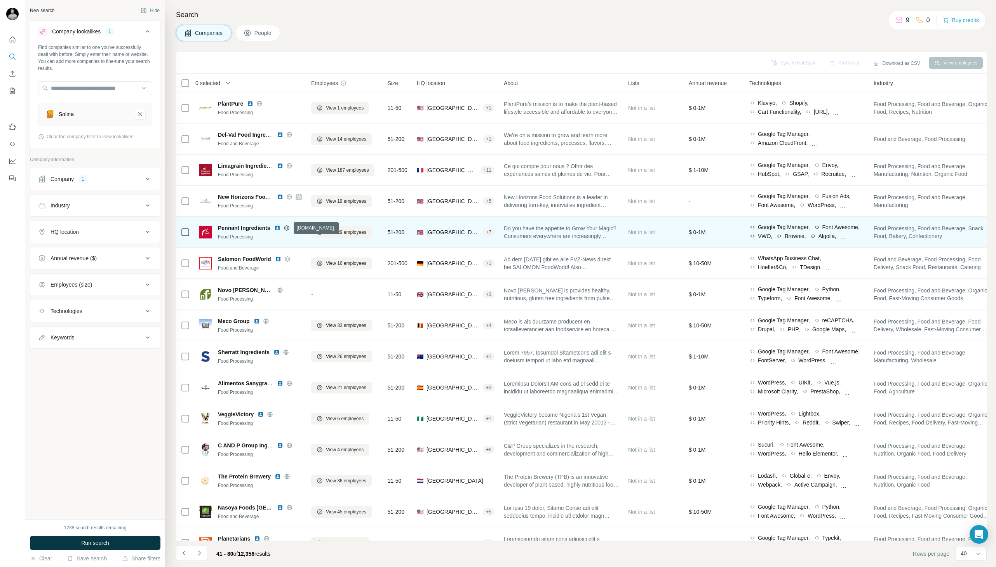
click at [286, 228] on icon at bounding box center [287, 227] width 2 height 5
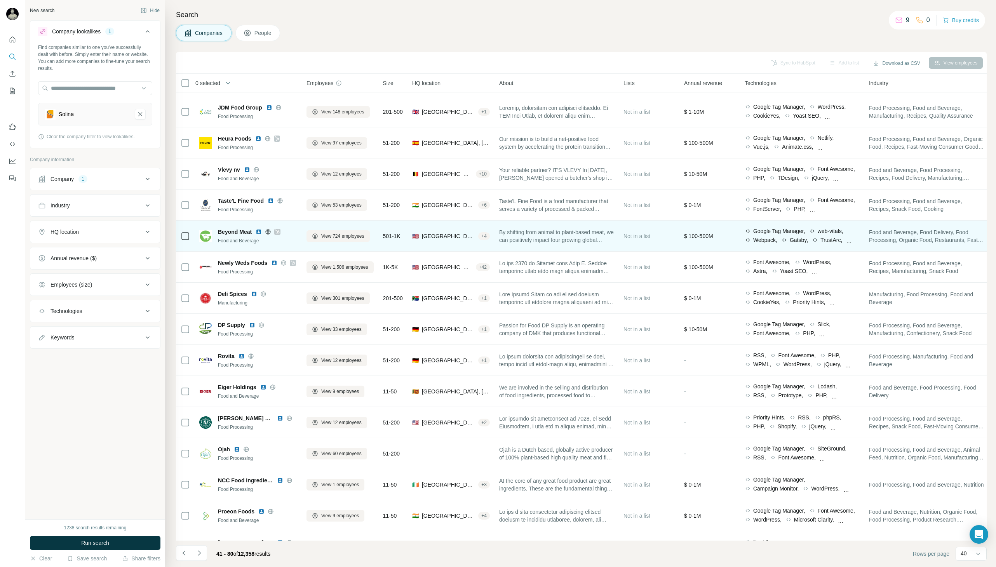
scroll to position [646, 5]
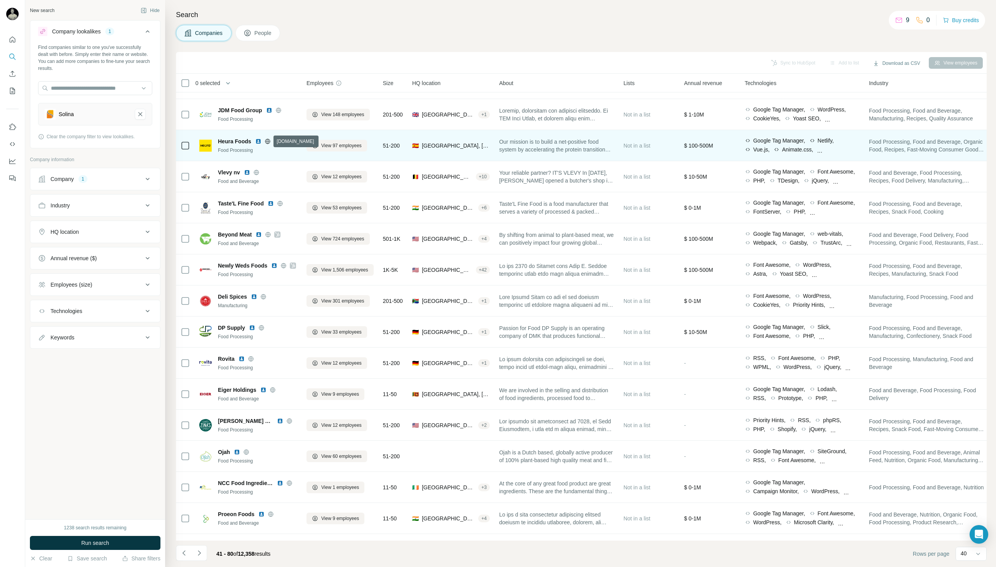
click at [266, 141] on icon at bounding box center [267, 141] width 2 height 5
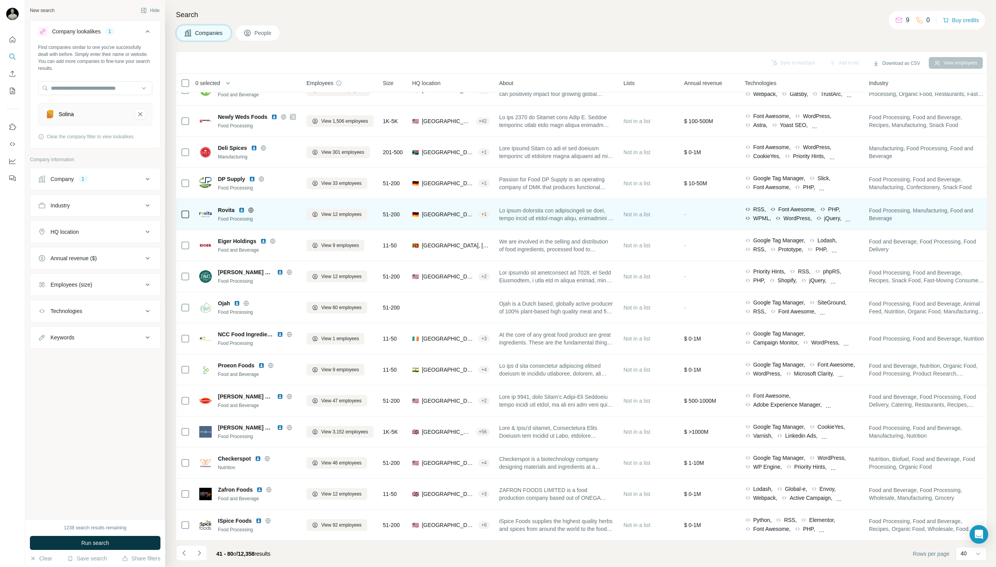
scroll to position [797, 5]
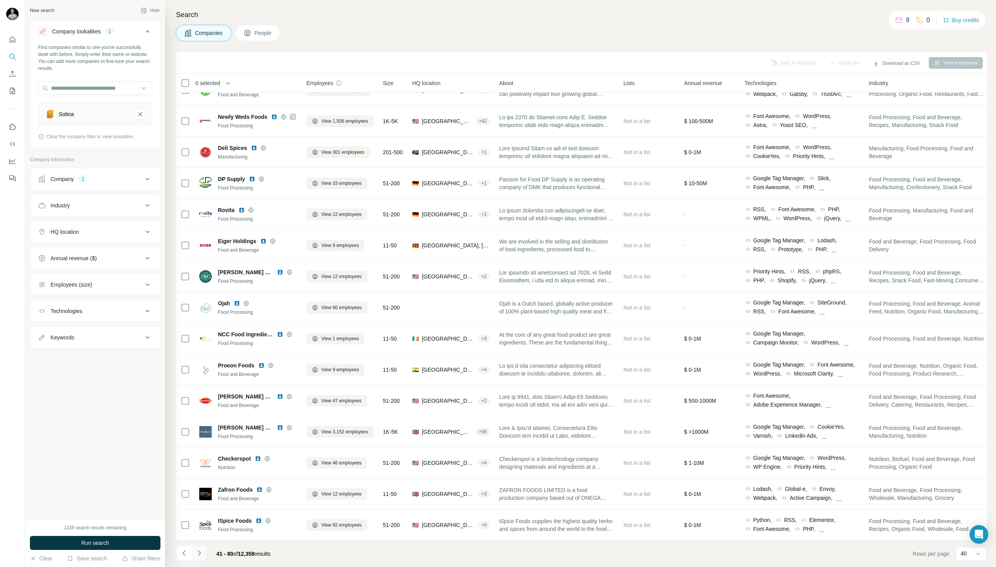
click at [200, 555] on icon "Navigate to next page" at bounding box center [199, 553] width 8 height 8
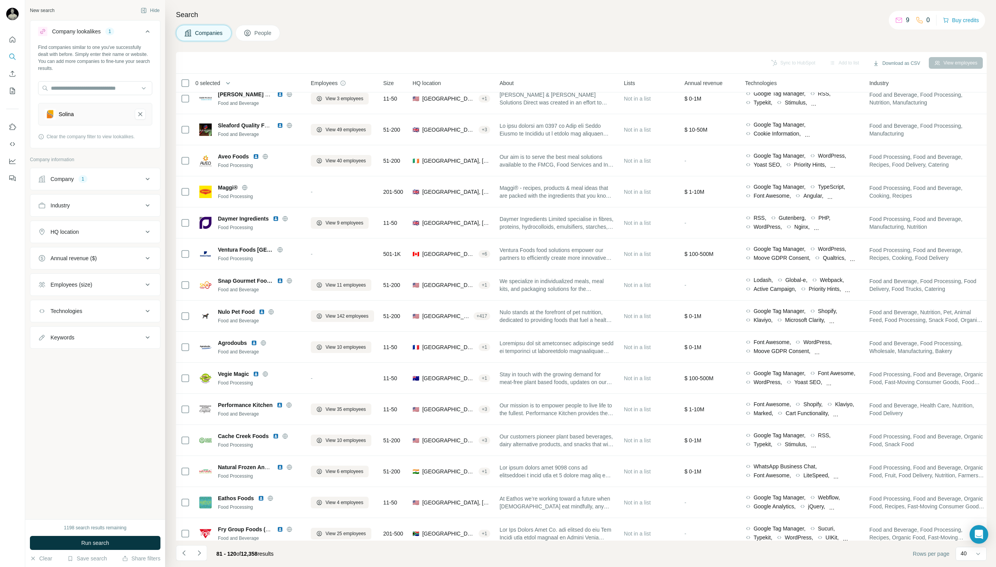
scroll to position [797, 0]
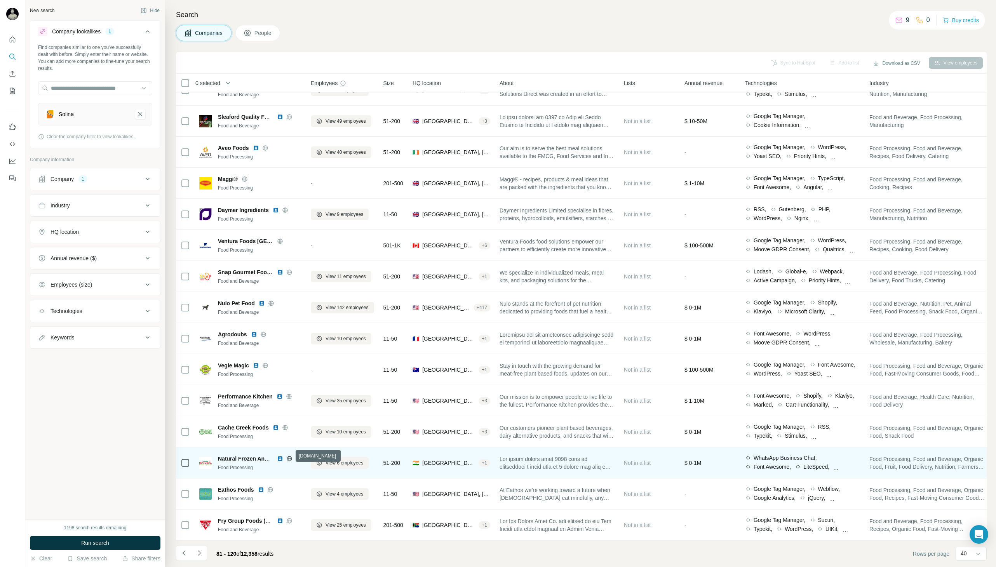
click at [289, 456] on icon at bounding box center [289, 459] width 6 height 6
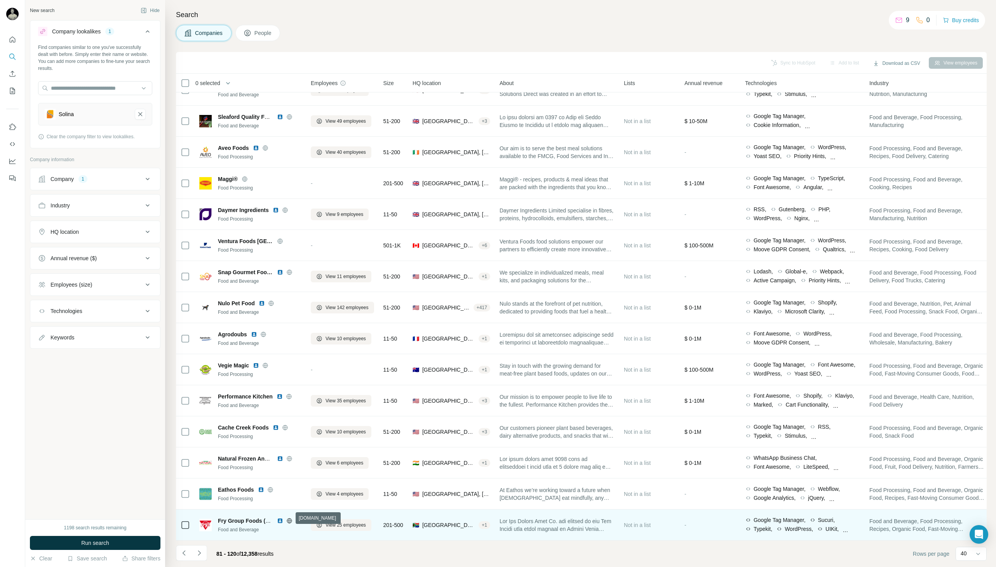
click at [288, 518] on icon at bounding box center [289, 520] width 2 height 5
click at [331, 524] on span "View 25 employees" at bounding box center [346, 525] width 40 height 7
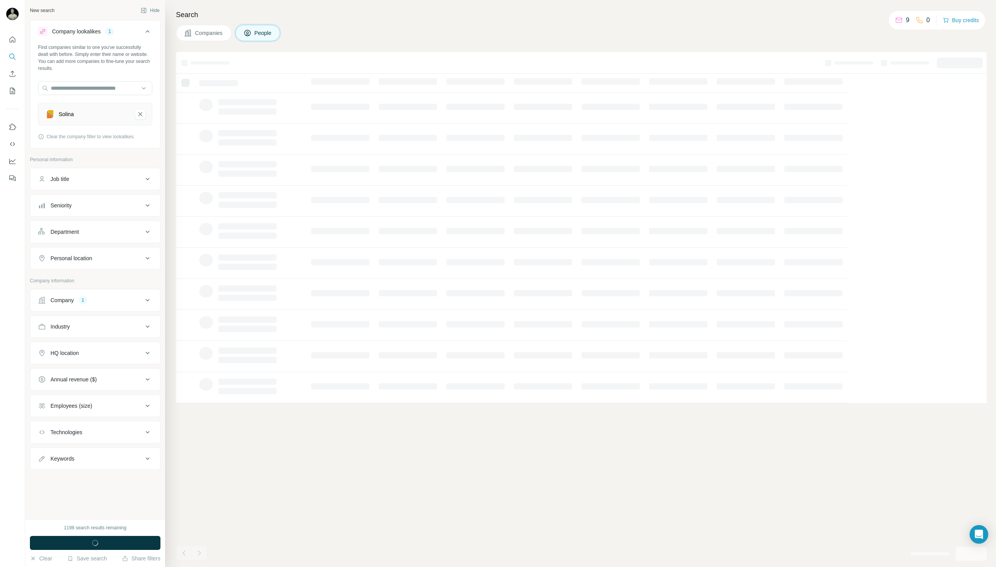
scroll to position [0, 0]
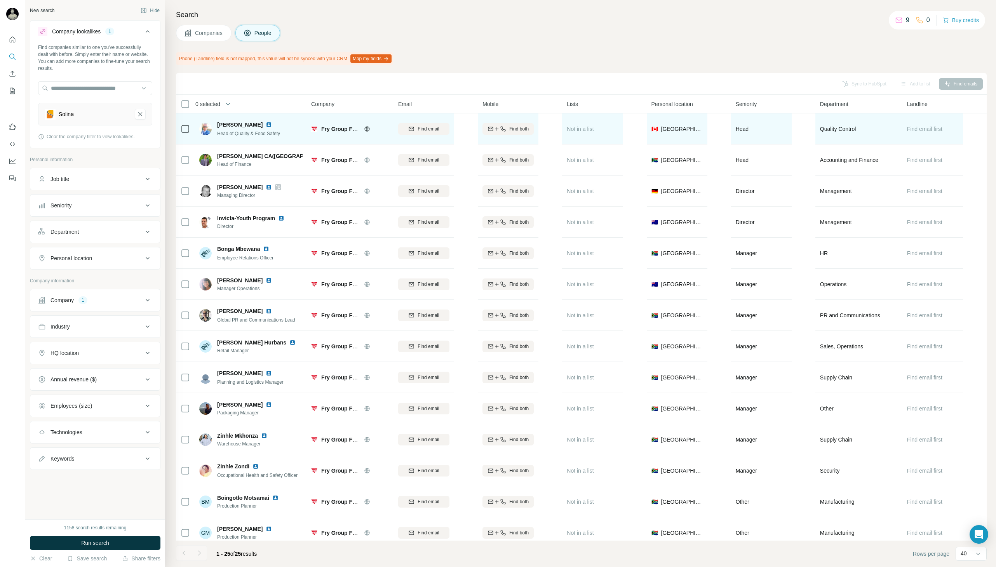
click at [580, 133] on div "Not in a list" at bounding box center [592, 128] width 51 height 21
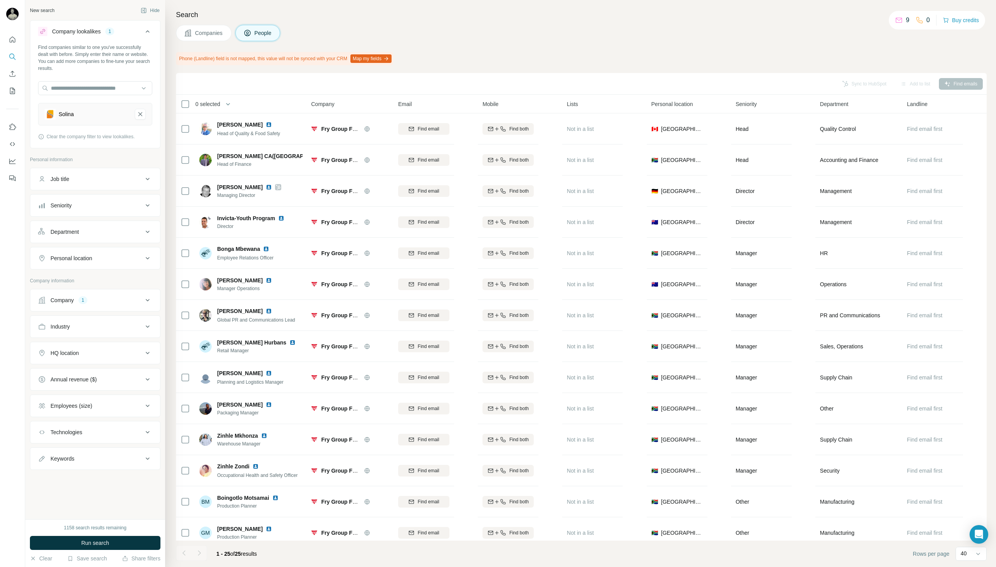
click at [213, 32] on span "Companies" at bounding box center [209, 33] width 28 height 8
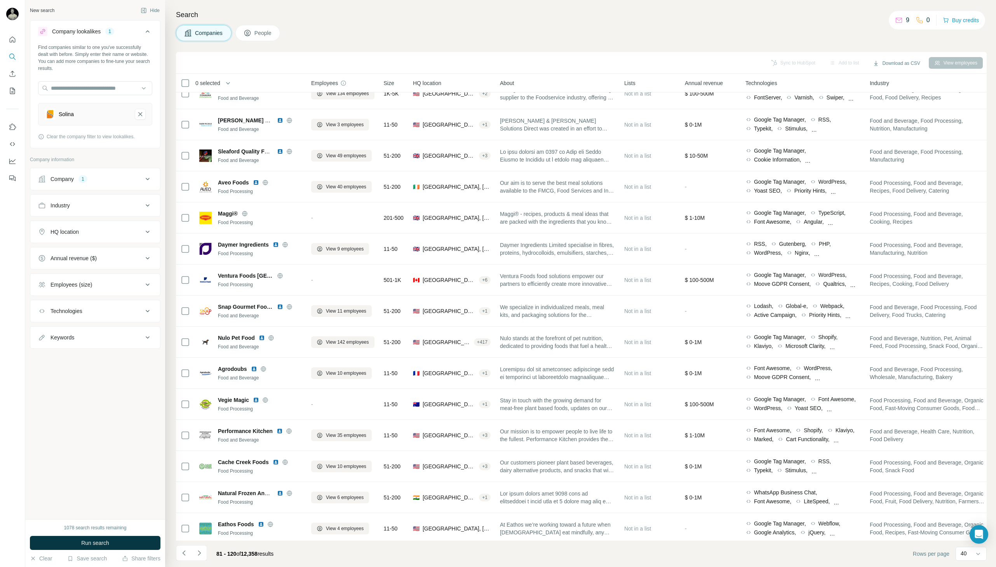
scroll to position [797, 0]
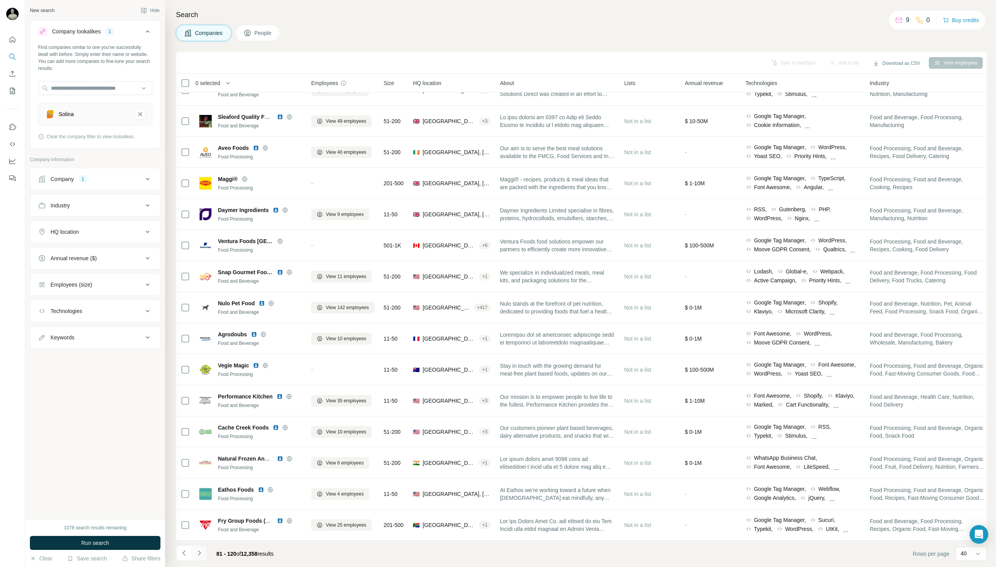
click at [198, 553] on icon "Navigate to next page" at bounding box center [199, 553] width 8 height 8
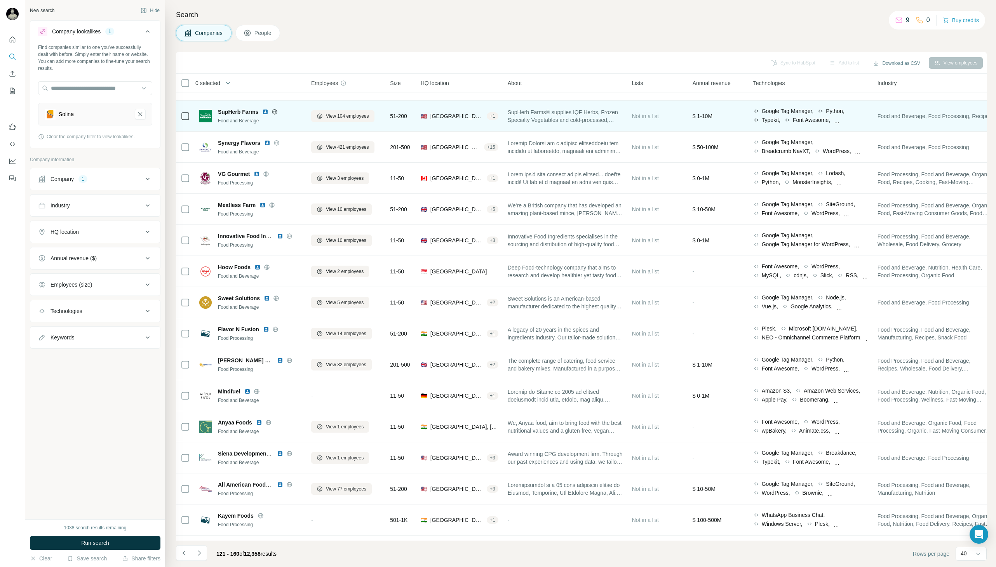
scroll to position [209, 0]
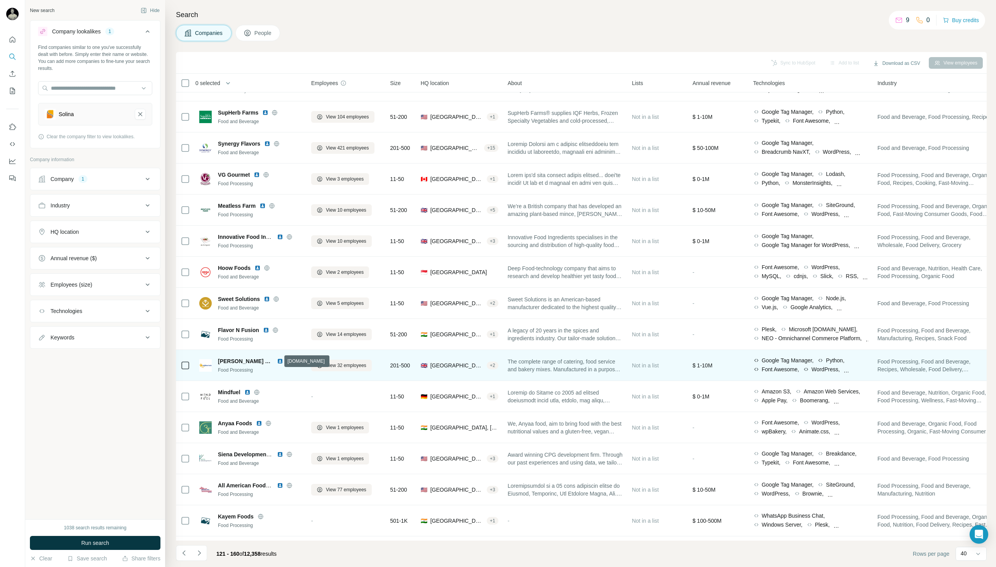
click at [286, 360] on icon at bounding box center [289, 361] width 6 height 6
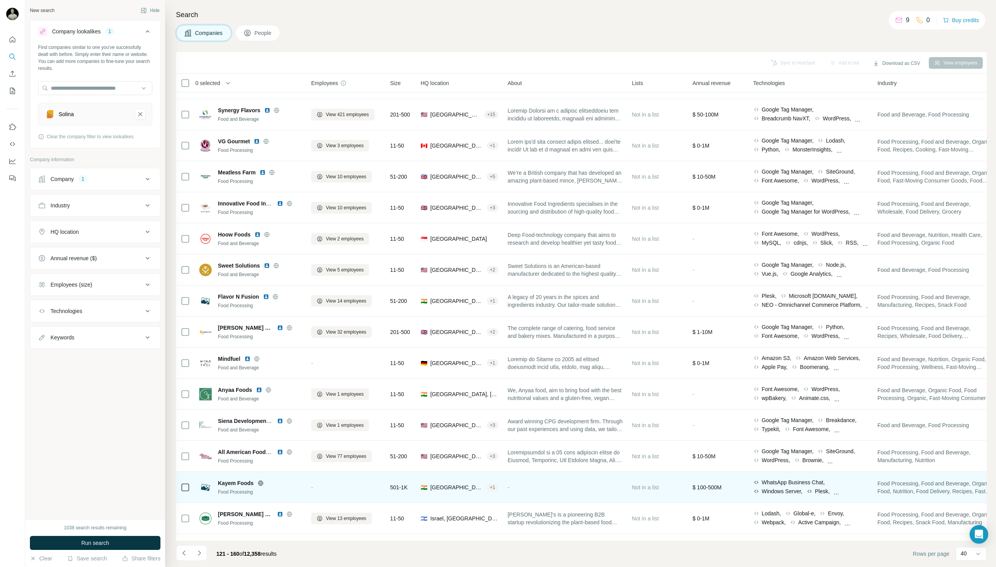
scroll to position [241, 0]
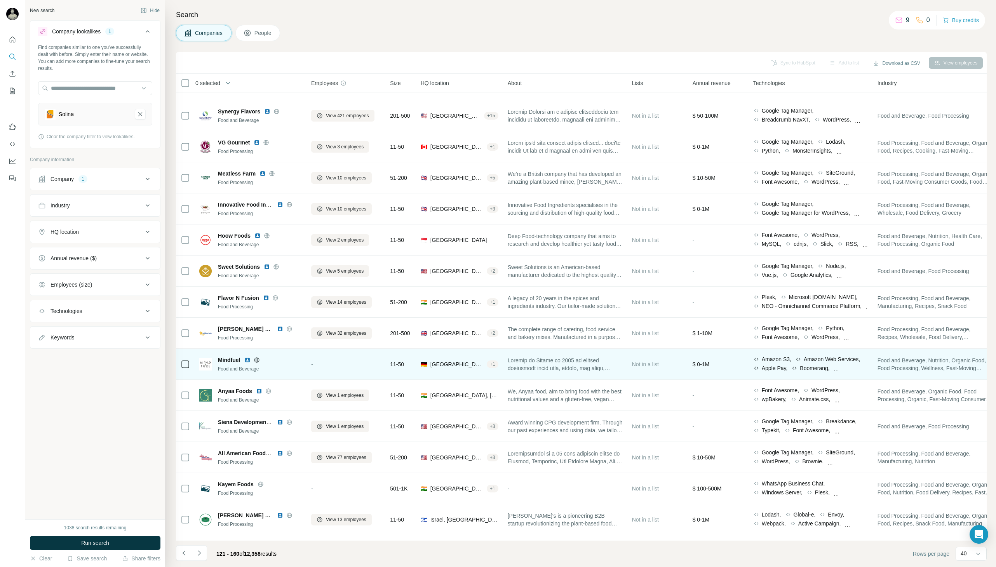
click at [255, 360] on icon at bounding box center [257, 360] width 6 height 6
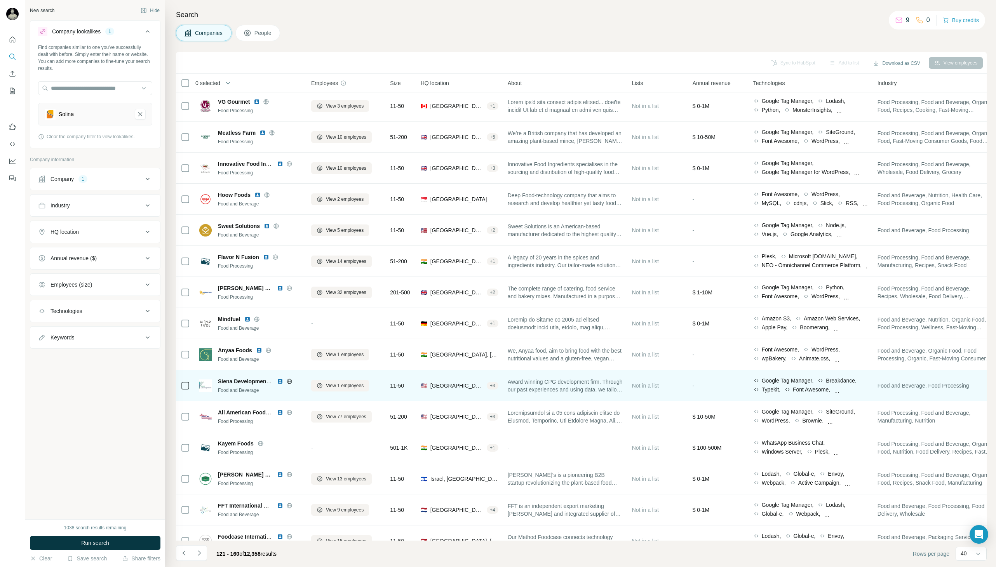
scroll to position [284, 0]
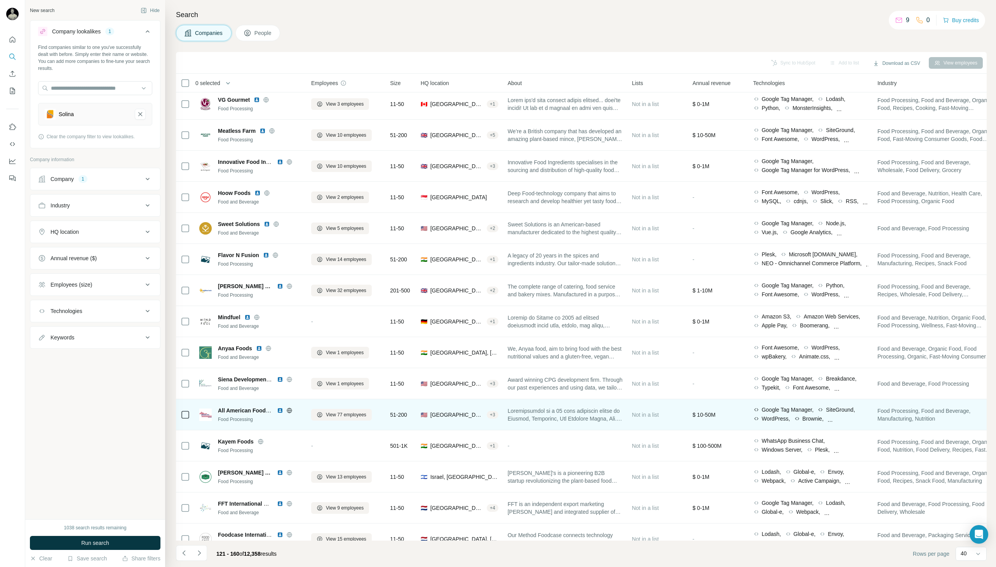
click at [287, 409] on icon at bounding box center [289, 410] width 5 height 5
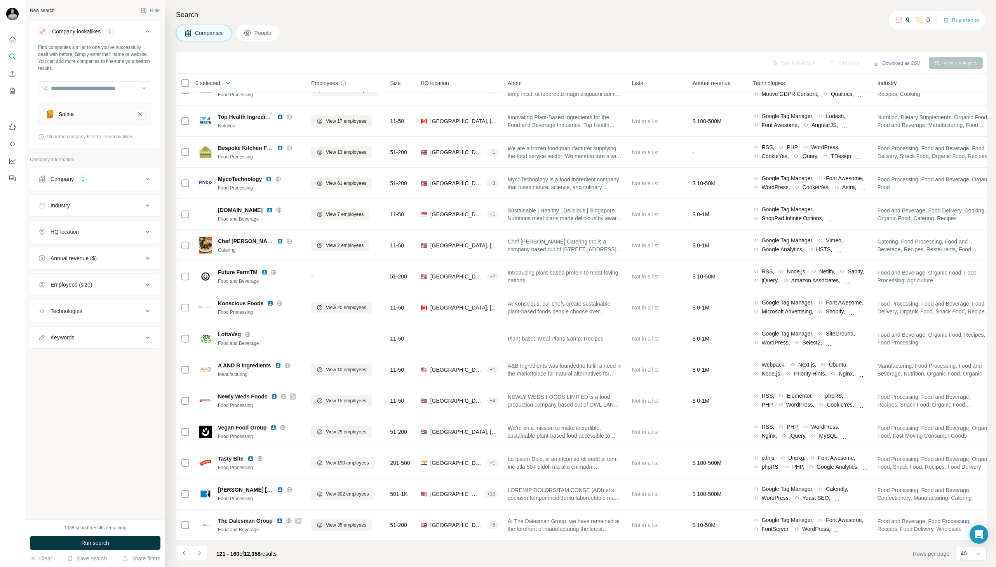
scroll to position [797, 0]
click at [200, 553] on icon "Navigate to next page" at bounding box center [199, 553] width 8 height 8
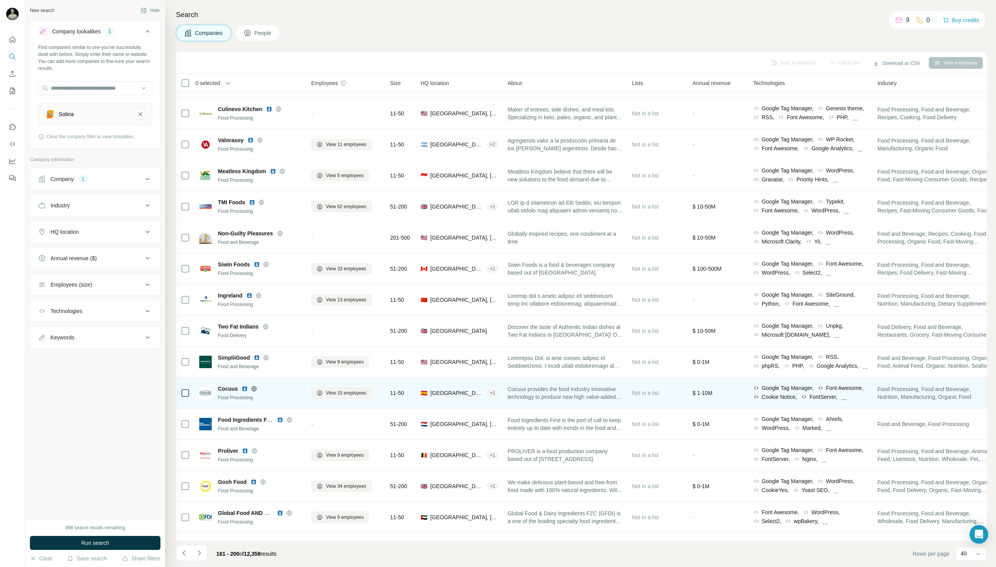
scroll to position [0, 0]
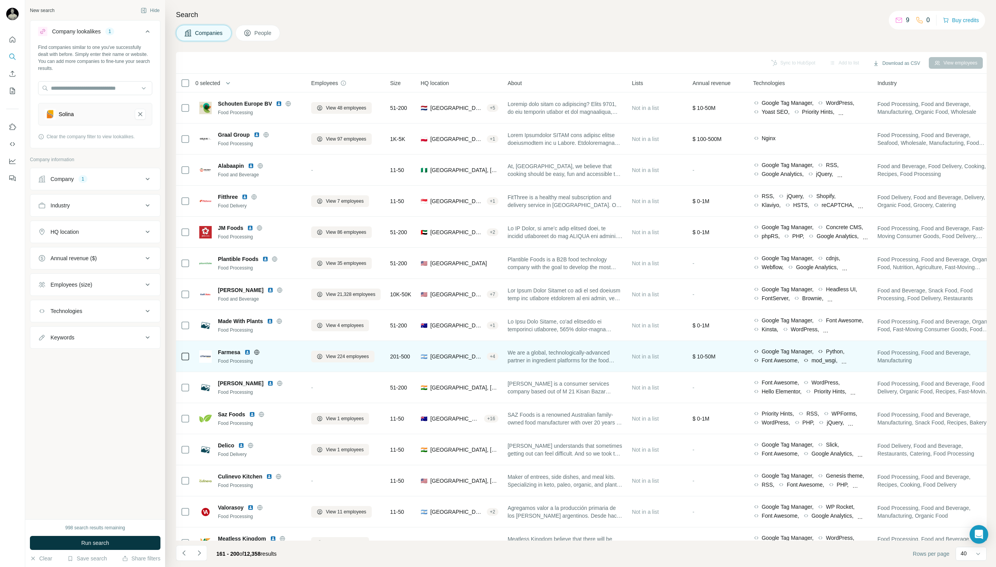
click at [258, 351] on icon at bounding box center [257, 352] width 6 height 6
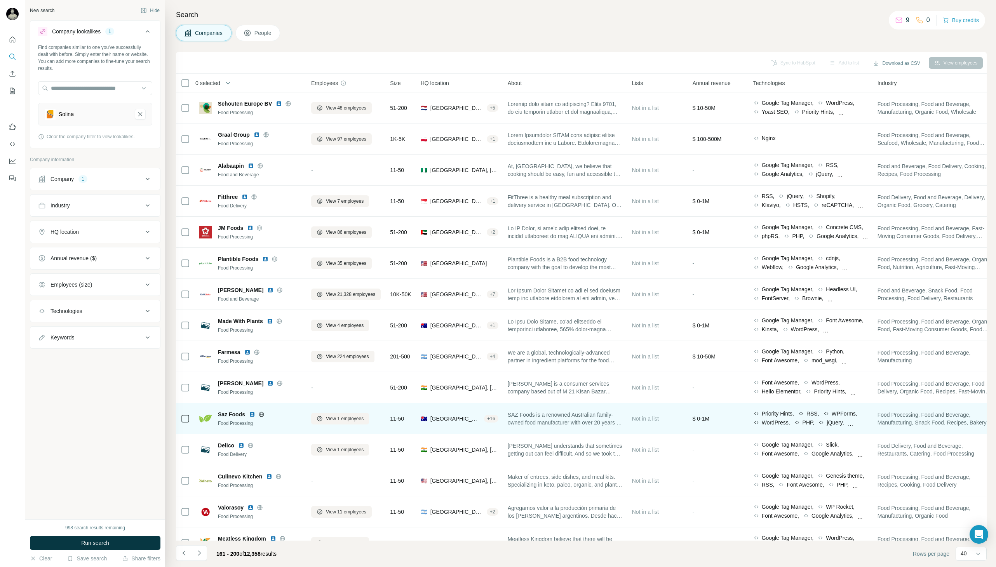
scroll to position [6, 0]
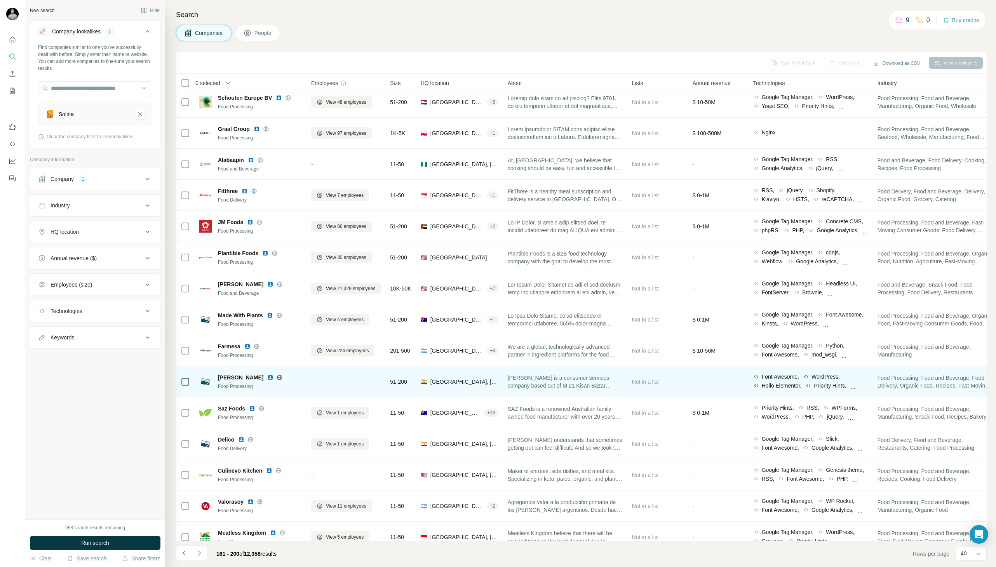
click at [277, 377] on icon at bounding box center [280, 377] width 6 height 6
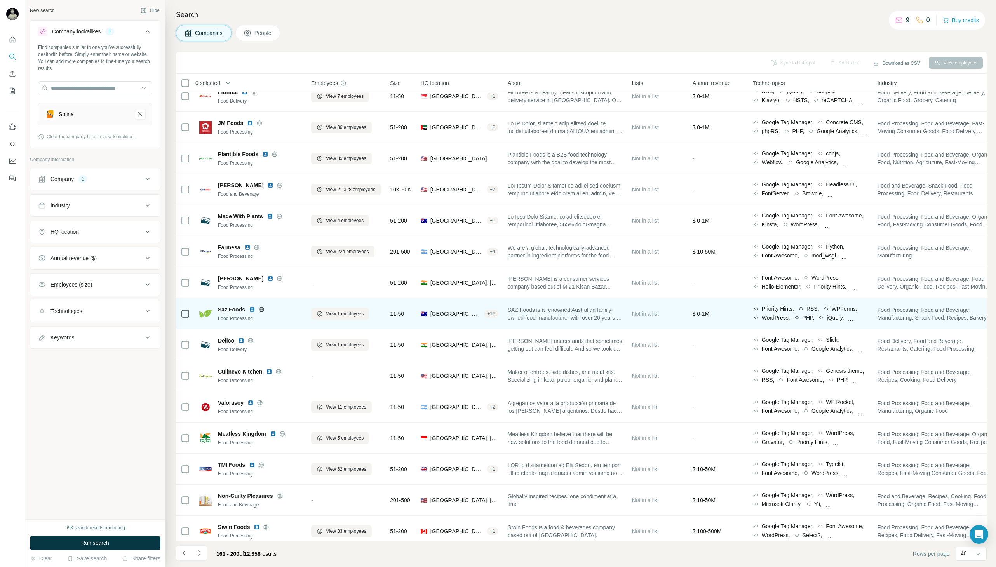
scroll to position [101, 0]
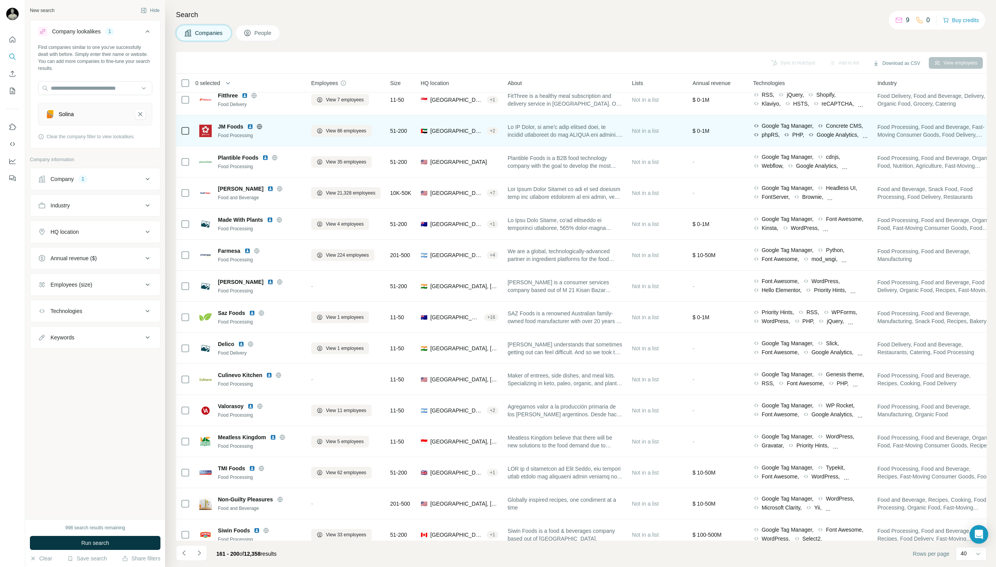
click at [260, 125] on icon at bounding box center [260, 126] width 2 height 5
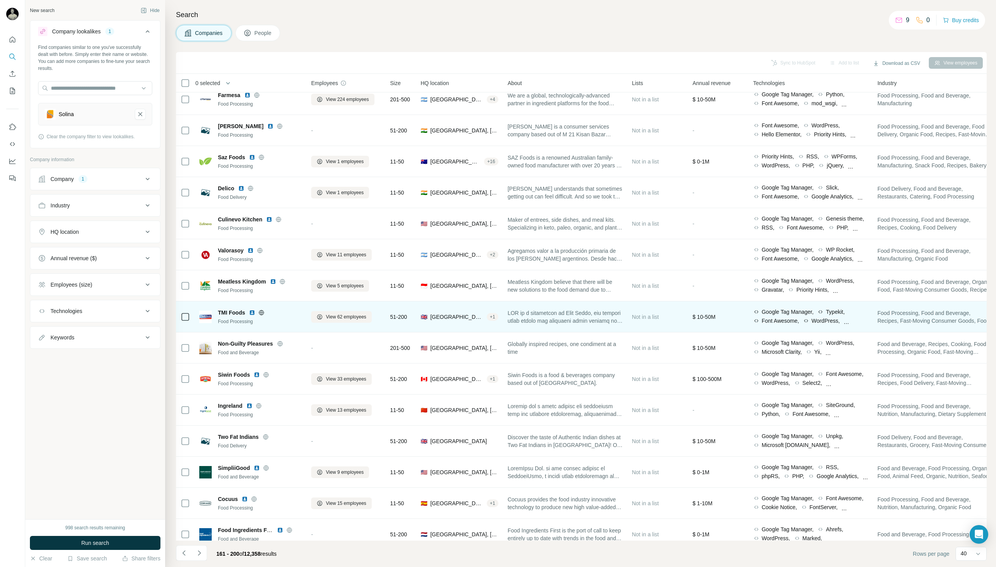
scroll to position [257, 0]
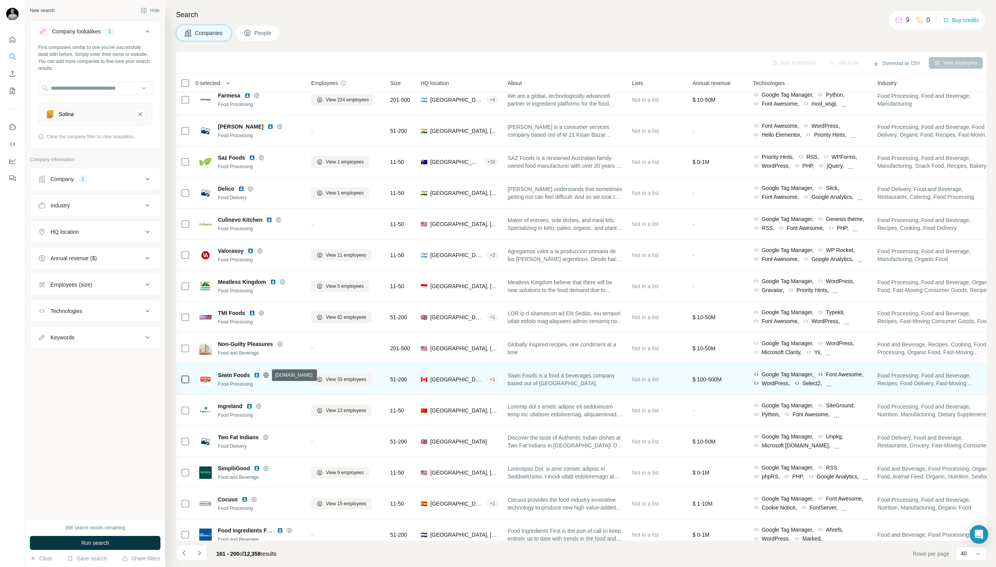
click at [267, 374] on icon at bounding box center [266, 375] width 6 height 6
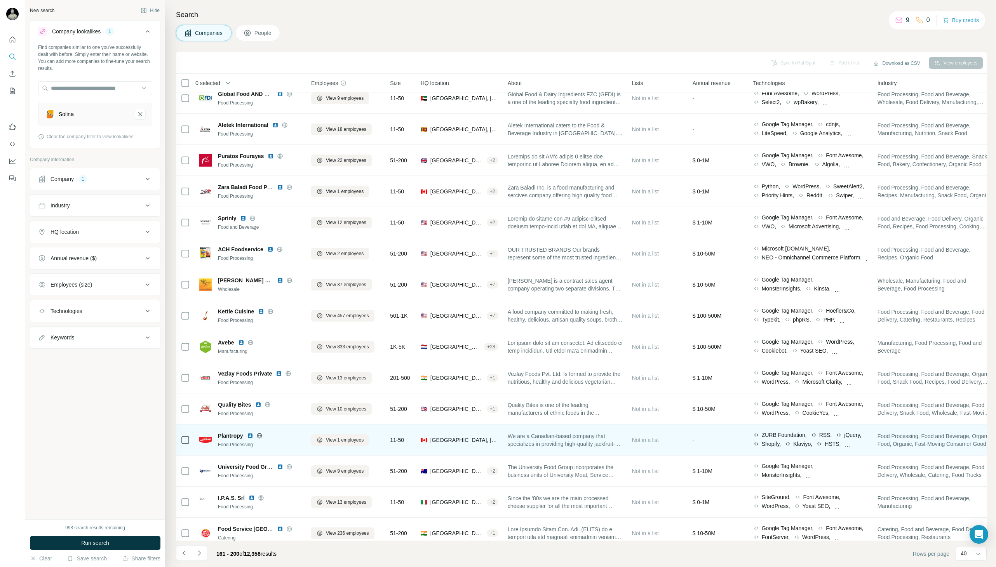
scroll to position [797, 0]
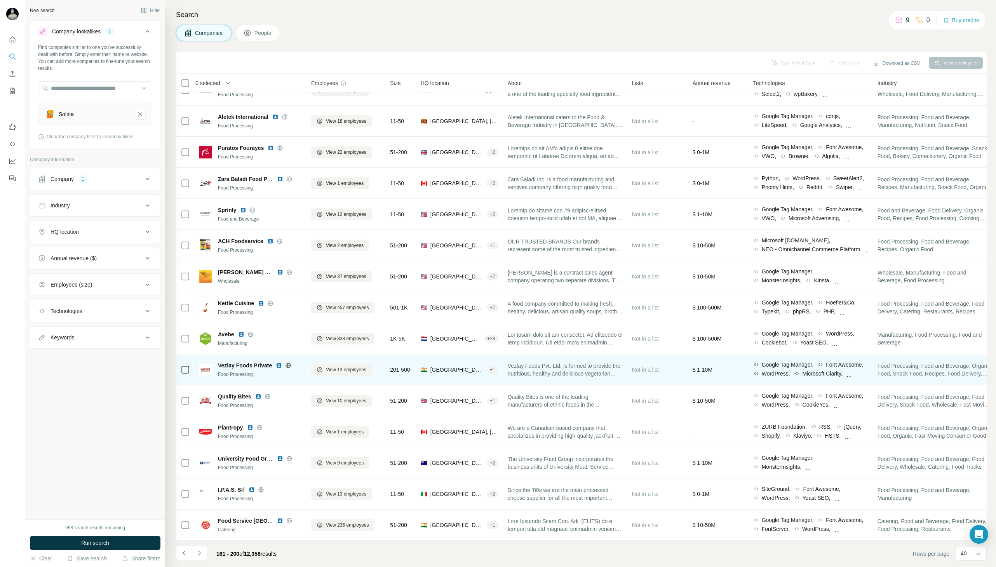
click at [290, 364] on icon at bounding box center [288, 365] width 5 height 5
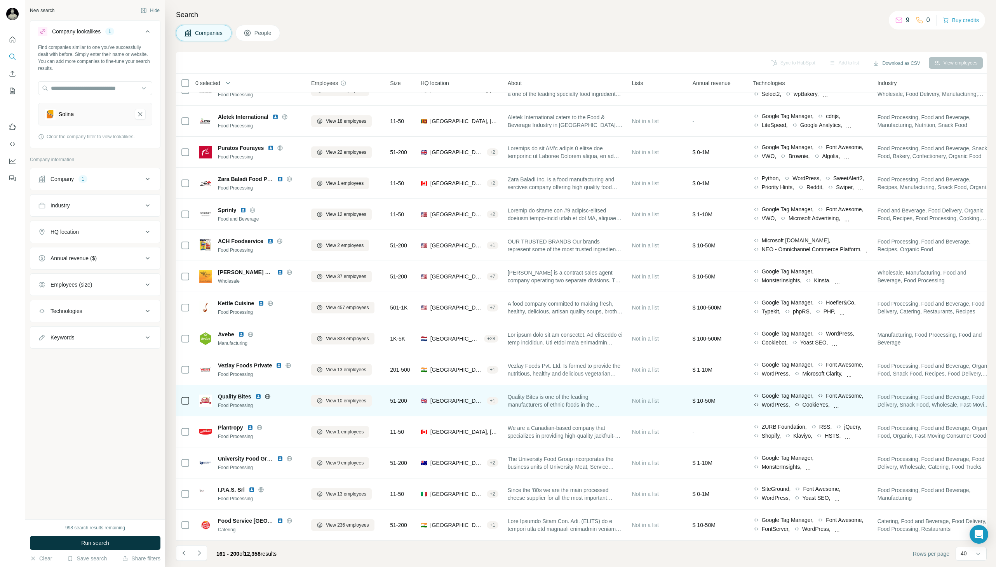
click at [268, 394] on icon at bounding box center [267, 396] width 5 height 5
click at [345, 397] on span "View 10 employees" at bounding box center [346, 400] width 40 height 7
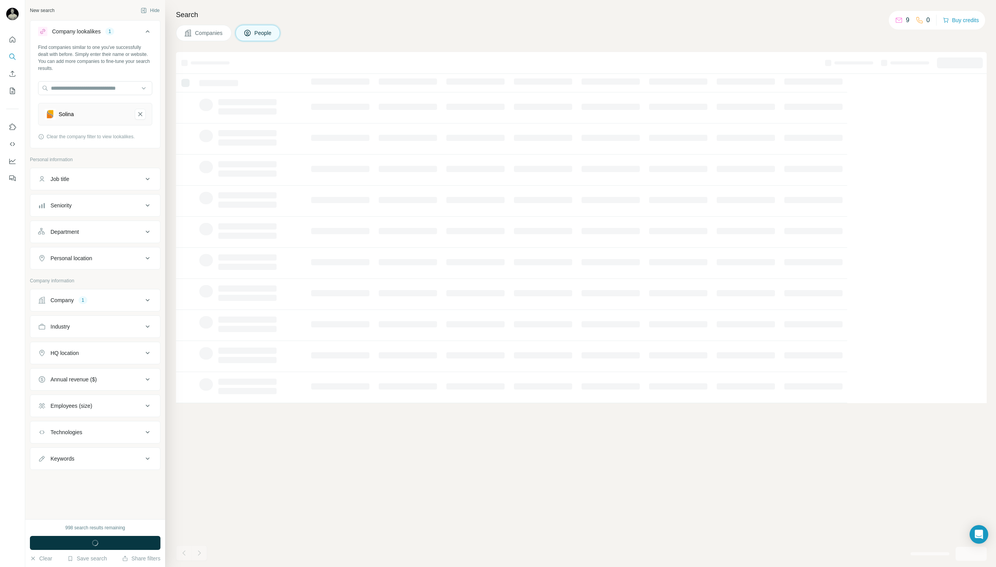
scroll to position [0, 0]
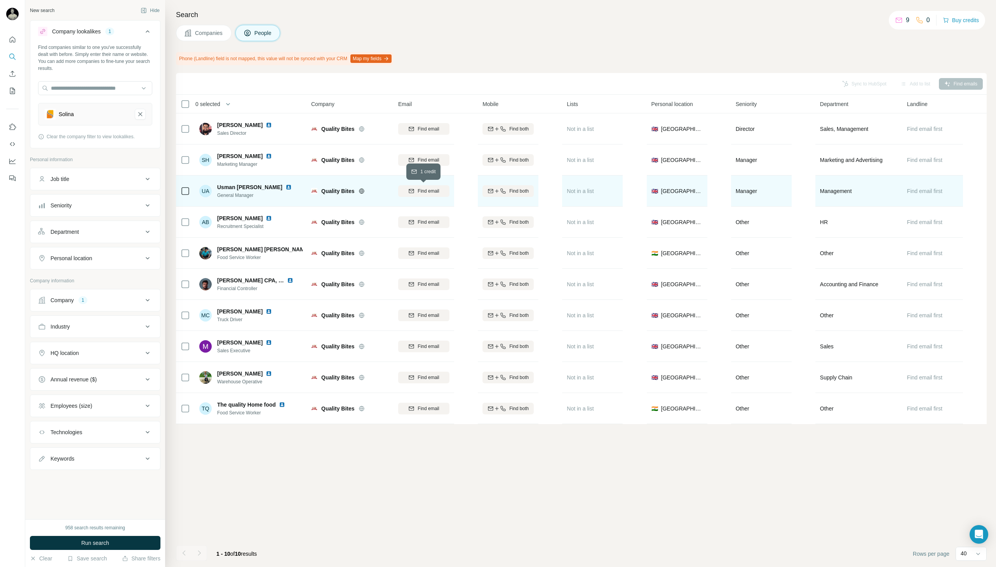
click at [428, 195] on button "Find email" at bounding box center [423, 191] width 51 height 12
click at [286, 188] on img at bounding box center [289, 187] width 6 height 6
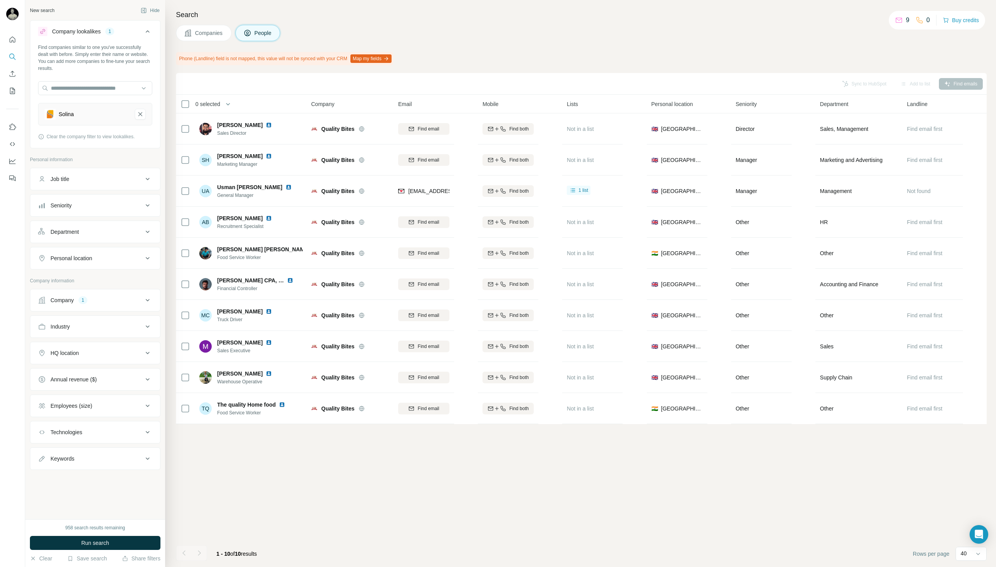
click at [212, 31] on span "Companies" at bounding box center [209, 33] width 28 height 8
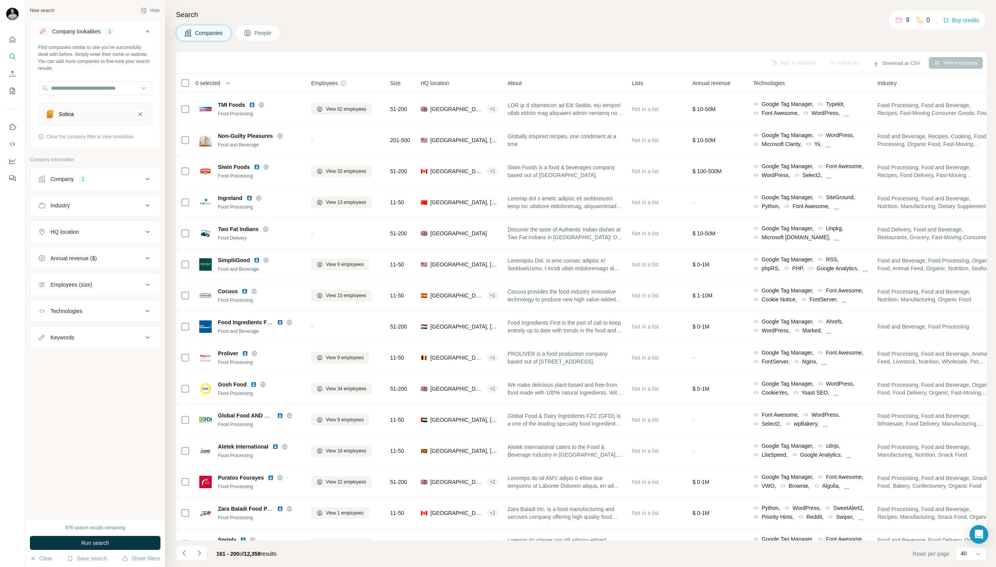
scroll to position [466, 0]
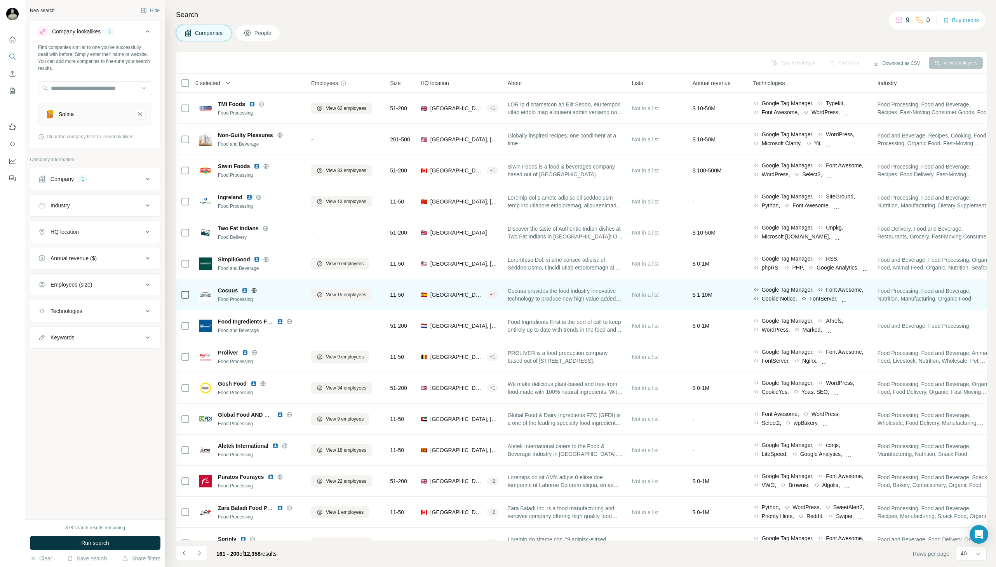
click at [256, 290] on icon at bounding box center [254, 290] width 5 height 0
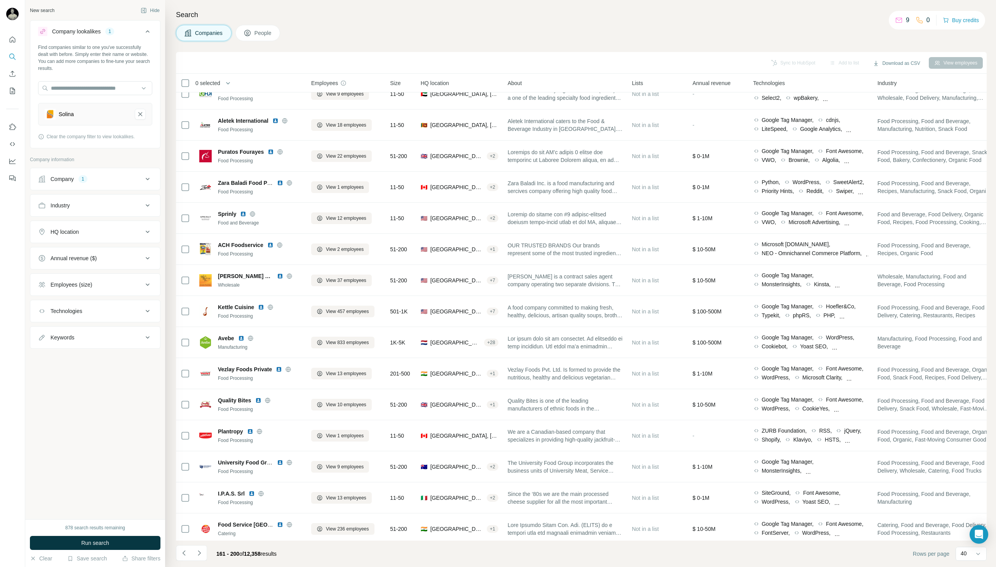
scroll to position [797, 0]
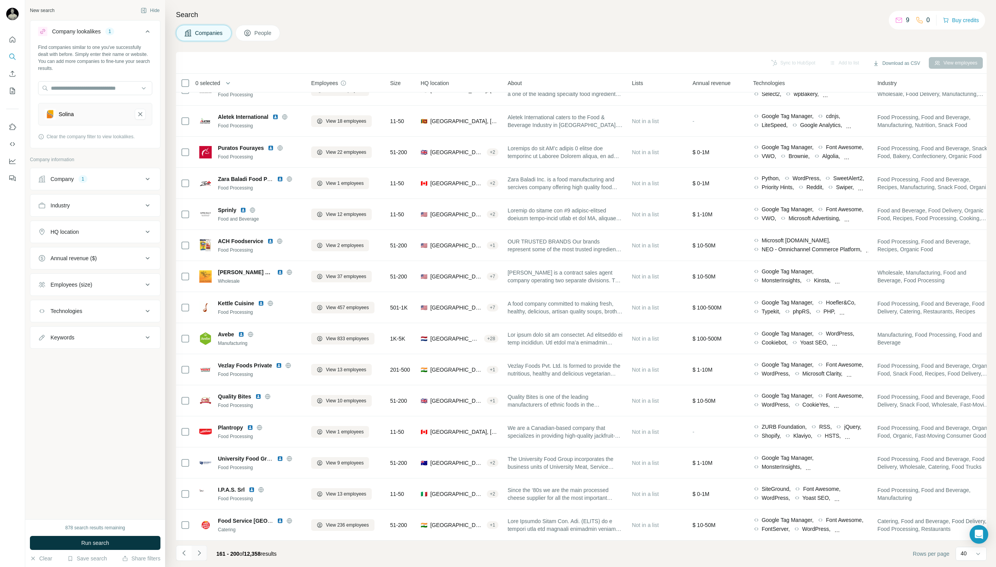
click at [200, 552] on icon "Navigate to next page" at bounding box center [199, 553] width 8 height 8
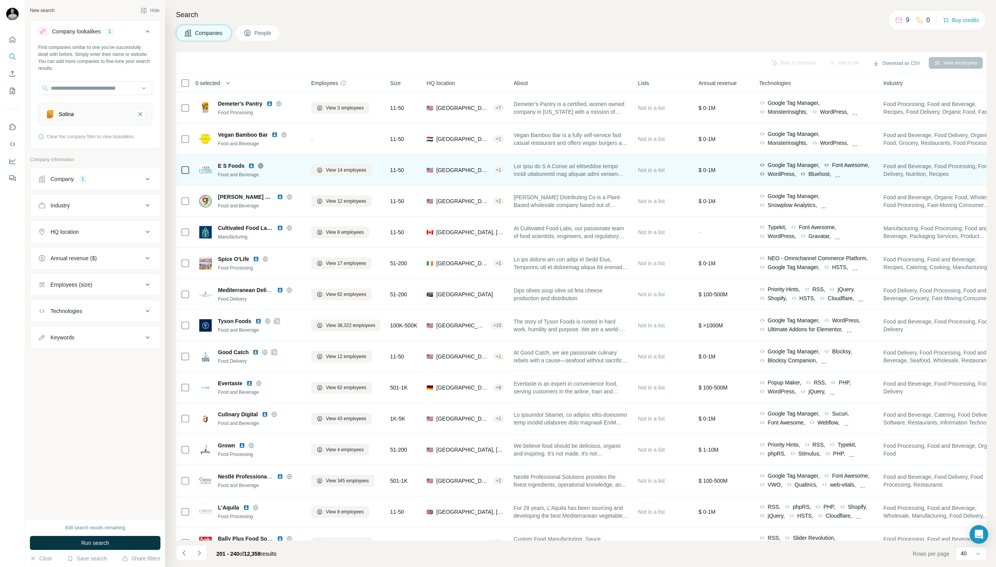
click at [260, 164] on icon at bounding box center [261, 165] width 2 height 5
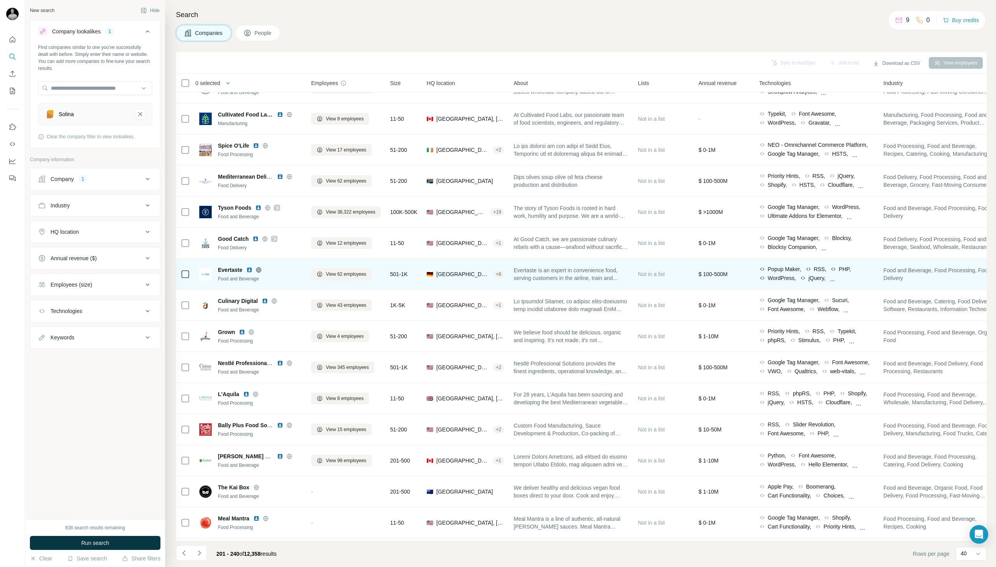
scroll to position [117, 0]
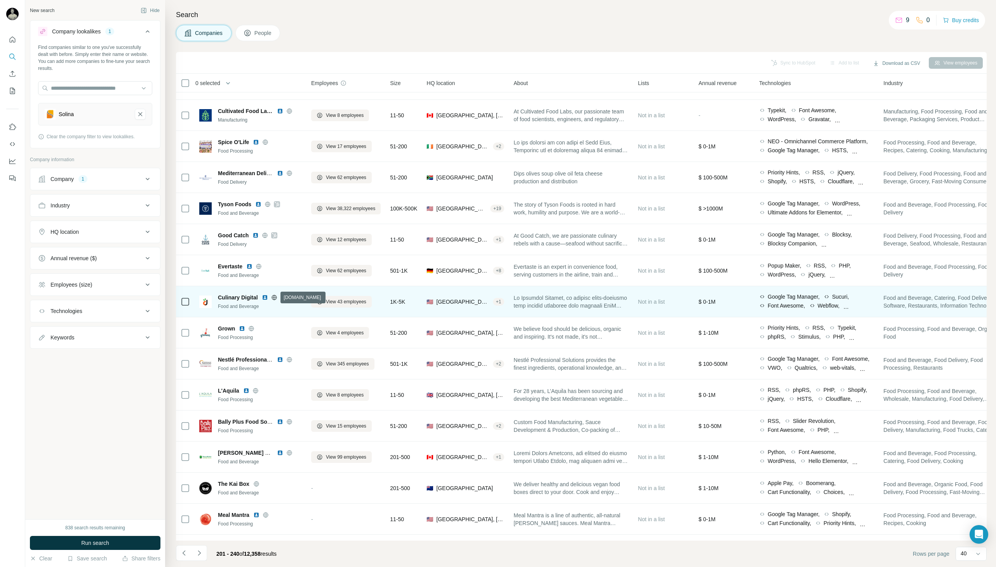
click at [274, 298] on icon at bounding box center [274, 297] width 6 height 6
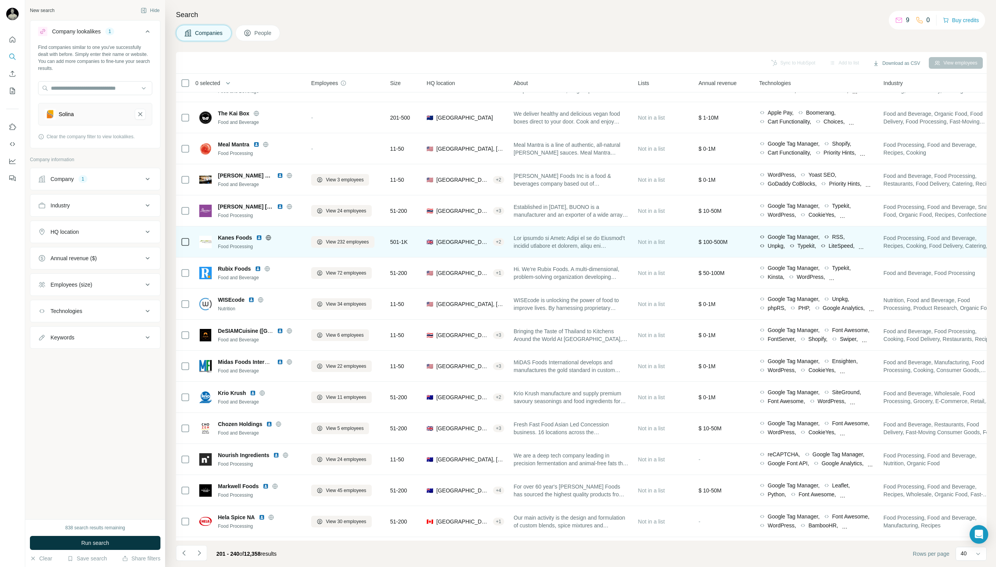
scroll to position [491, 0]
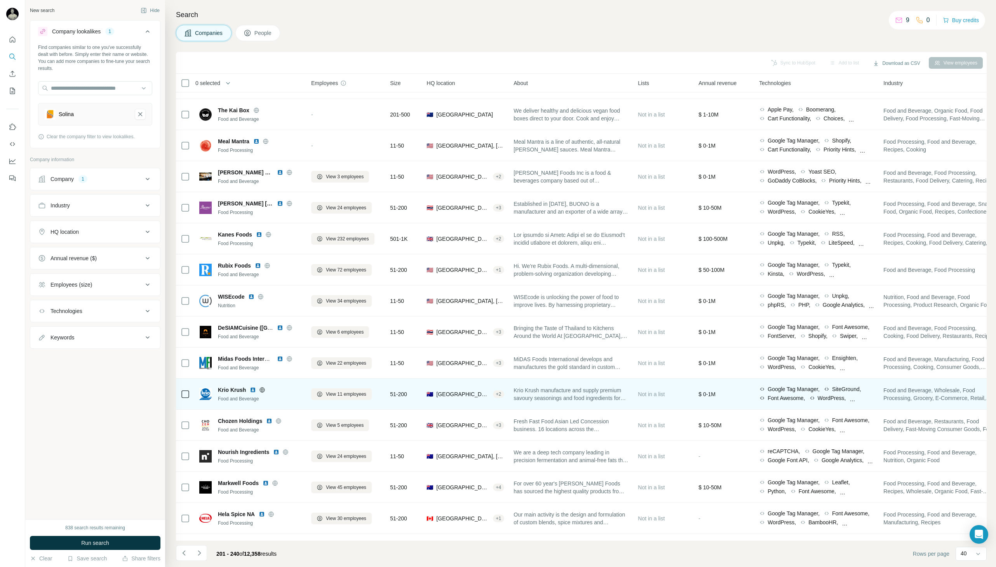
click at [261, 389] on icon at bounding box center [262, 390] width 6 height 6
click at [343, 394] on span "View 11 employees" at bounding box center [346, 394] width 40 height 7
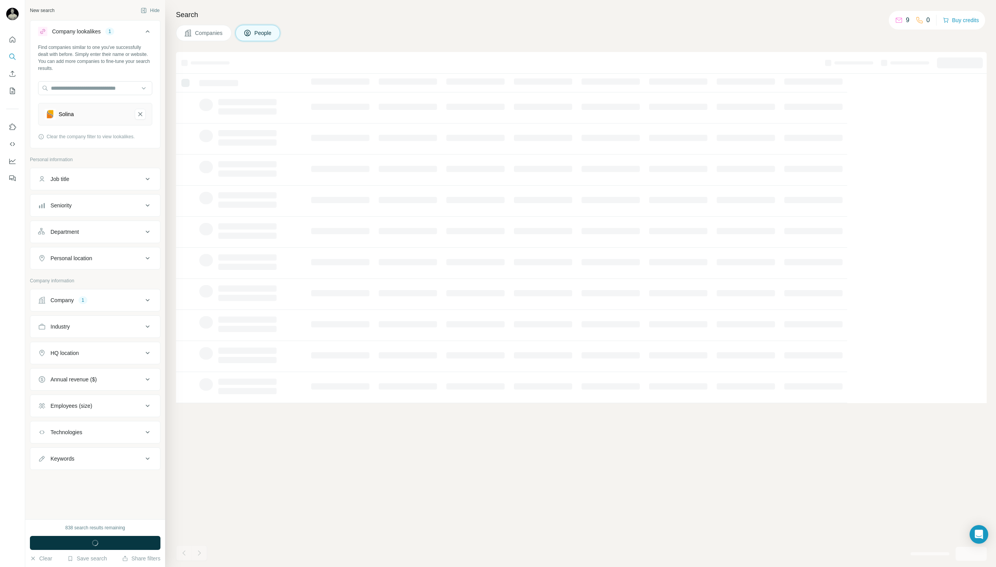
scroll to position [0, 0]
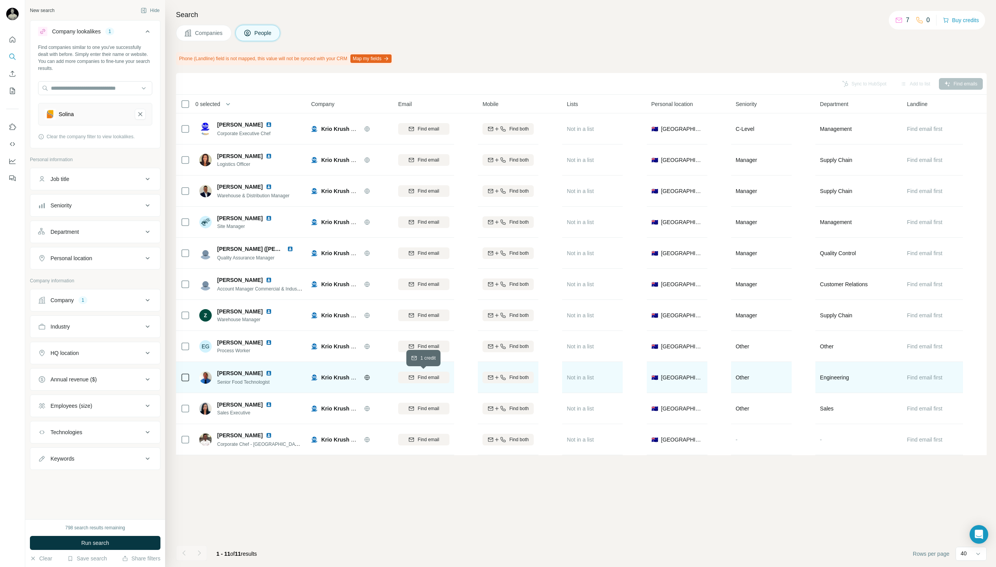
click at [406, 378] on div "Find email" at bounding box center [423, 377] width 51 height 7
click at [266, 373] on img at bounding box center [269, 373] width 6 height 6
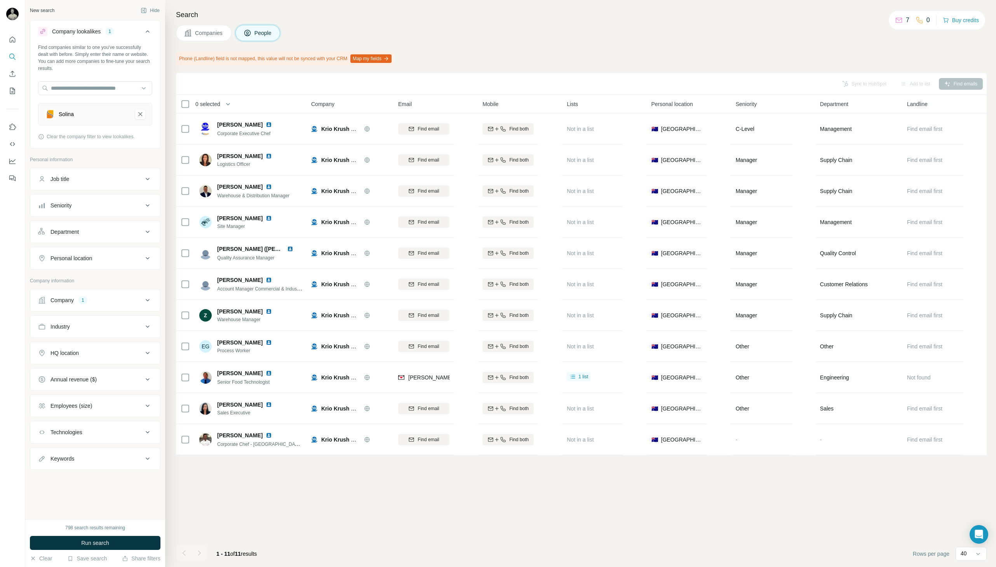
click at [211, 35] on span "Companies" at bounding box center [209, 33] width 28 height 8
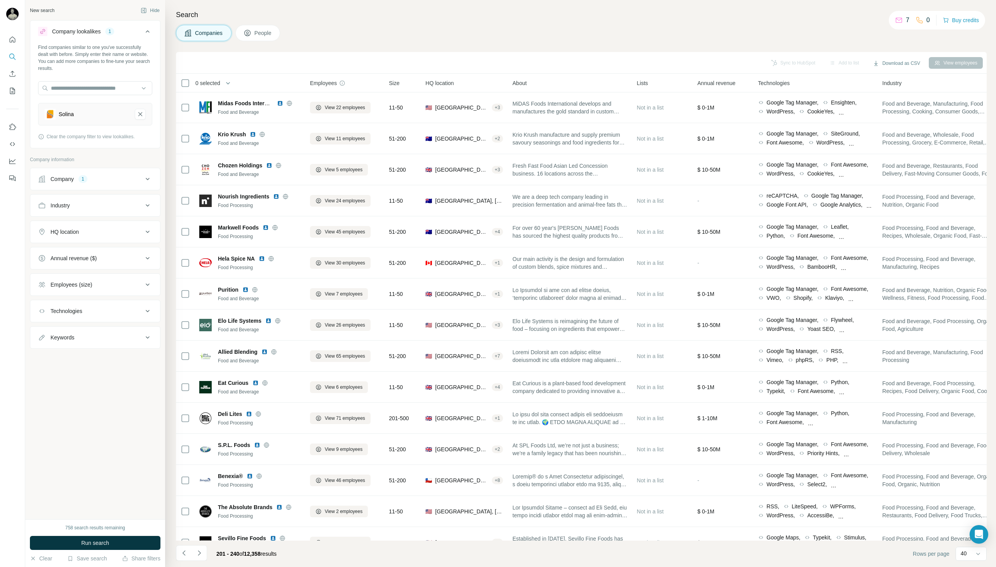
scroll to position [797, 1]
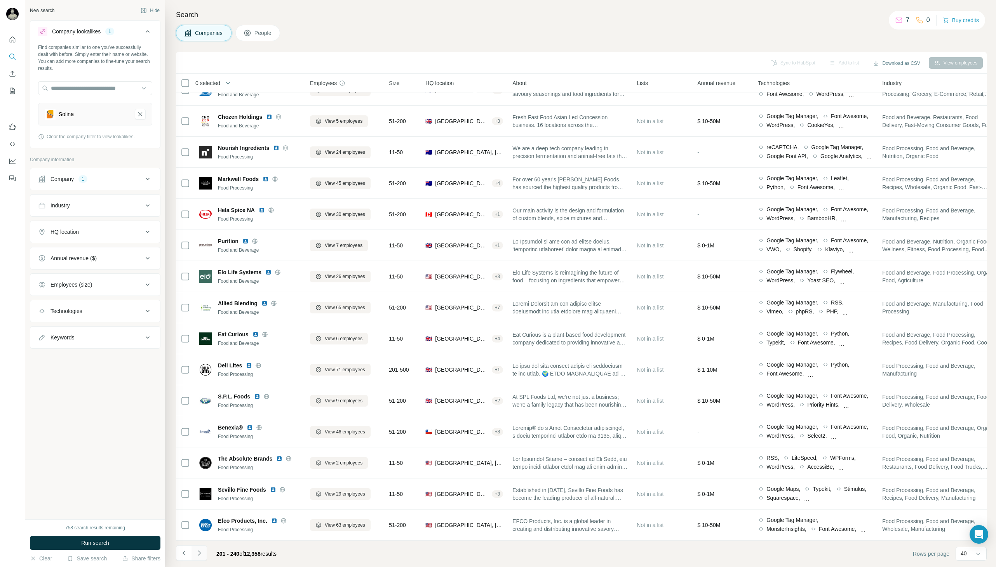
click at [198, 558] on button "Navigate to next page" at bounding box center [200, 553] width 16 height 16
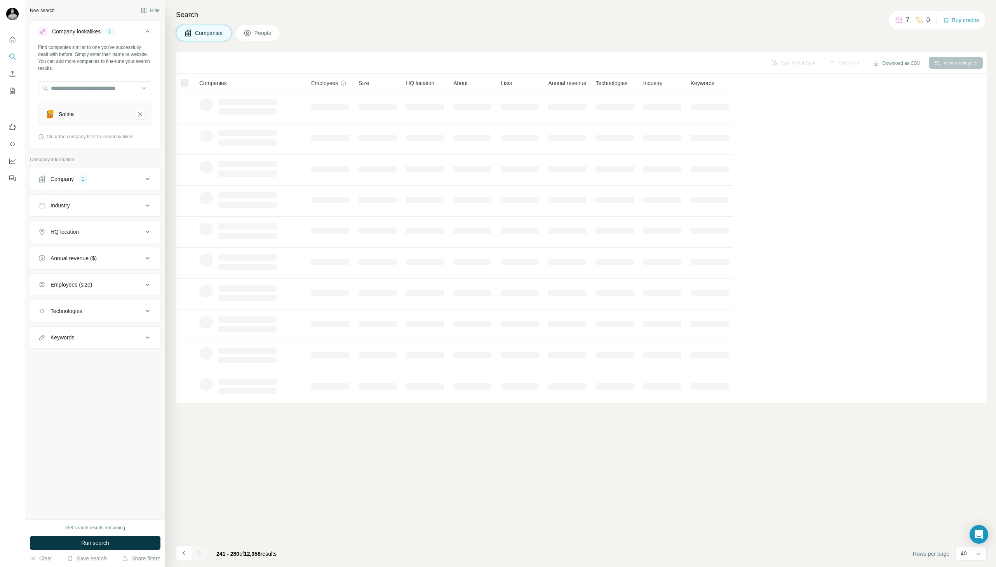
scroll to position [0, 0]
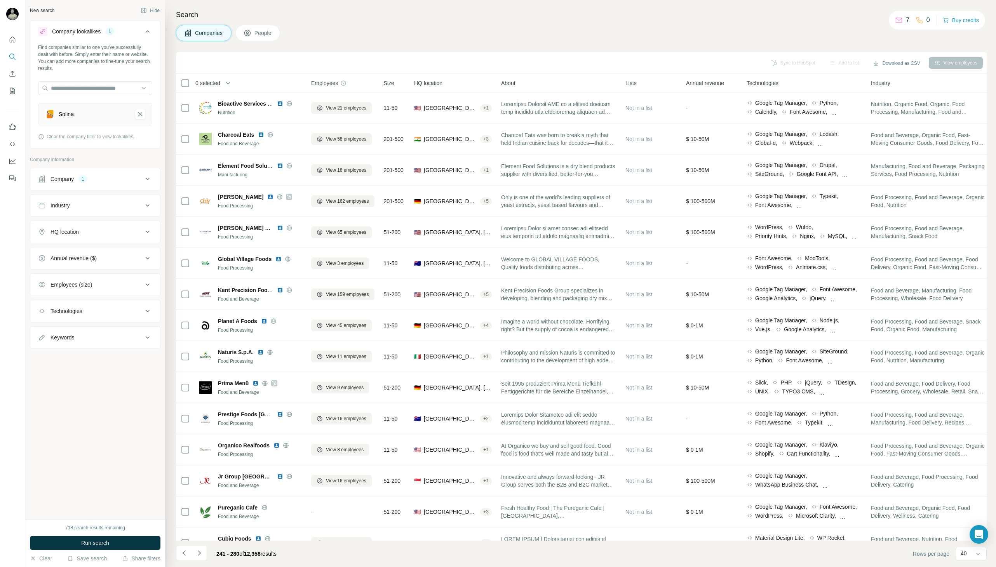
click at [85, 345] on button "Keywords" at bounding box center [95, 337] width 130 height 19
click at [91, 361] on input "text" at bounding box center [87, 357] width 99 height 14
type input "*******"
click at [96, 429] on div "New search Hide Company lookalikes 1 Find companies similar to one you've succe…" at bounding box center [95, 259] width 140 height 519
click at [142, 357] on icon "button" at bounding box center [146, 357] width 8 height 8
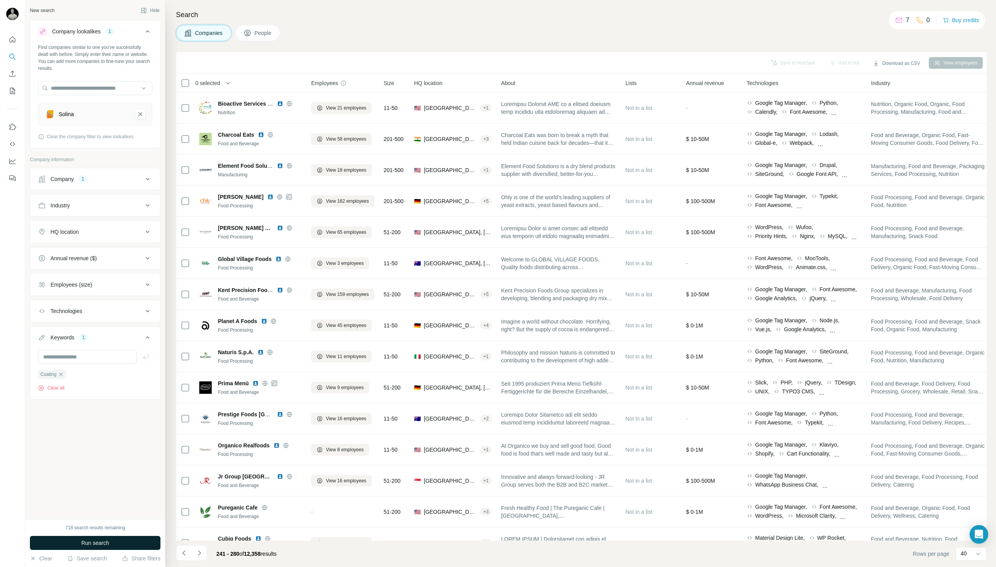
click at [82, 548] on button "Run search" at bounding box center [95, 543] width 131 height 14
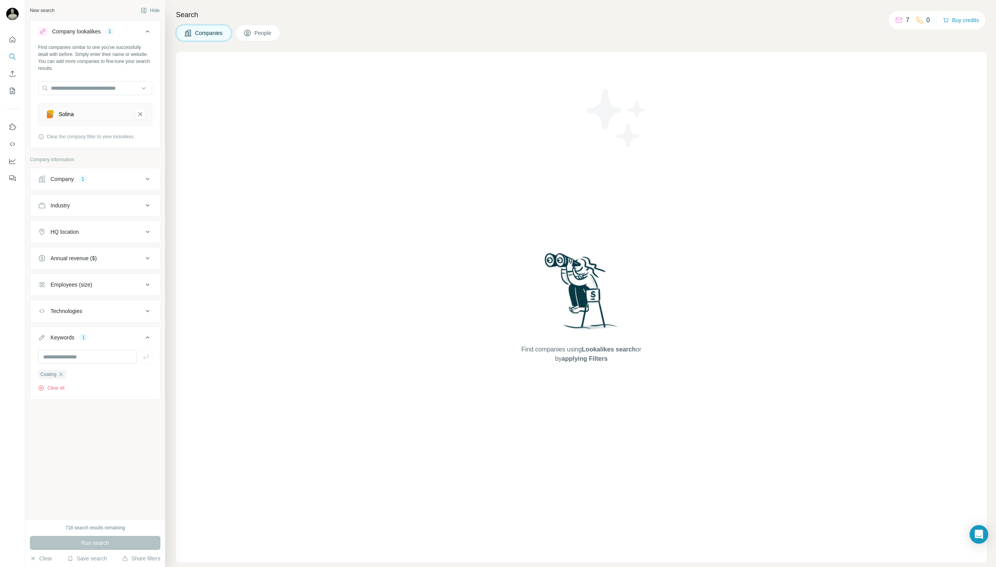
click at [96, 429] on div "New search Hide Company lookalikes 1 Find companies similar to one you've succe…" at bounding box center [95, 259] width 140 height 519
click at [253, 219] on div "Find companies using Lookalikes search or by applying Filters" at bounding box center [581, 307] width 811 height 510
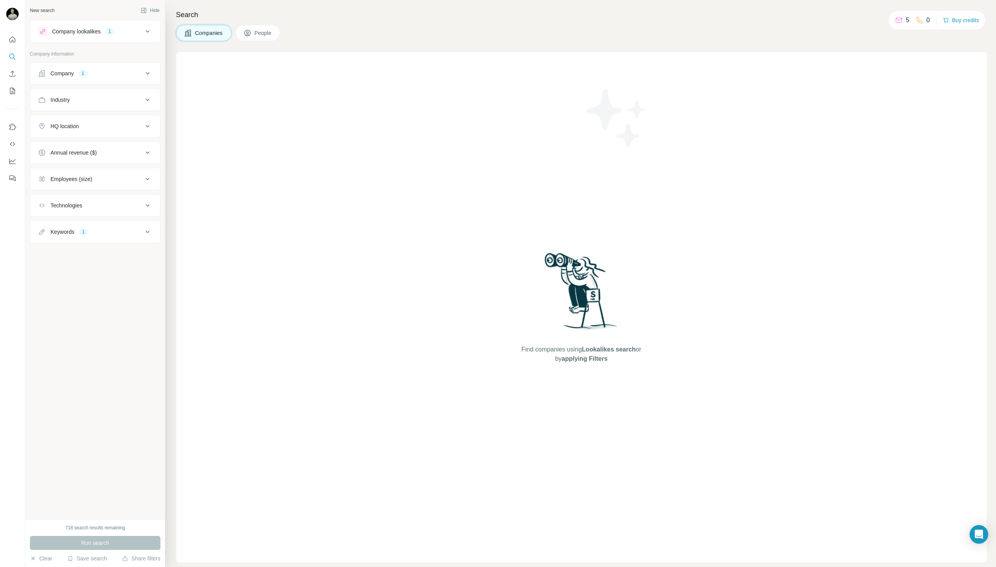
click at [101, 72] on div "Company 1" at bounding box center [90, 74] width 105 height 8
click at [129, 38] on button "Company lookalikes 1" at bounding box center [95, 31] width 130 height 19
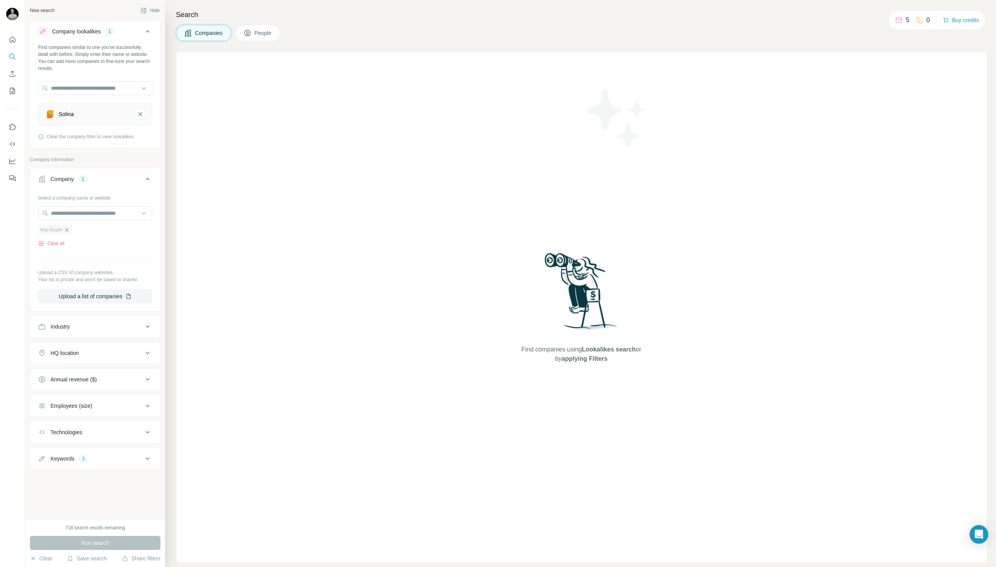
click at [68, 228] on icon "button" at bounding box center [67, 230] width 6 height 6
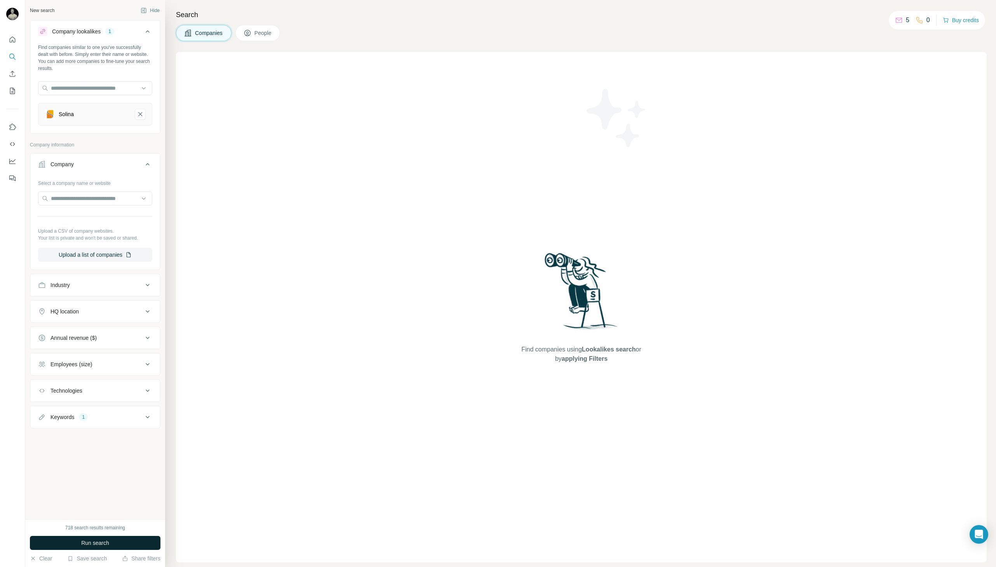
click at [126, 538] on button "Run search" at bounding box center [95, 543] width 131 height 14
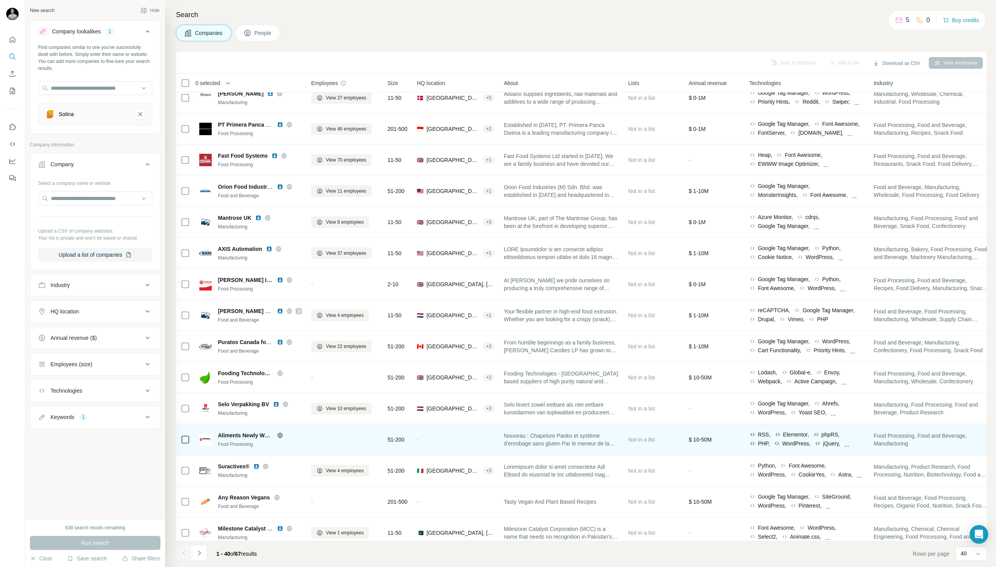
scroll to position [797, 0]
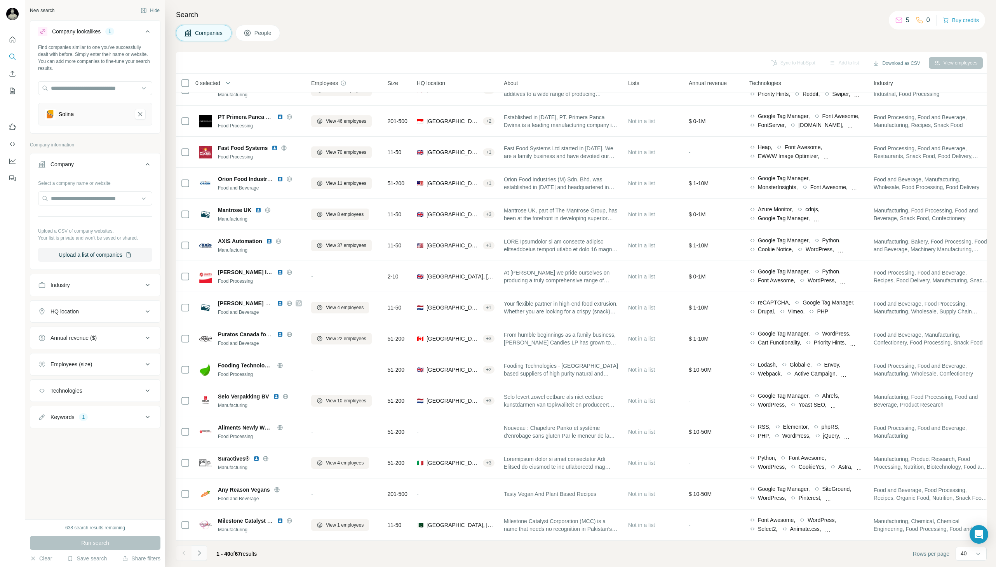
click at [202, 556] on icon "Navigate to next page" at bounding box center [199, 553] width 8 height 8
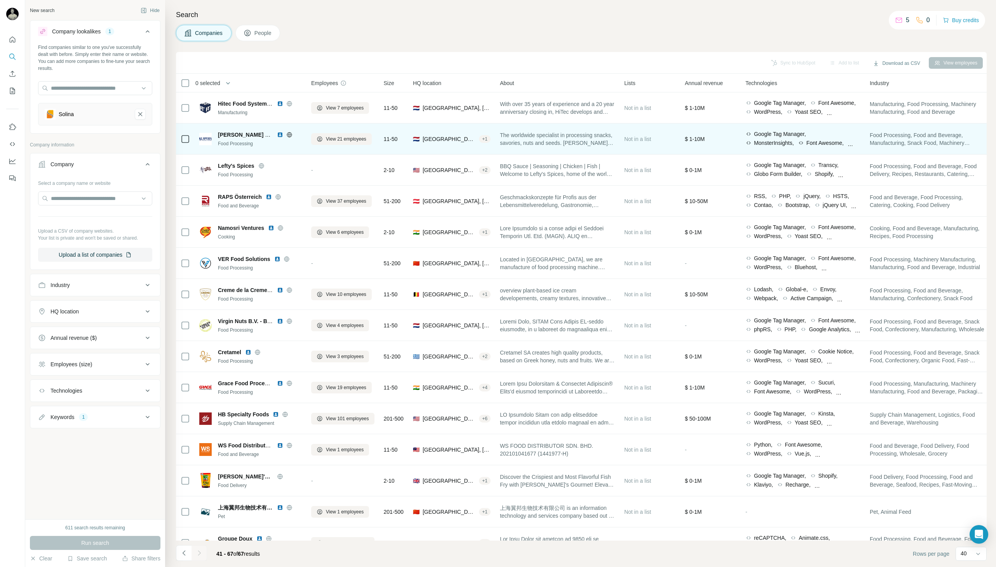
click at [291, 134] on icon at bounding box center [289, 135] width 6 height 6
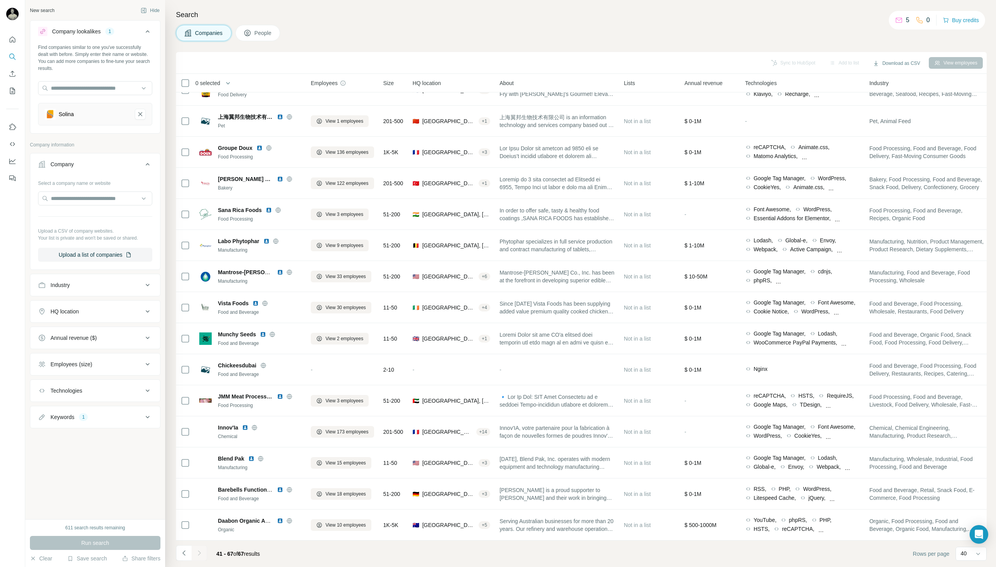
scroll to position [393, 0]
click at [976, 550] on div at bounding box center [978, 554] width 8 height 14
click at [972, 498] on div "60" at bounding box center [971, 495] width 18 height 8
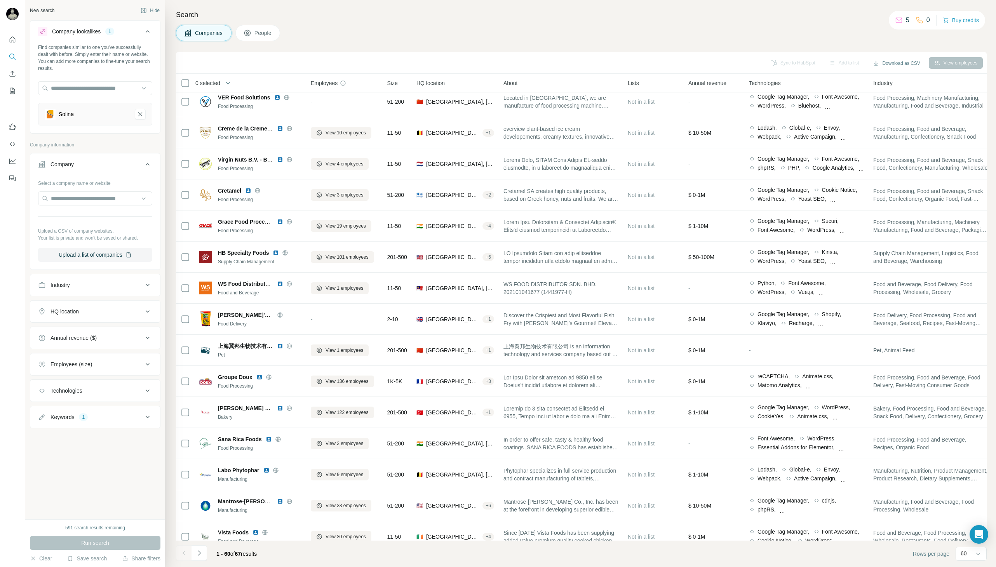
scroll to position [1419, 0]
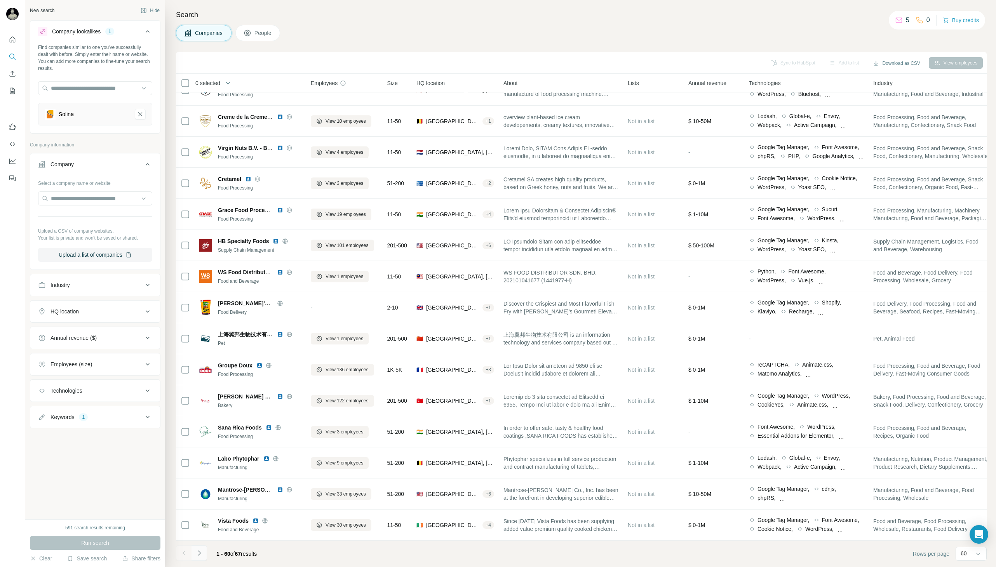
click at [197, 555] on icon "Navigate to next page" at bounding box center [199, 553] width 8 height 8
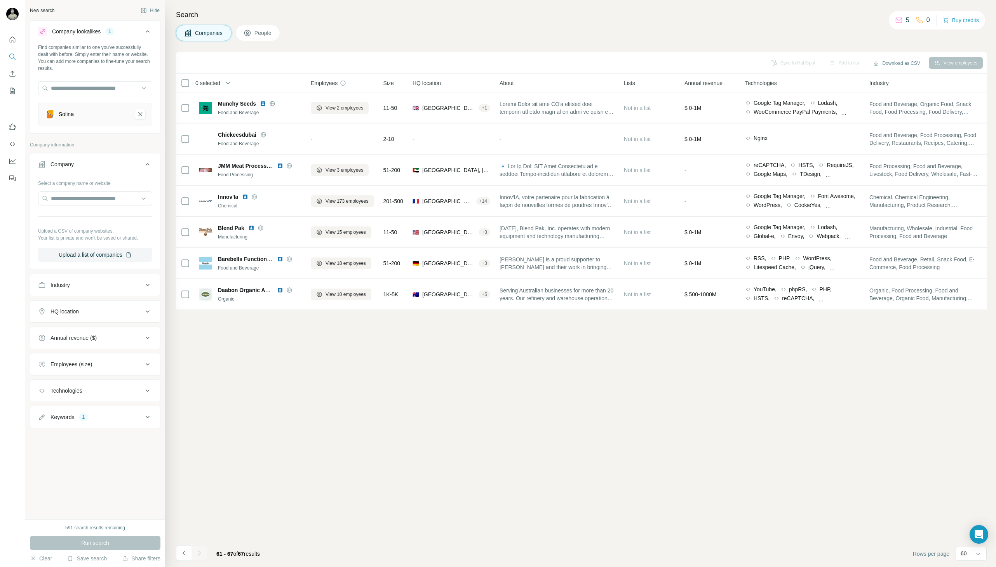
scroll to position [0, 0]
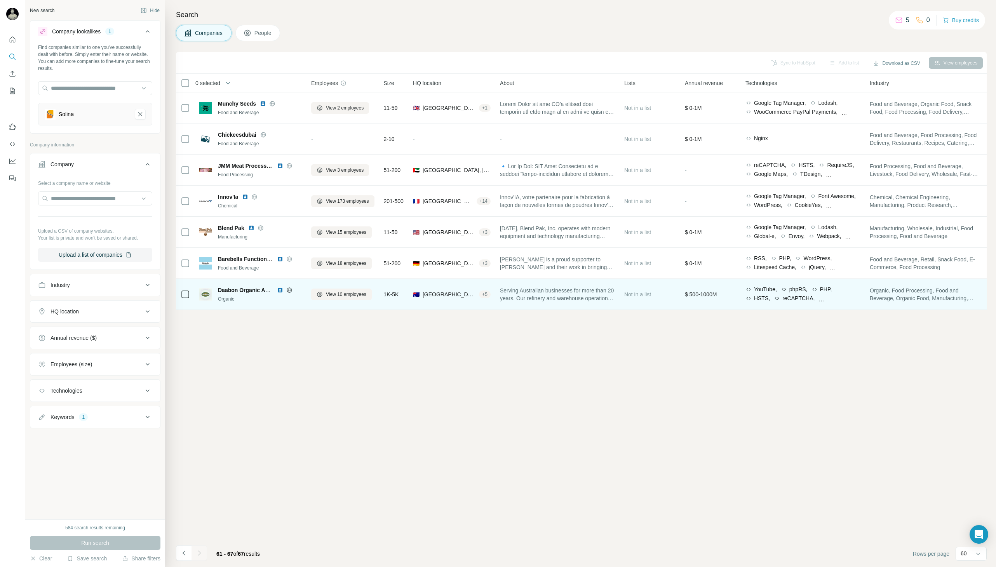
click at [250, 289] on span "Daabon Organic Australia" at bounding box center [251, 290] width 66 height 6
click at [225, 291] on span "Daabon Organic Australia" at bounding box center [251, 290] width 66 height 6
